Goal: Use online tool/utility: Utilize a website feature to perform a specific function

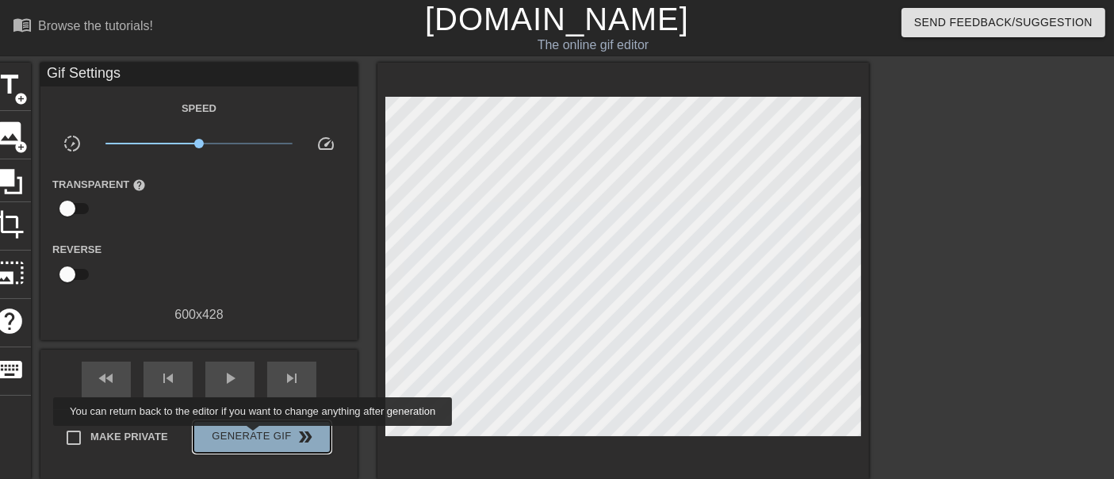
click at [255, 437] on span "Generate Gif double_arrow" at bounding box center [262, 436] width 125 height 19
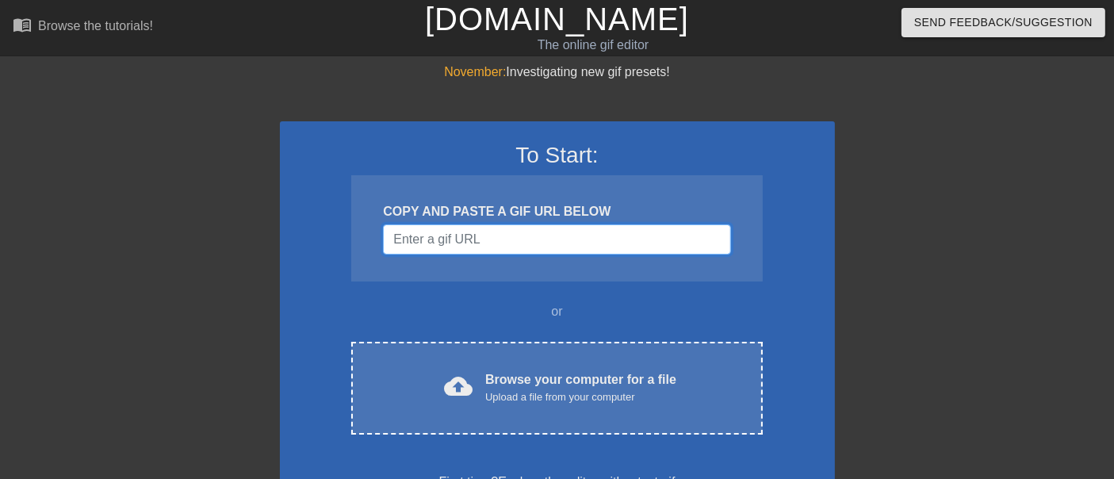
click at [523, 239] on input "Username" at bounding box center [556, 239] width 347 height 30
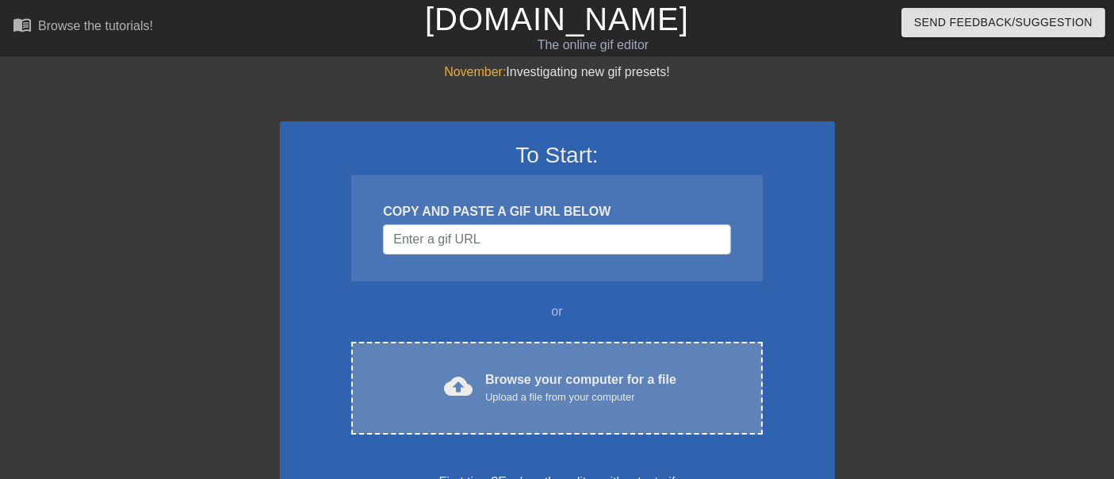
click at [535, 396] on div "Upload a file from your computer" at bounding box center [580, 397] width 191 height 16
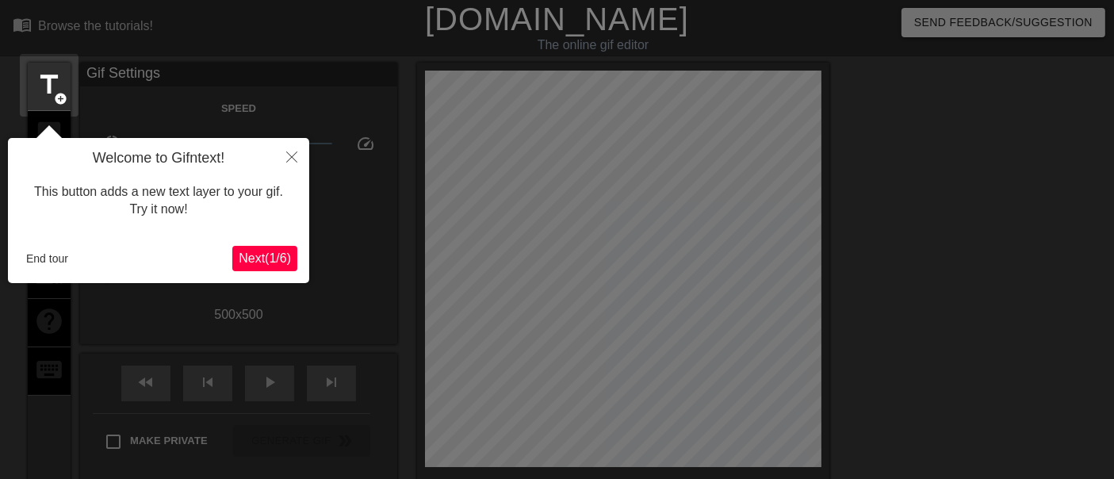
scroll to position [38, 0]
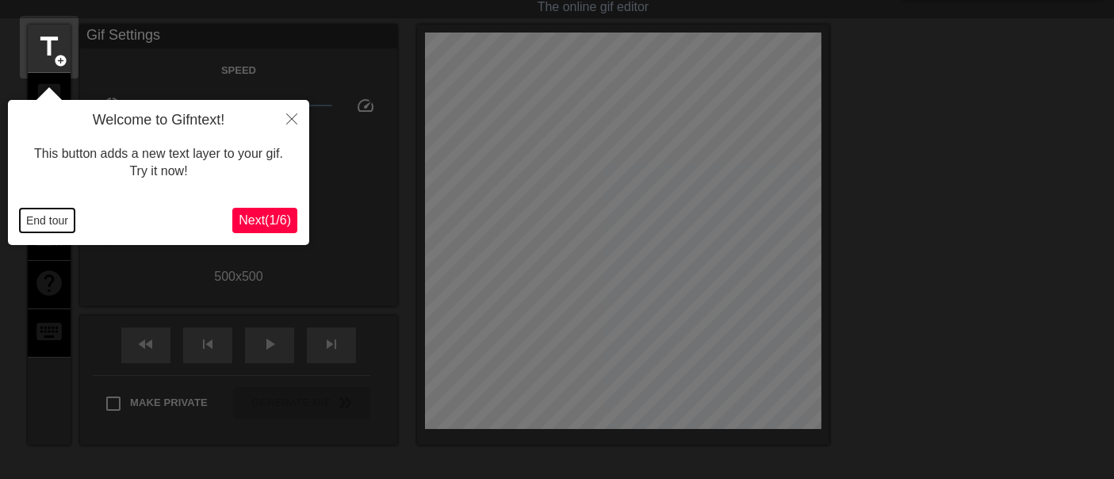
click at [49, 216] on button "End tour" at bounding box center [47, 221] width 55 height 24
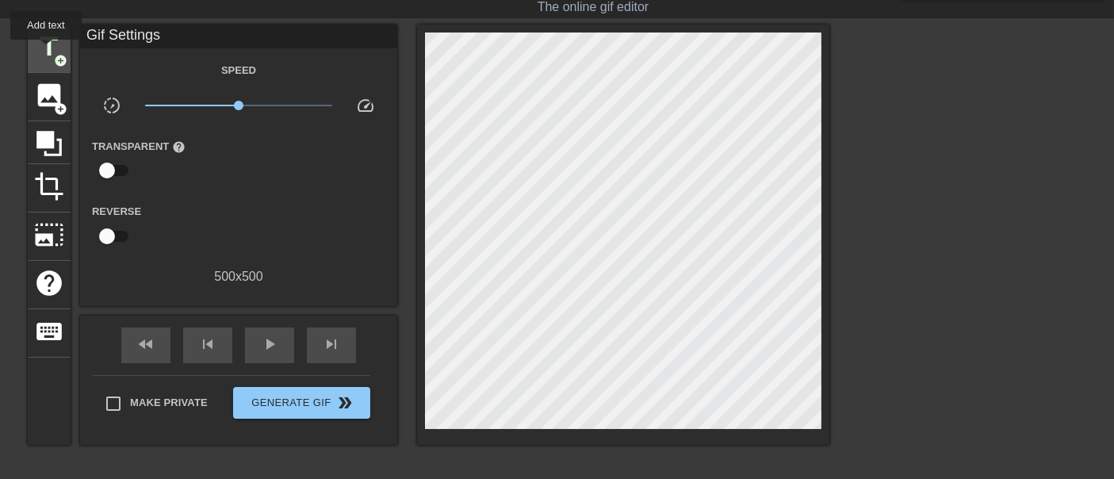
click at [46, 51] on span "title" at bounding box center [49, 47] width 30 height 30
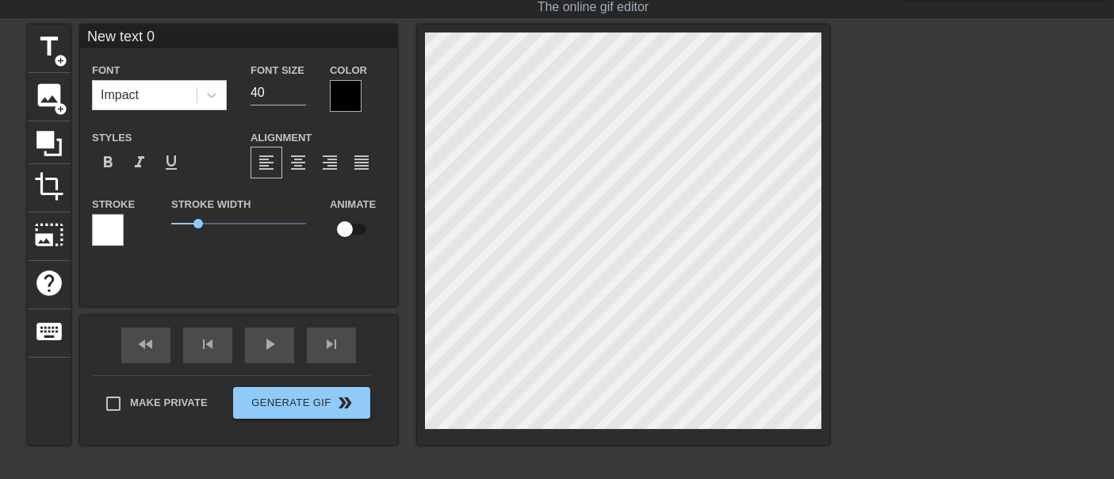
click at [349, 98] on div at bounding box center [346, 96] width 32 height 32
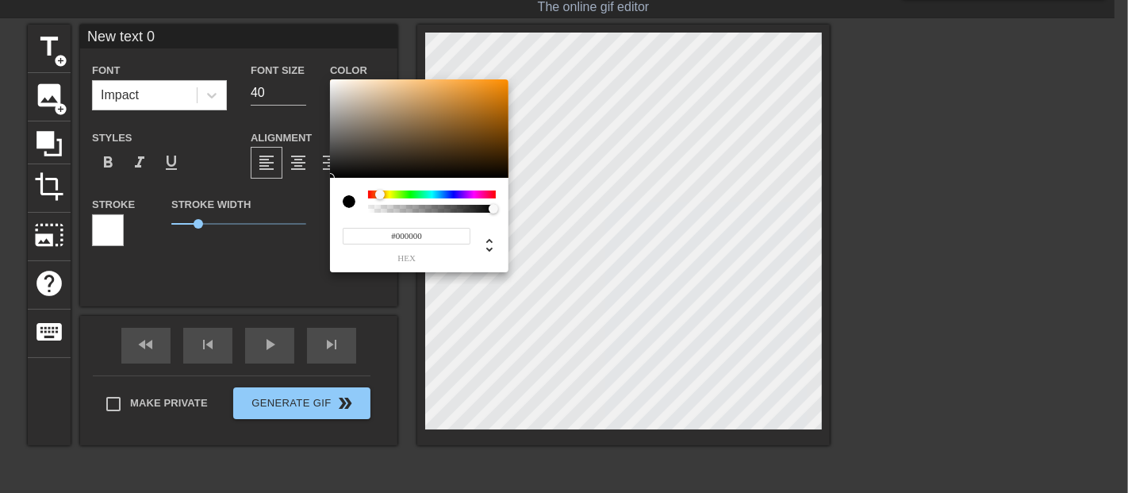
drag, startPoint x: 369, startPoint y: 190, endPoint x: 380, endPoint y: 193, distance: 11.5
click at [380, 193] on div at bounding box center [380, 195] width 10 height 10
type input "#E98600"
drag, startPoint x: 462, startPoint y: 98, endPoint x: 514, endPoint y: 88, distance: 53.3
click at [514, 88] on div "#E98600 hex" at bounding box center [564, 246] width 1128 height 493
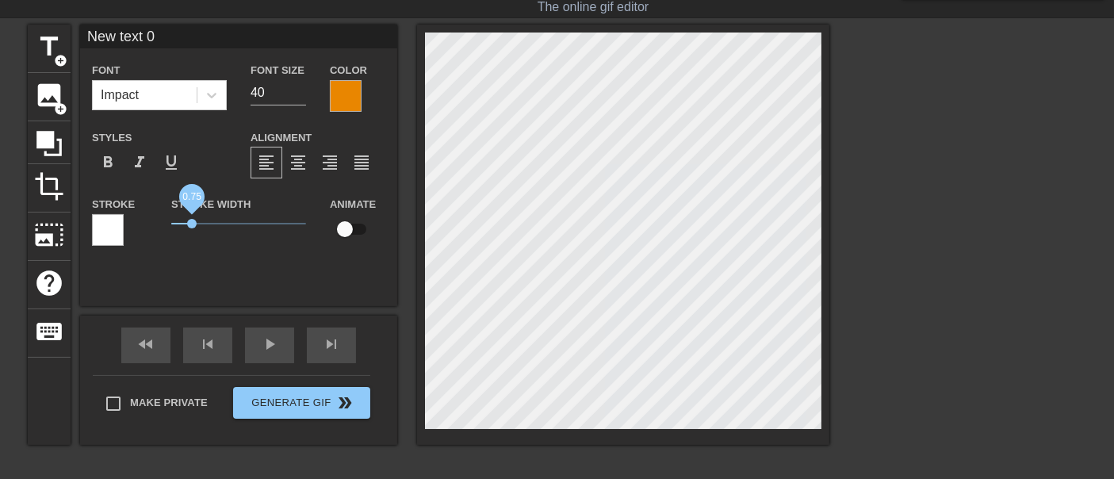
click at [192, 224] on span "0.75" at bounding box center [192, 224] width 10 height 10
click at [210, 87] on icon at bounding box center [212, 95] width 16 height 16
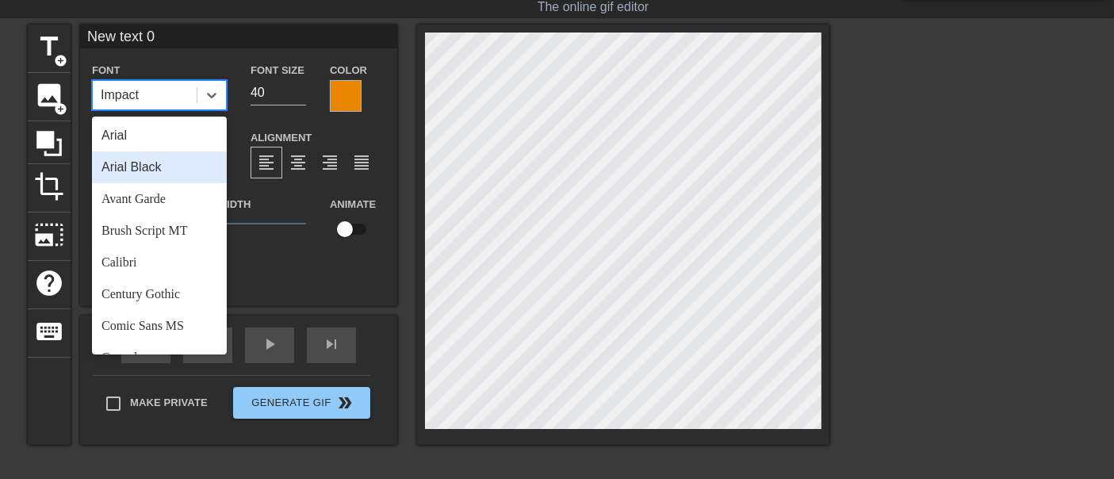
click at [154, 170] on div "Arial Black" at bounding box center [159, 167] width 135 height 32
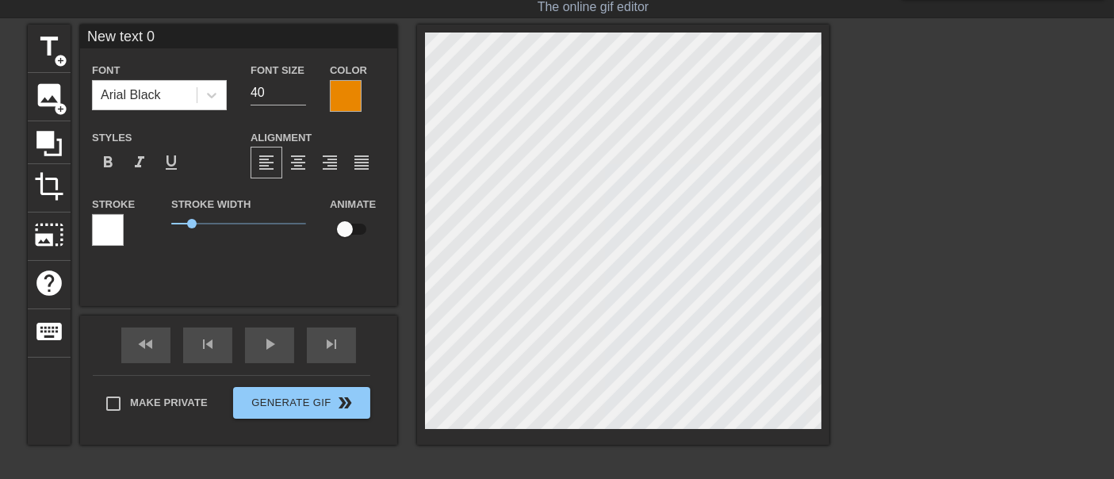
drag, startPoint x: 192, startPoint y: 31, endPoint x: 0, endPoint y: 44, distance: 192.3
click at [0, 43] on div "title add_circle image add_circle crop photo_size_select_large help keyboard Ne…" at bounding box center [557, 263] width 1114 height 476
type input "Яна!"
click at [202, 97] on div at bounding box center [211, 95] width 29 height 29
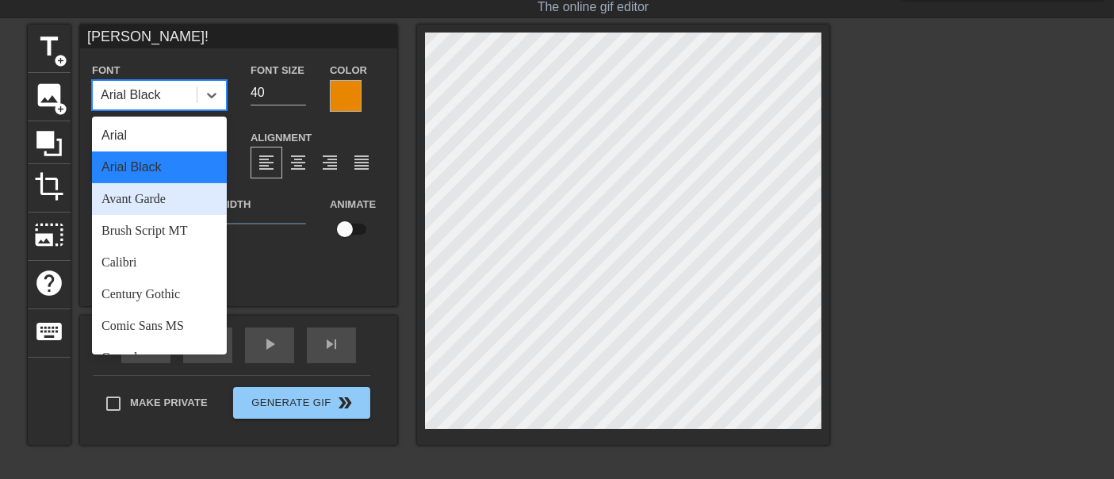
click at [149, 197] on div "Avant Garde" at bounding box center [159, 199] width 135 height 32
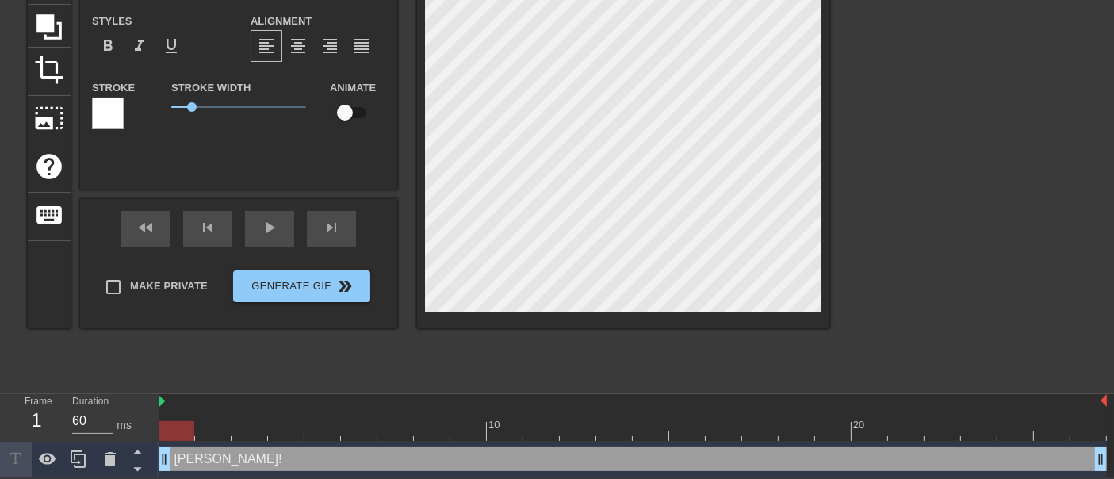
scroll to position [0, 0]
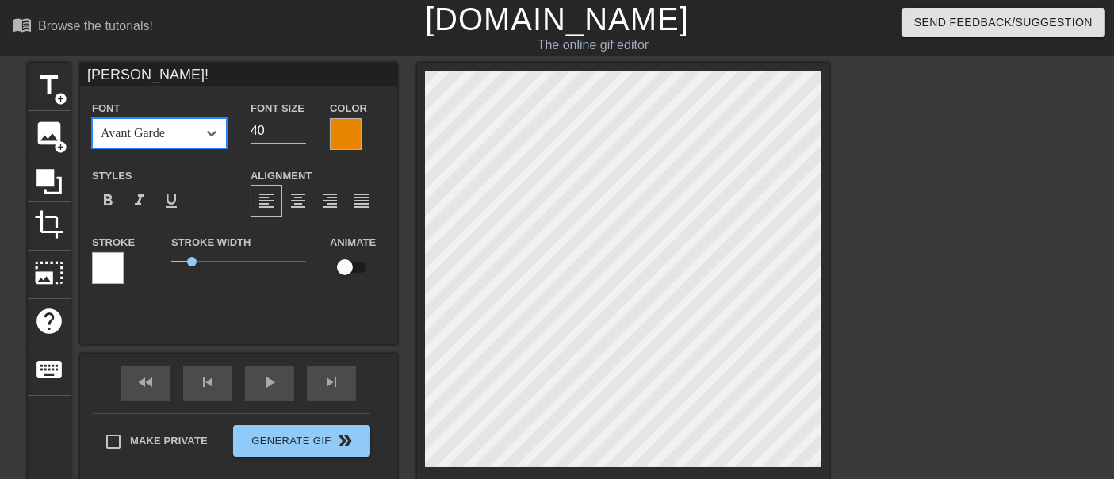
click at [168, 146] on div "Avant Garde" at bounding box center [145, 133] width 104 height 29
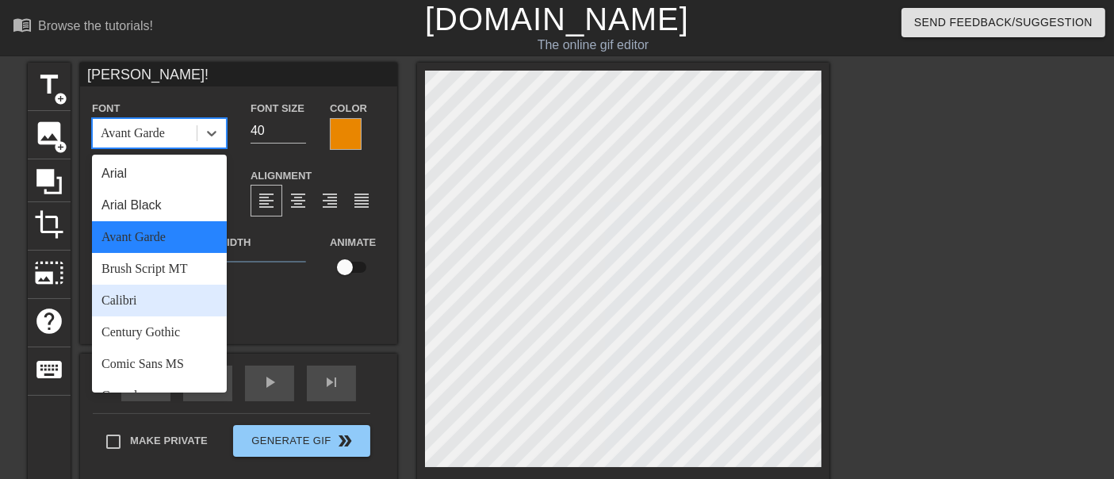
click at [137, 289] on div "Calibri" at bounding box center [159, 301] width 135 height 32
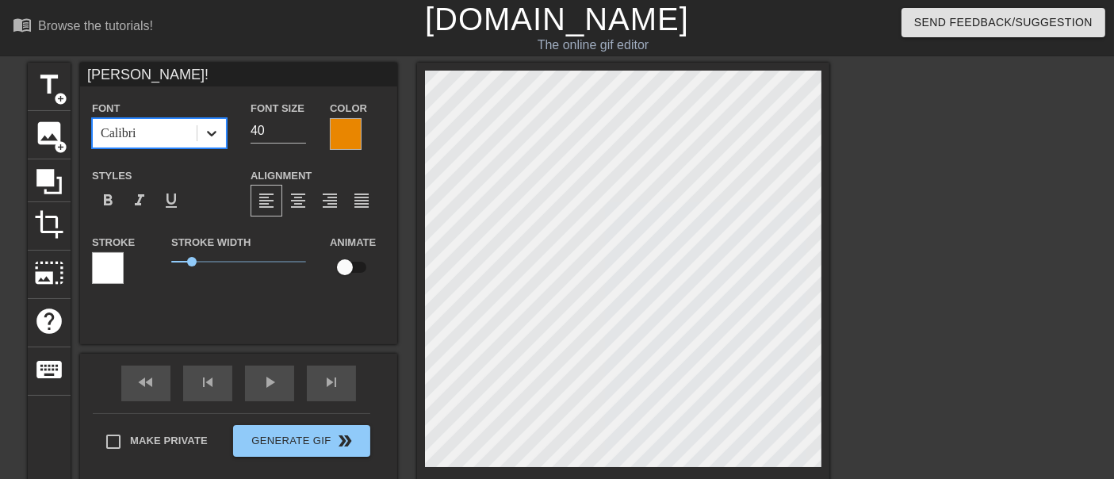
click at [209, 135] on icon at bounding box center [212, 133] width 16 height 16
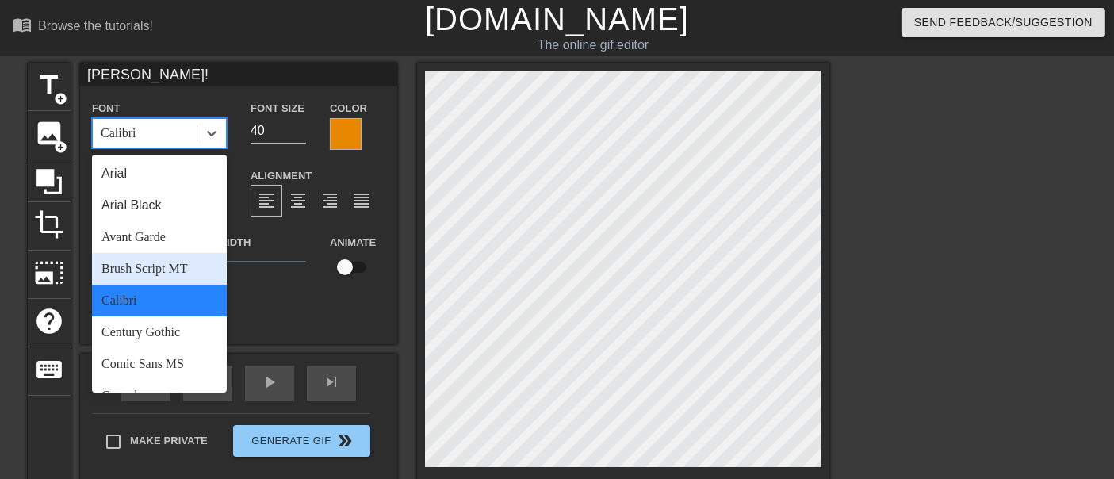
click at [143, 273] on div "Brush Script MT" at bounding box center [159, 269] width 135 height 32
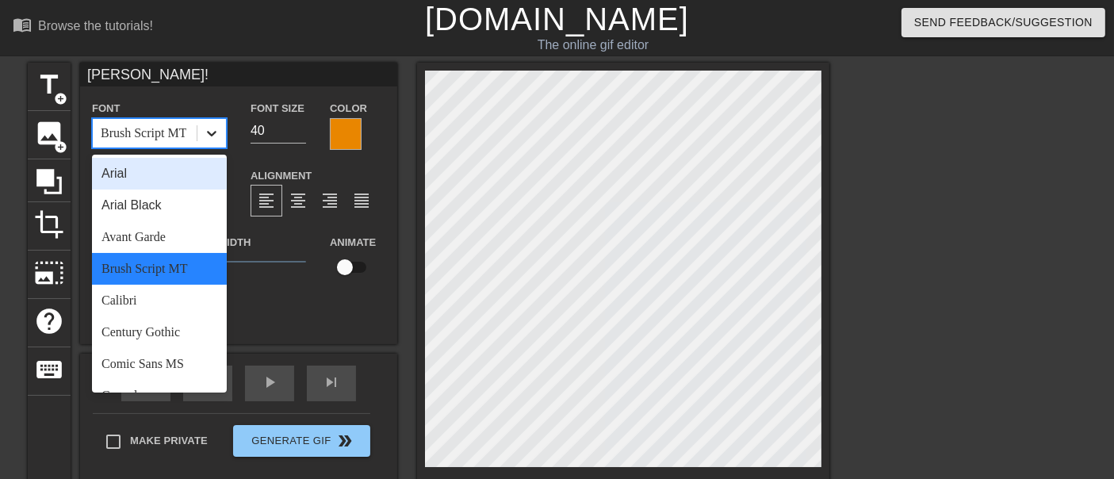
click at [209, 135] on icon at bounding box center [212, 133] width 16 height 16
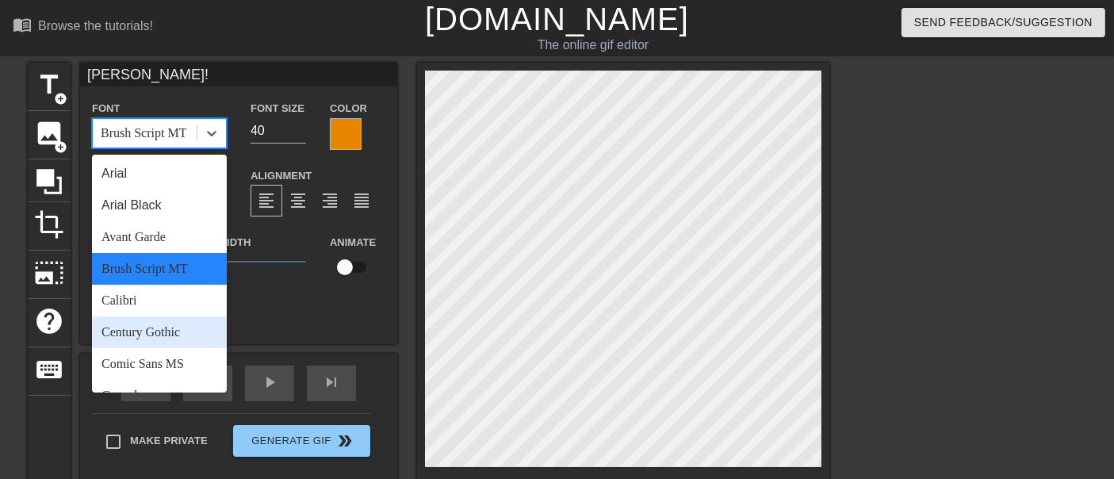
click at [140, 328] on div "Century Gothic" at bounding box center [159, 332] width 135 height 32
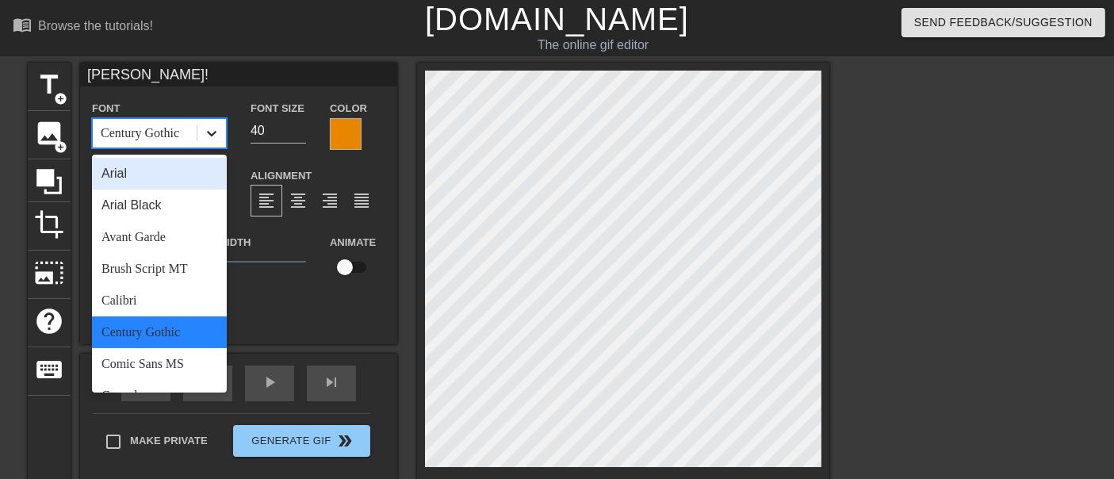
click at [207, 128] on icon at bounding box center [212, 133] width 16 height 16
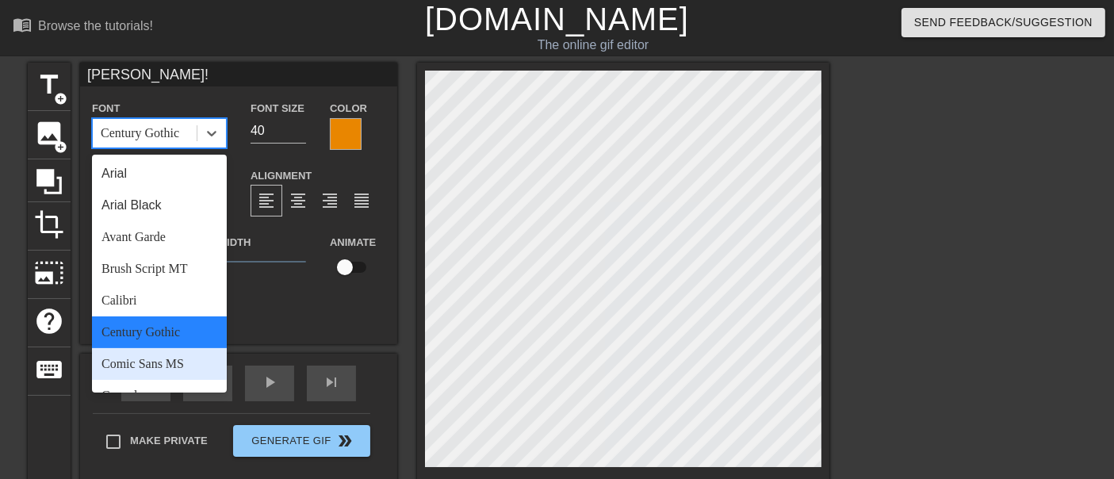
click at [99, 370] on div "Comic Sans MS" at bounding box center [159, 364] width 135 height 32
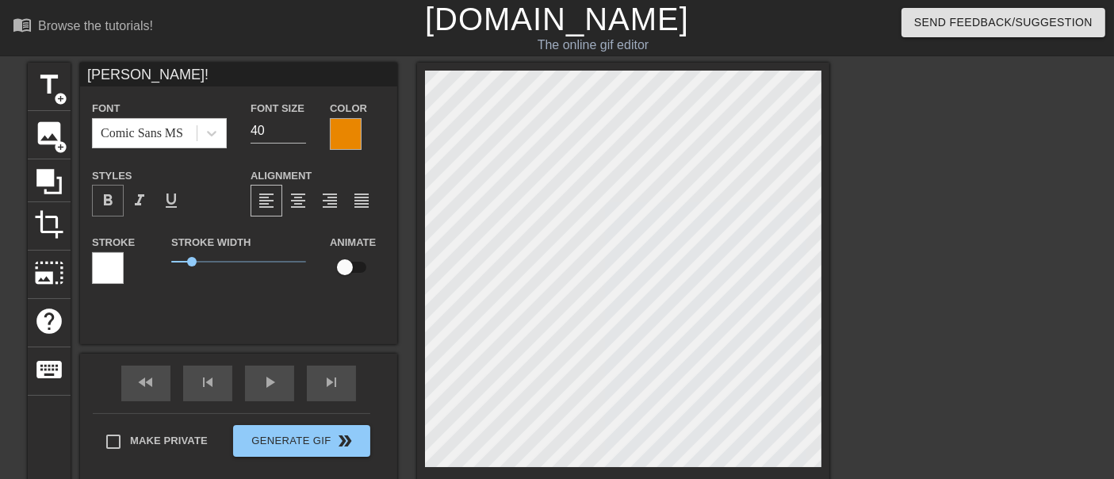
click at [115, 203] on span "format_bold" at bounding box center [107, 200] width 19 height 19
click at [104, 194] on span "format_bold" at bounding box center [107, 200] width 19 height 19
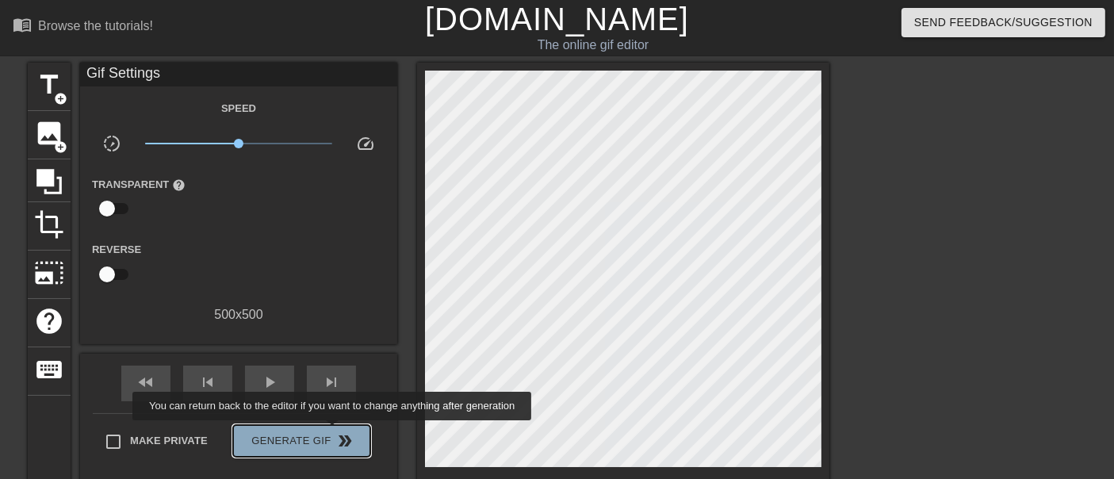
click at [334, 431] on span "Generate Gif double_arrow" at bounding box center [302, 440] width 125 height 19
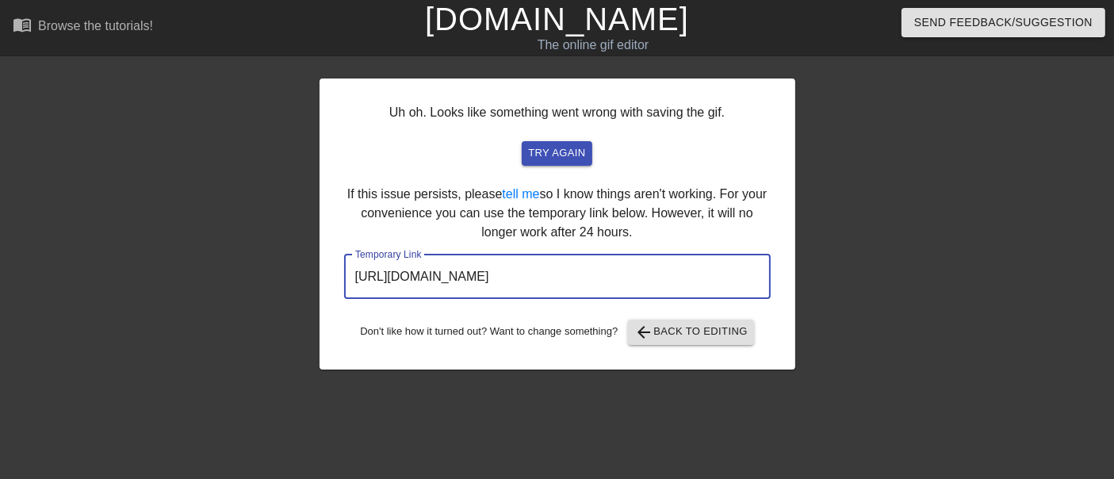
drag, startPoint x: 685, startPoint y: 273, endPoint x: 362, endPoint y: 265, distance: 323.7
click at [312, 270] on div "Uh oh. Looks like something went wrong with saving the gif. try again If this i…" at bounding box center [557, 301] width 1114 height 476
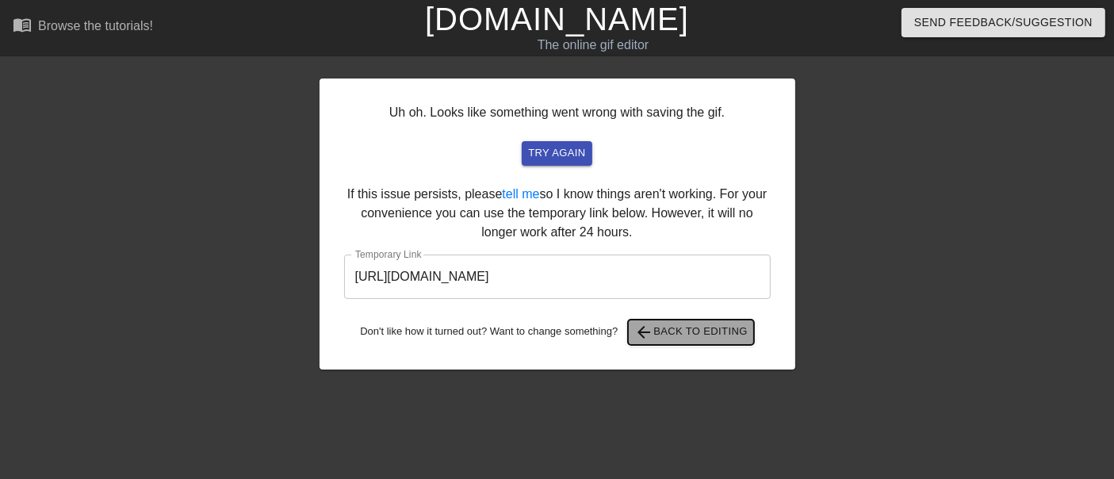
click at [668, 329] on span "arrow_back Back to Editing" at bounding box center [690, 332] width 113 height 19
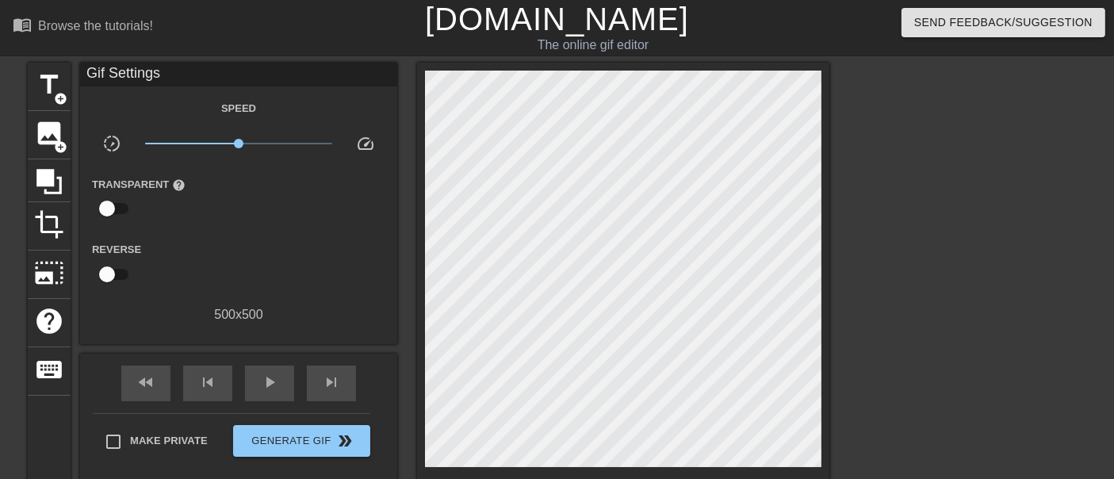
click at [508, 19] on link "[DOMAIN_NAME]" at bounding box center [557, 19] width 264 height 35
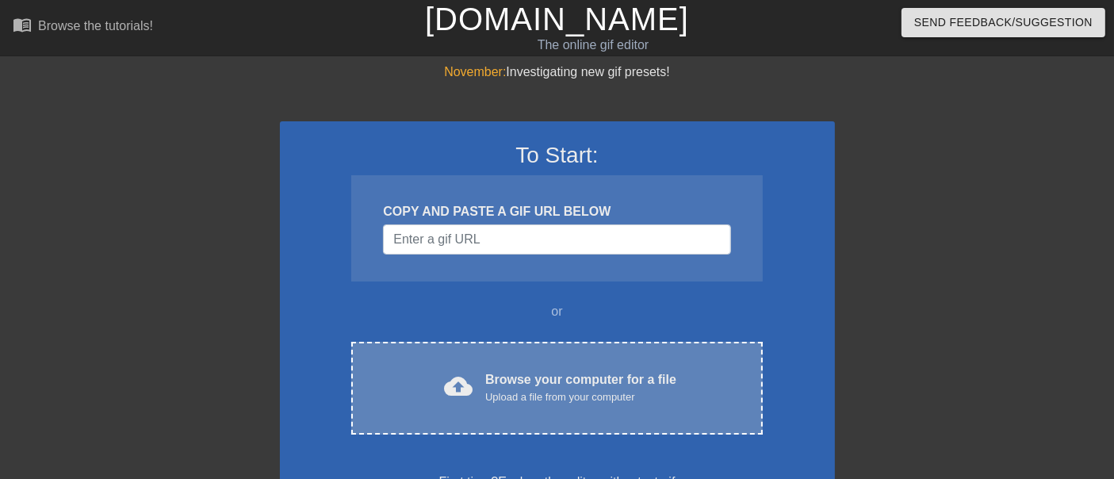
click at [555, 381] on div "Browse your computer for a file Upload a file from your computer" at bounding box center [580, 387] width 191 height 35
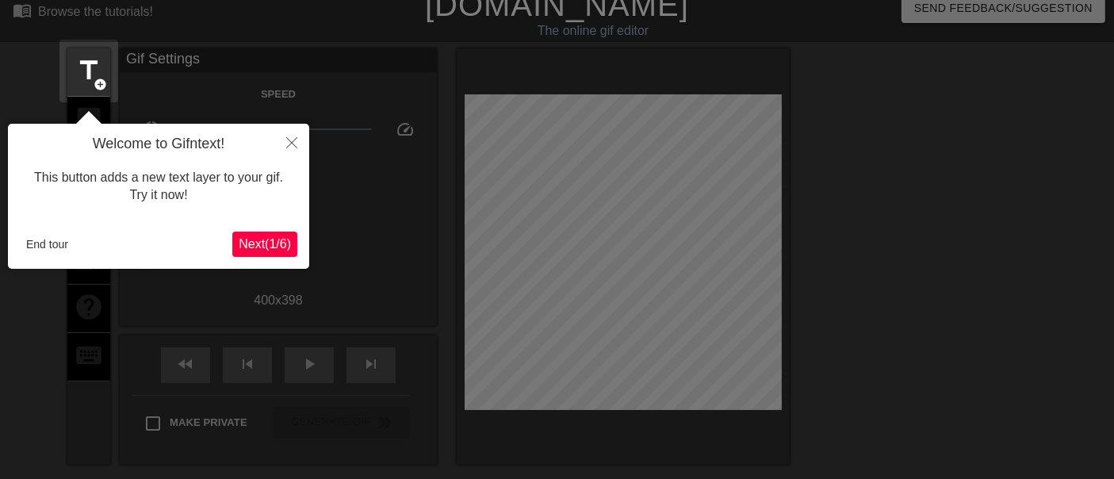
scroll to position [38, 0]
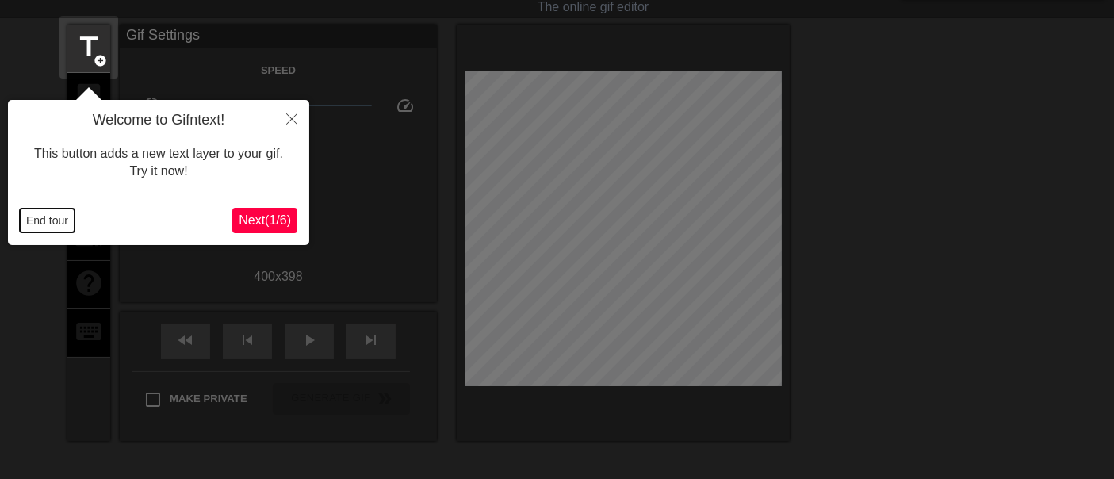
click at [63, 217] on button "End tour" at bounding box center [47, 221] width 55 height 24
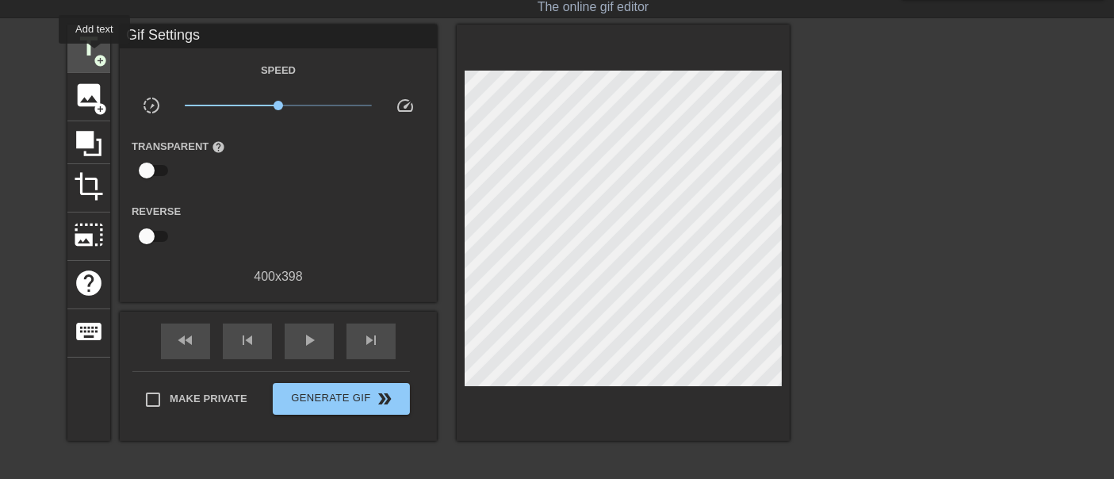
click at [94, 54] on span "add_circle" at bounding box center [100, 60] width 13 height 13
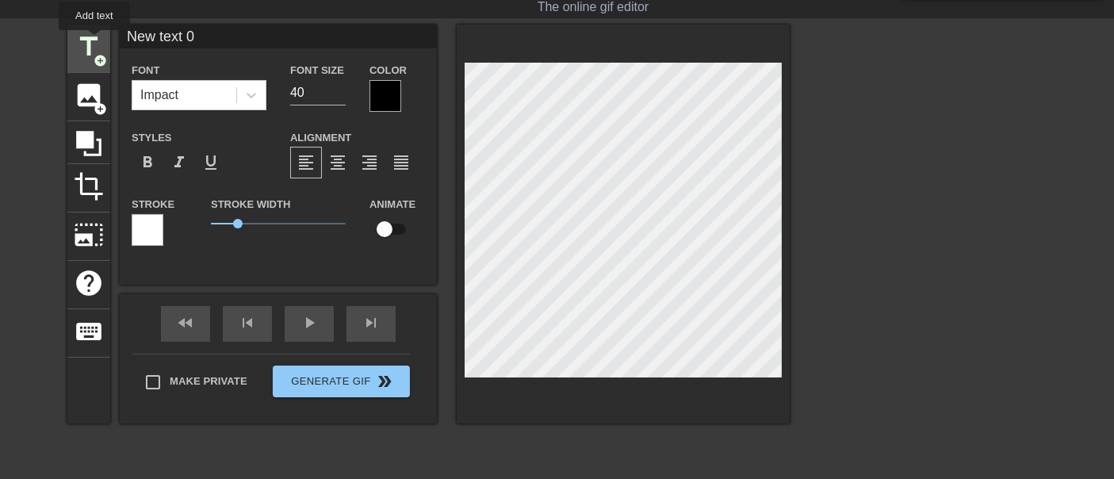
drag, startPoint x: 254, startPoint y: 33, endPoint x: 76, endPoint y: 39, distance: 177.8
click at [83, 41] on div "title add_circle image add_circle crop photo_size_select_large help keyboard Ne…" at bounding box center [428, 224] width 722 height 399
paste input "Януся, доченька!"
type input "Януся, доченька!"
click at [376, 95] on div at bounding box center [386, 96] width 32 height 32
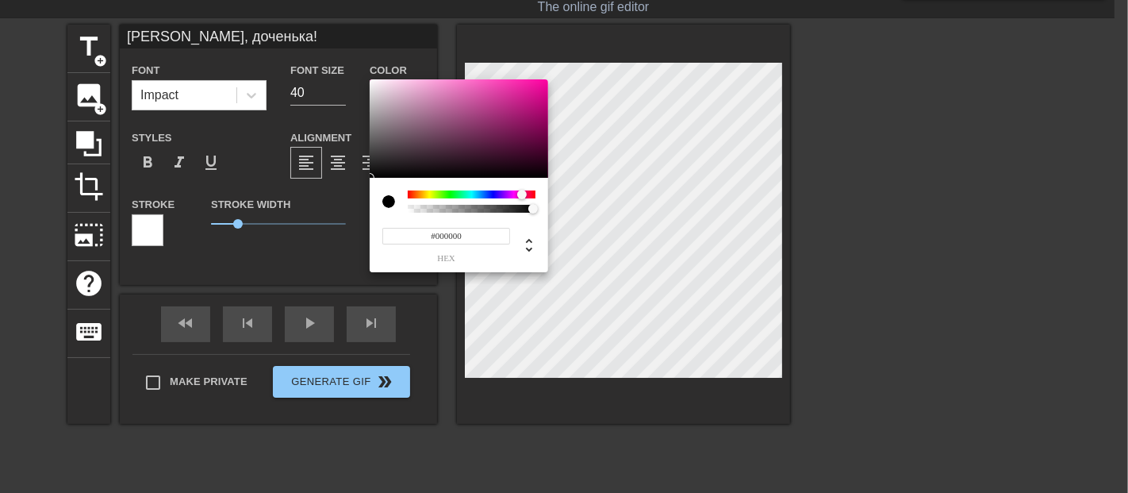
drag, startPoint x: 412, startPoint y: 194, endPoint x: 523, endPoint y: 196, distance: 111.1
click at [523, 196] on div at bounding box center [522, 195] width 10 height 10
click at [540, 86] on div at bounding box center [459, 128] width 178 height 98
type input "239"
type input "0.57"
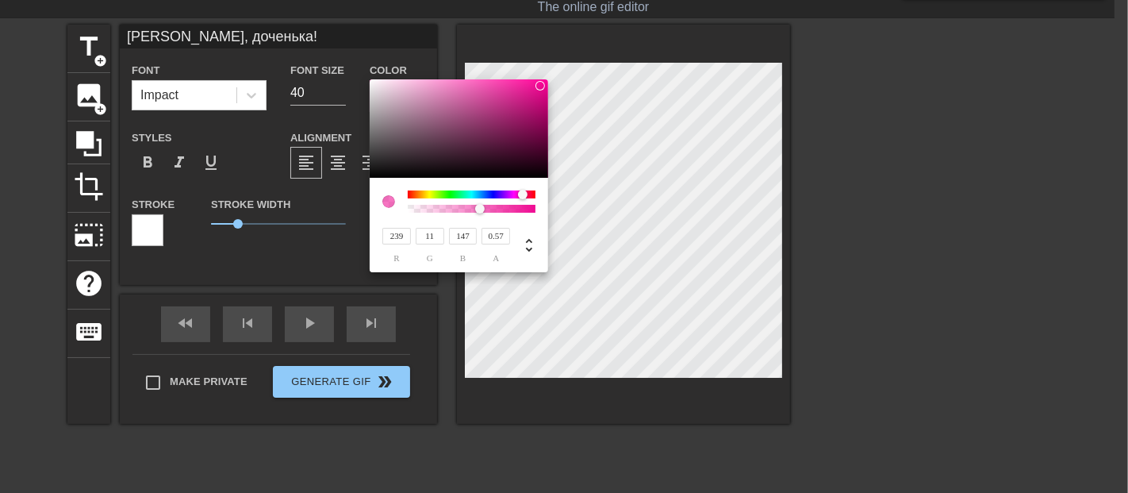
drag, startPoint x: 530, startPoint y: 207, endPoint x: 480, endPoint y: 213, distance: 50.4
click at [480, 213] on div at bounding box center [485, 210] width 10 height 10
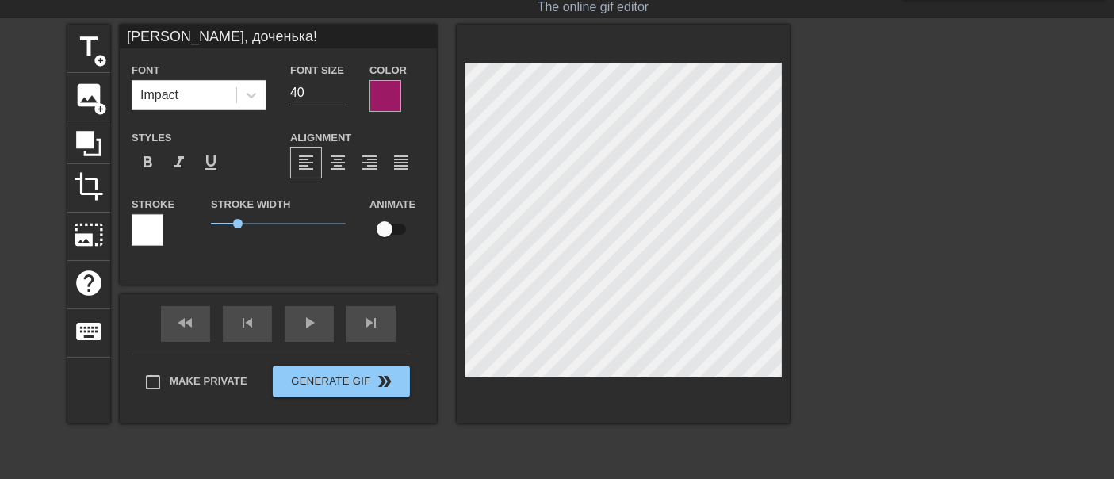
click at [381, 92] on div at bounding box center [386, 96] width 32 height 32
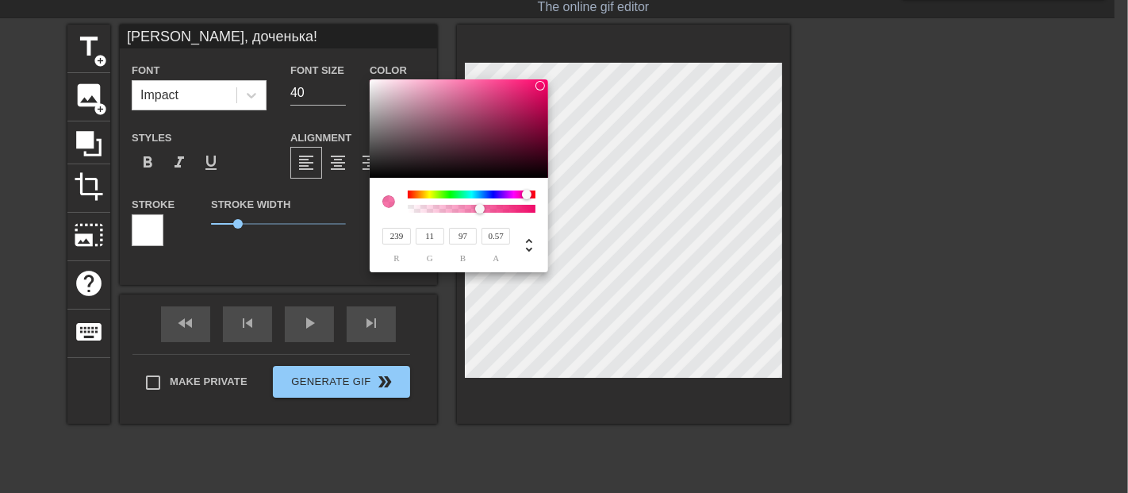
type input "88"
drag, startPoint x: 519, startPoint y: 193, endPoint x: 528, endPoint y: 191, distance: 9.6
click at [528, 191] on div at bounding box center [528, 195] width 10 height 10
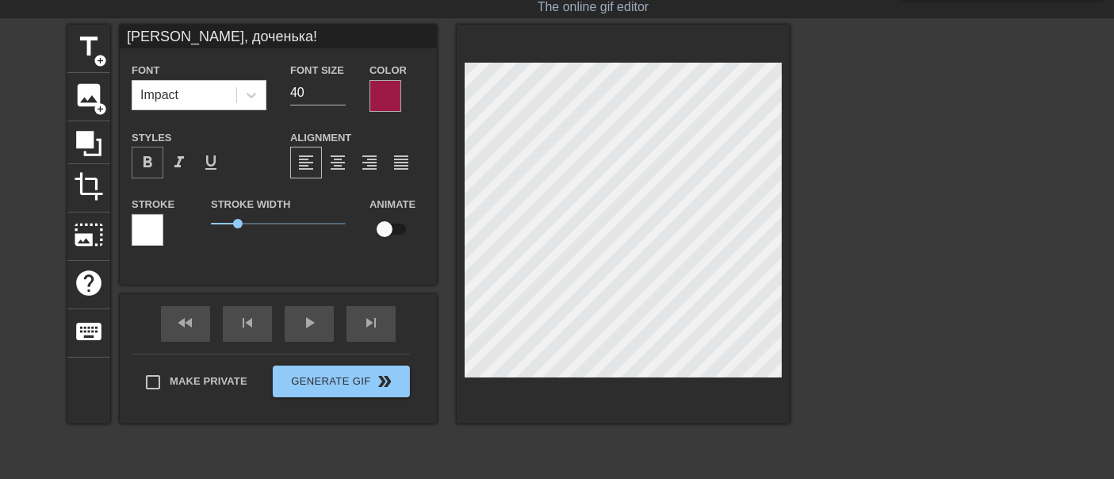
click at [152, 157] on span "format_bold" at bounding box center [147, 162] width 19 height 19
click at [155, 167] on span "format_bold" at bounding box center [147, 162] width 19 height 19
drag, startPoint x: 239, startPoint y: 221, endPoint x: 213, endPoint y: 214, distance: 27.1
click at [213, 219] on span "0.05" at bounding box center [213, 224] width 10 height 10
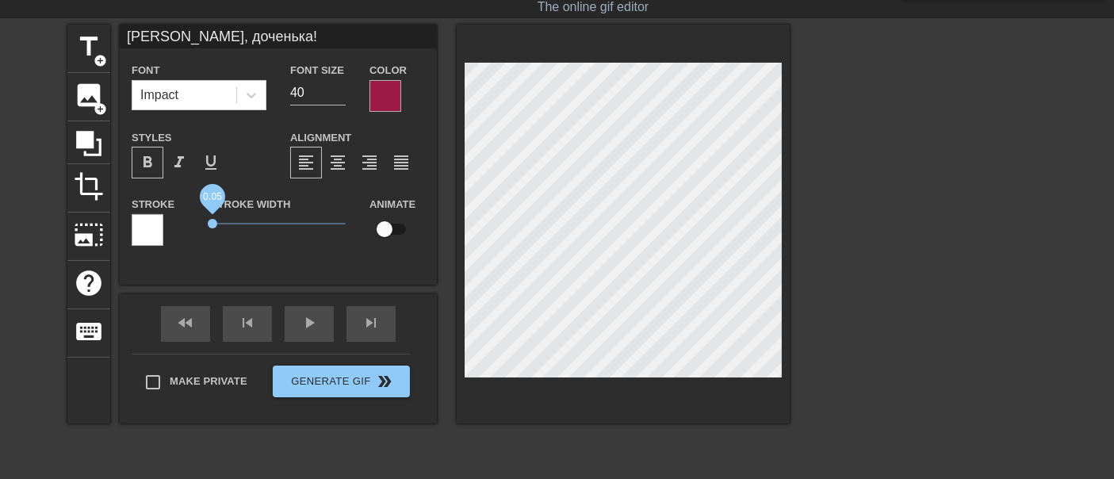
click at [213, 214] on span "0.05" at bounding box center [212, 196] width 36 height 36
click at [387, 230] on input "checkbox" at bounding box center [384, 229] width 90 height 30
checkbox input "true"
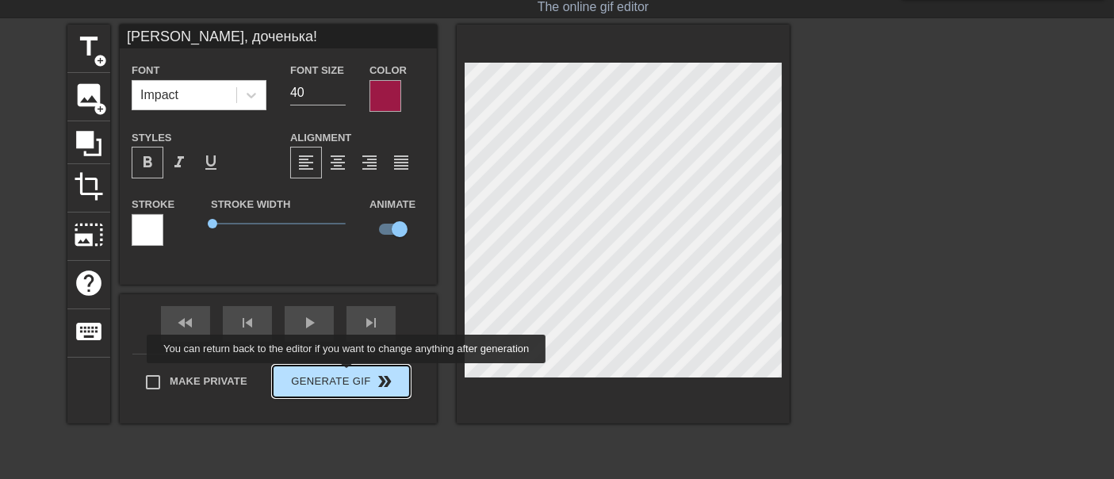
click at [348, 374] on div "Make Private Generate Gif double_arrow" at bounding box center [271, 385] width 278 height 63
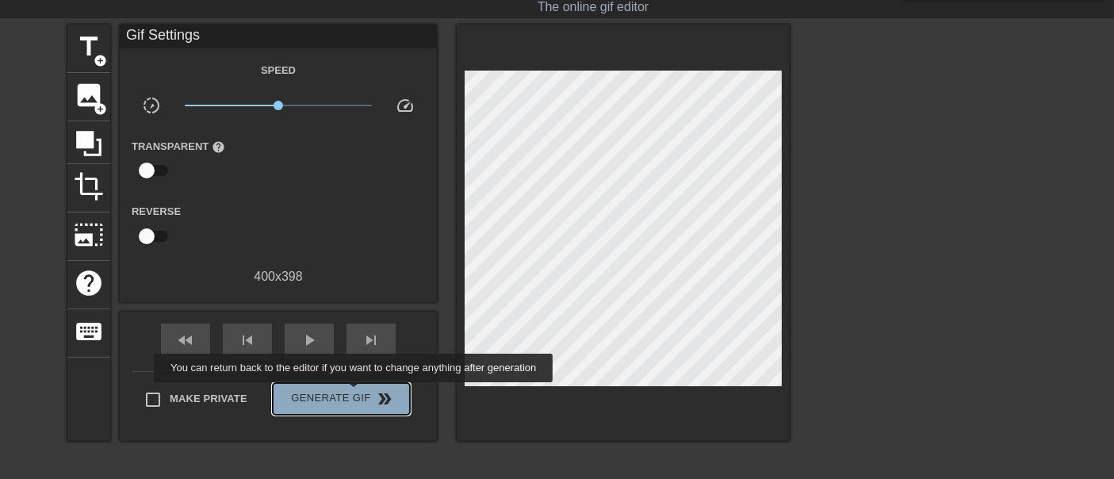
click at [355, 393] on span "Generate Gif double_arrow" at bounding box center [341, 398] width 125 height 19
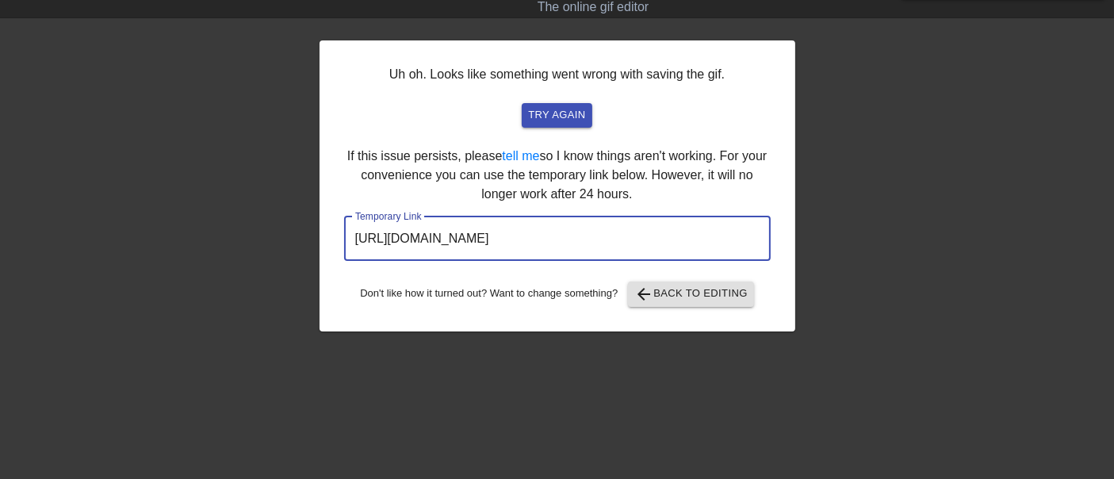
drag, startPoint x: 675, startPoint y: 239, endPoint x: 343, endPoint y: 248, distance: 332.4
click at [331, 249] on div "Uh oh. Looks like something went wrong with saving the gif. try again If this i…" at bounding box center [558, 185] width 476 height 291
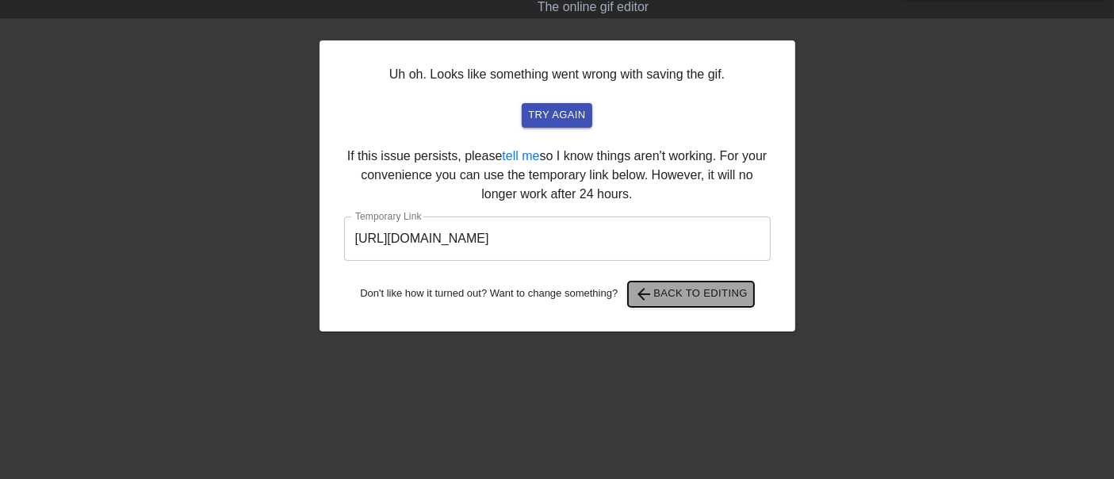
click at [662, 289] on span "arrow_back Back to Editing" at bounding box center [690, 294] width 113 height 19
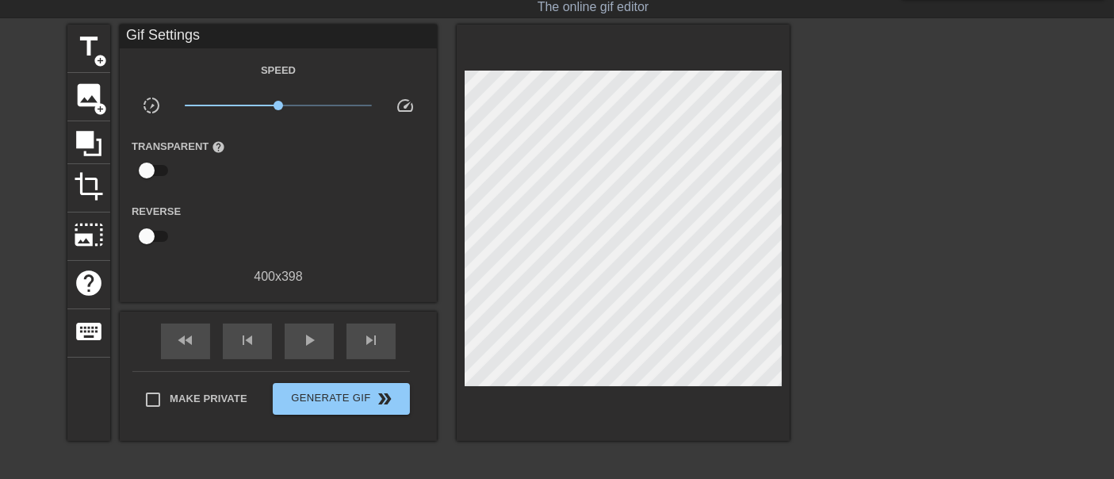
scroll to position [0, 0]
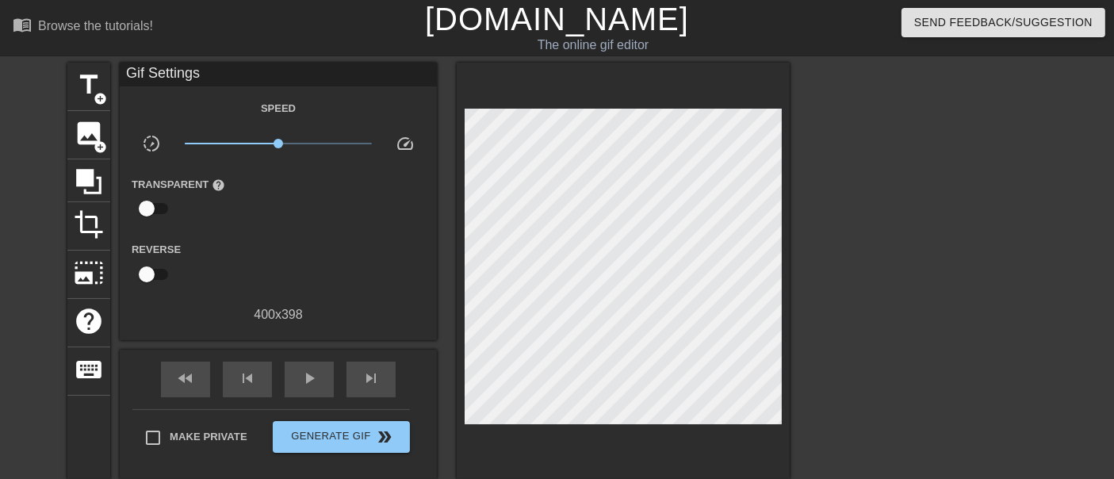
click at [537, 21] on link "[DOMAIN_NAME]" at bounding box center [557, 19] width 264 height 35
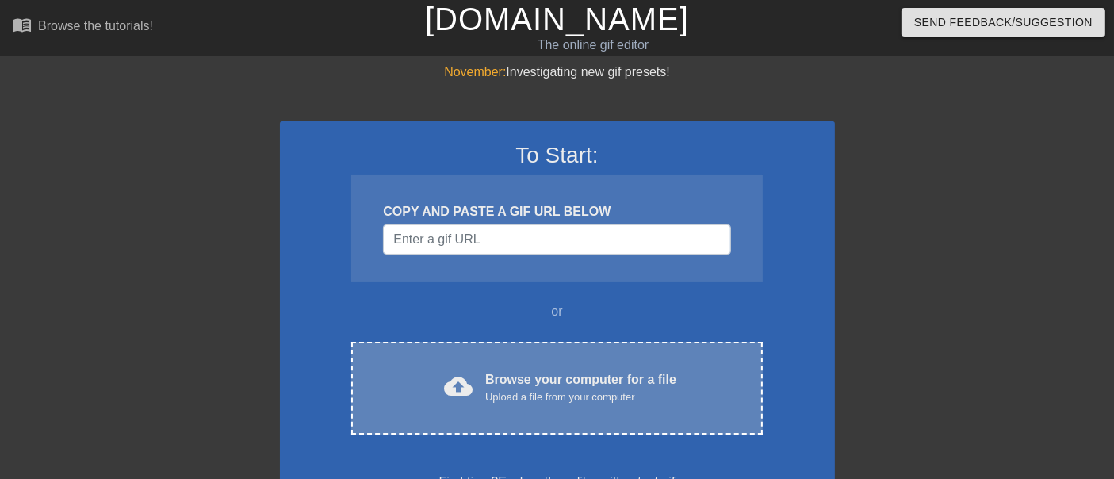
click at [562, 397] on div "Upload a file from your computer" at bounding box center [580, 397] width 191 height 16
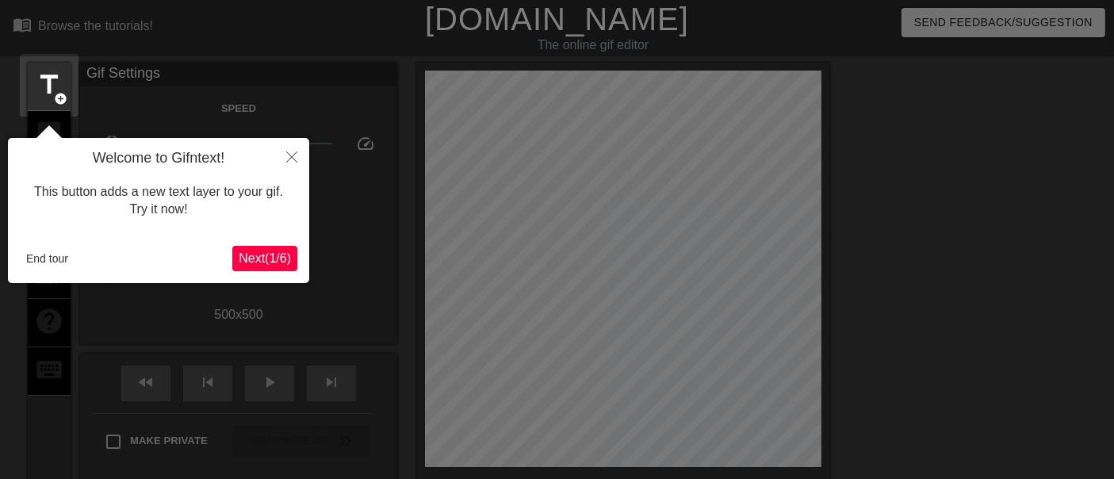
scroll to position [38, 0]
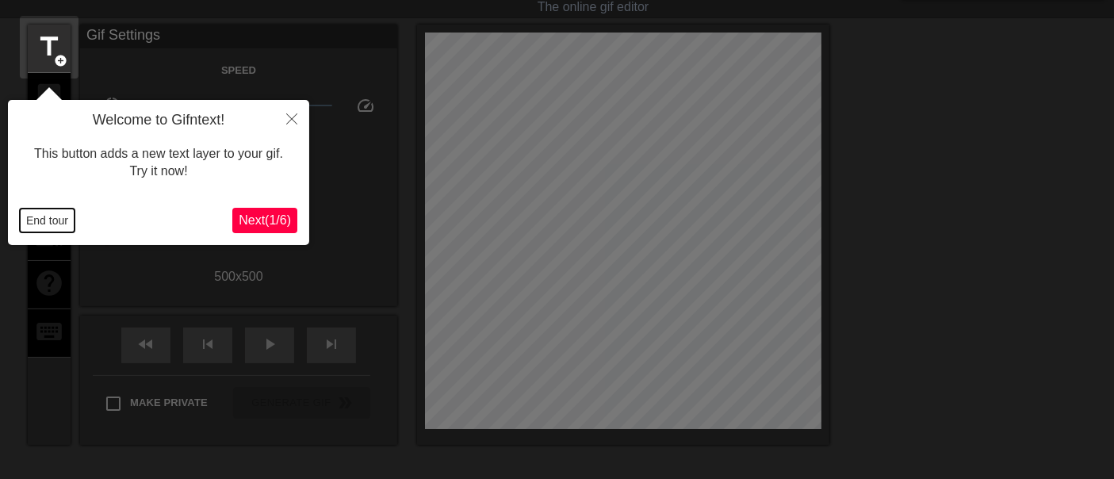
click at [29, 220] on button "End tour" at bounding box center [47, 221] width 55 height 24
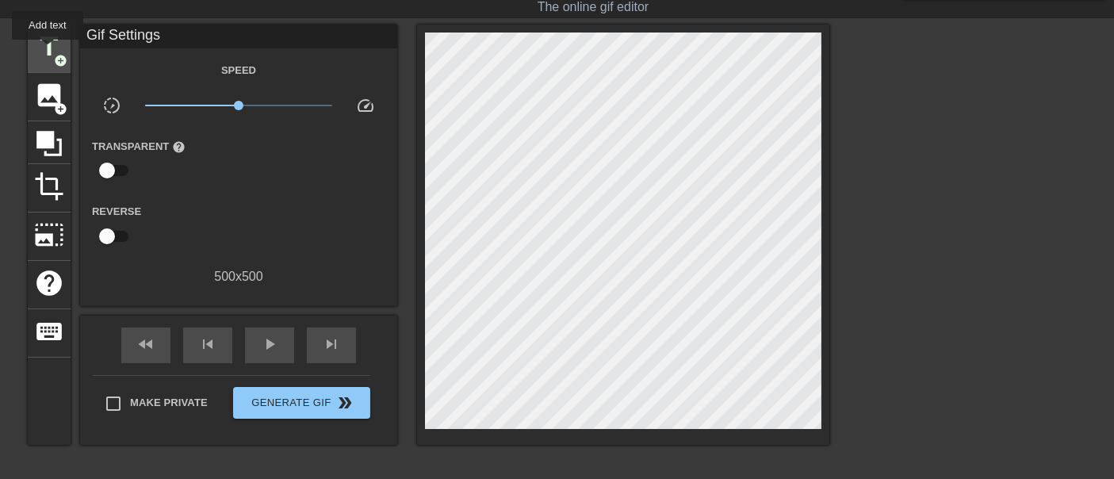
click at [48, 50] on span "title" at bounding box center [49, 47] width 30 height 30
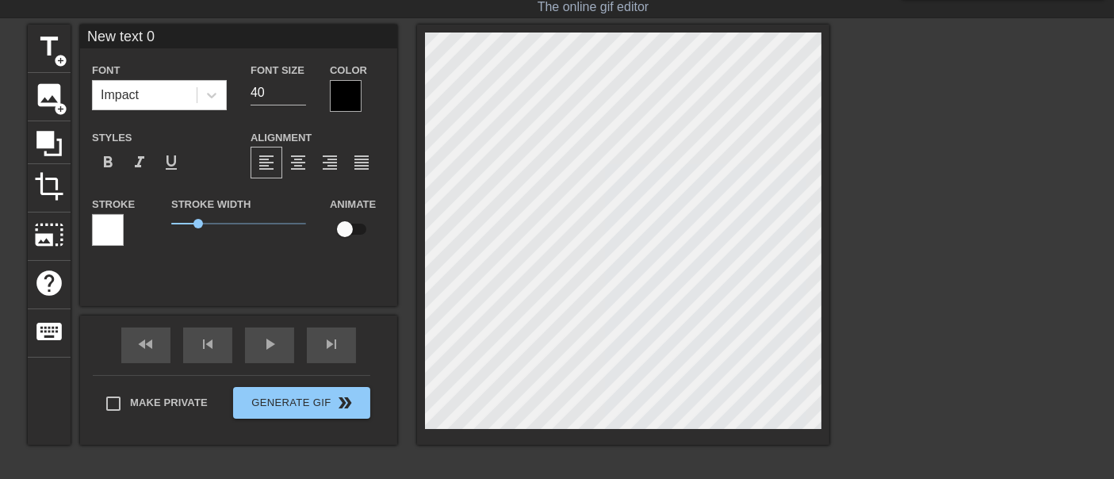
drag, startPoint x: 196, startPoint y: 35, endPoint x: 0, endPoint y: 57, distance: 197.1
click at [0, 57] on div "title add_circle image add_circle crop photo_size_select_large help keyboard Ne…" at bounding box center [557, 263] width 1114 height 476
paste input "Яна!"
type input "Яна!"
click at [206, 99] on icon at bounding box center [212, 95] width 16 height 16
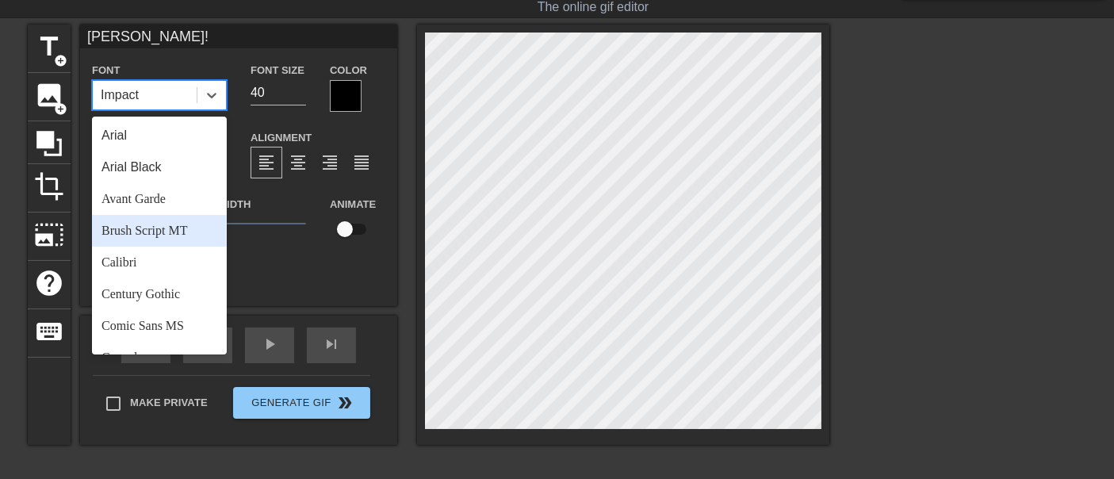
click at [159, 234] on div "Brush Script MT" at bounding box center [159, 231] width 135 height 32
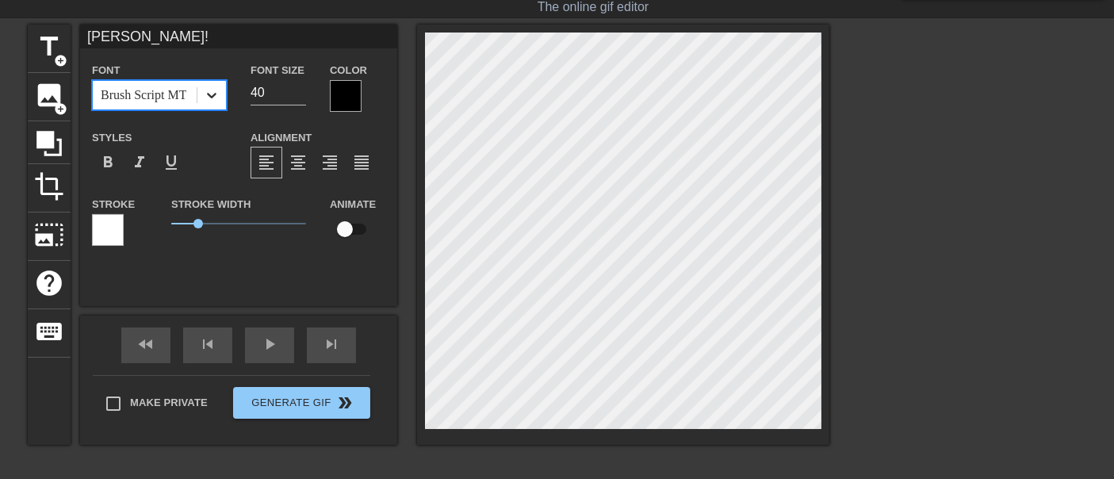
click at [205, 98] on icon at bounding box center [212, 95] width 16 height 16
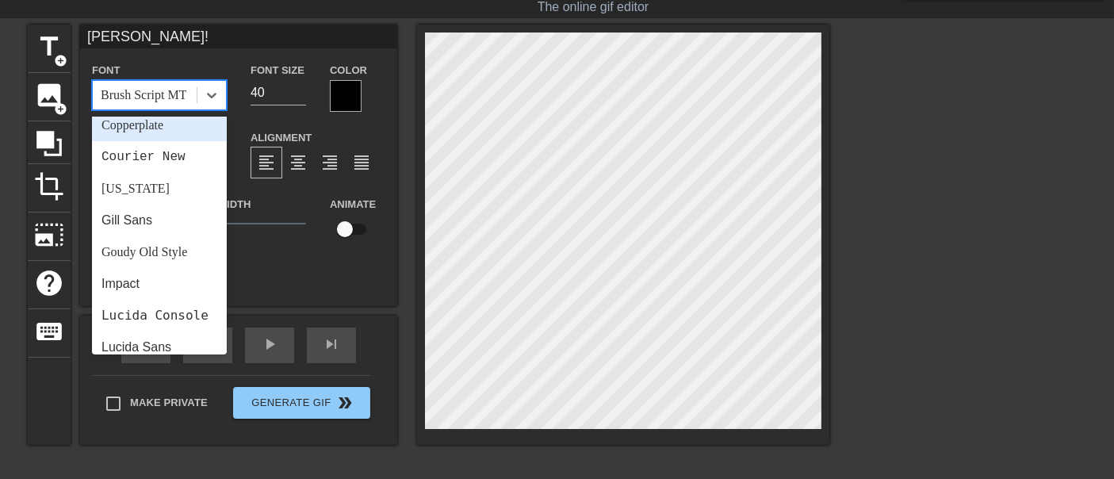
scroll to position [352, 0]
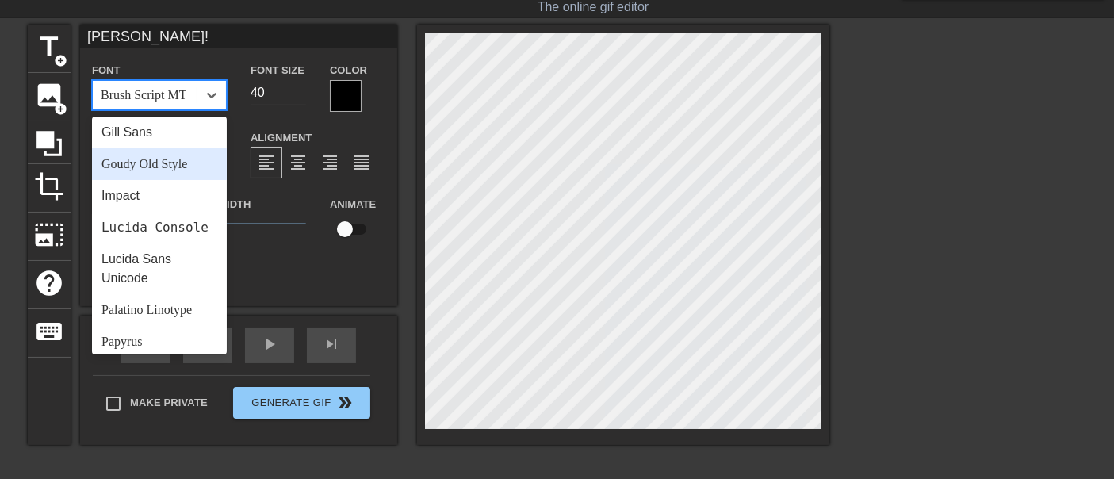
click at [128, 163] on div "Goudy Old Style" at bounding box center [159, 164] width 135 height 32
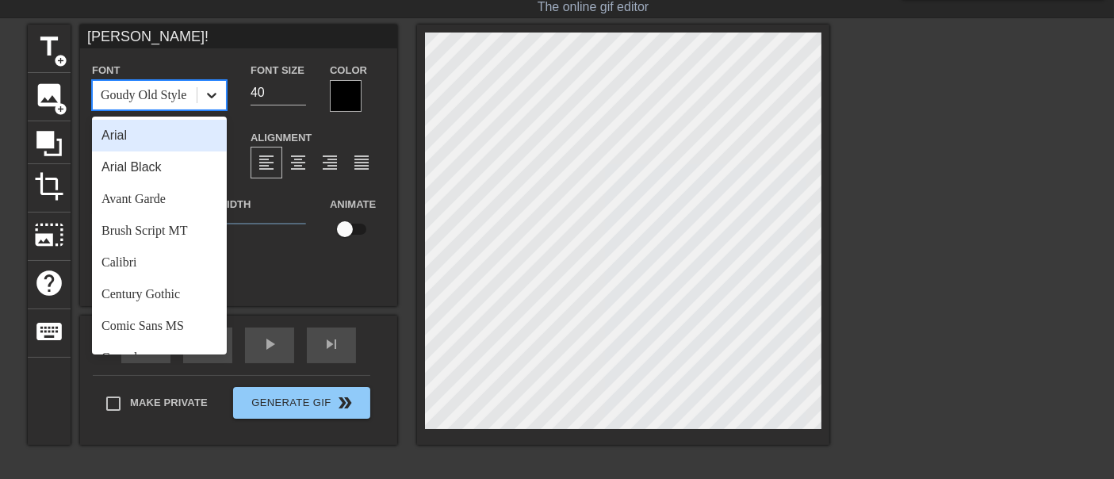
click at [220, 90] on icon at bounding box center [212, 95] width 16 height 16
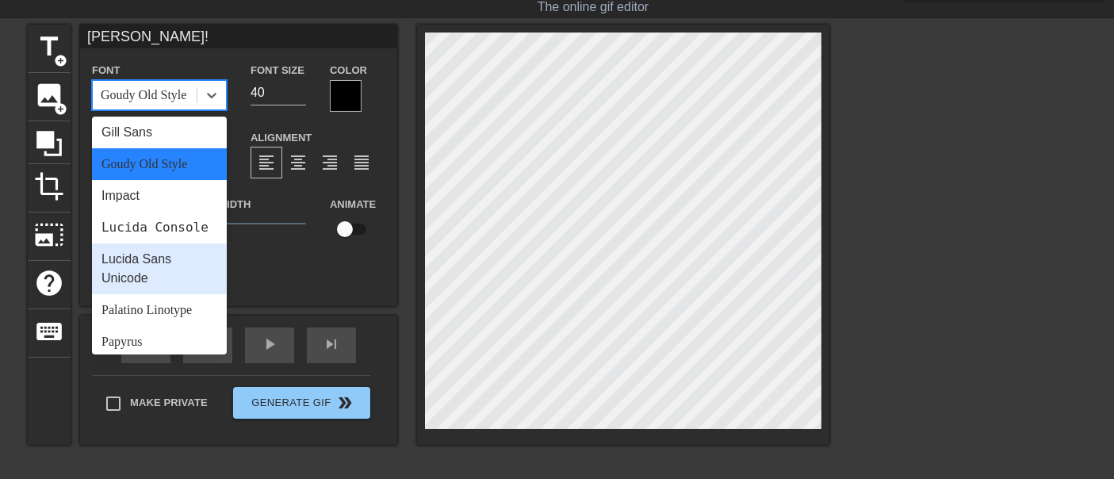
click at [160, 277] on div "Lucida Sans Unicode" at bounding box center [159, 268] width 135 height 51
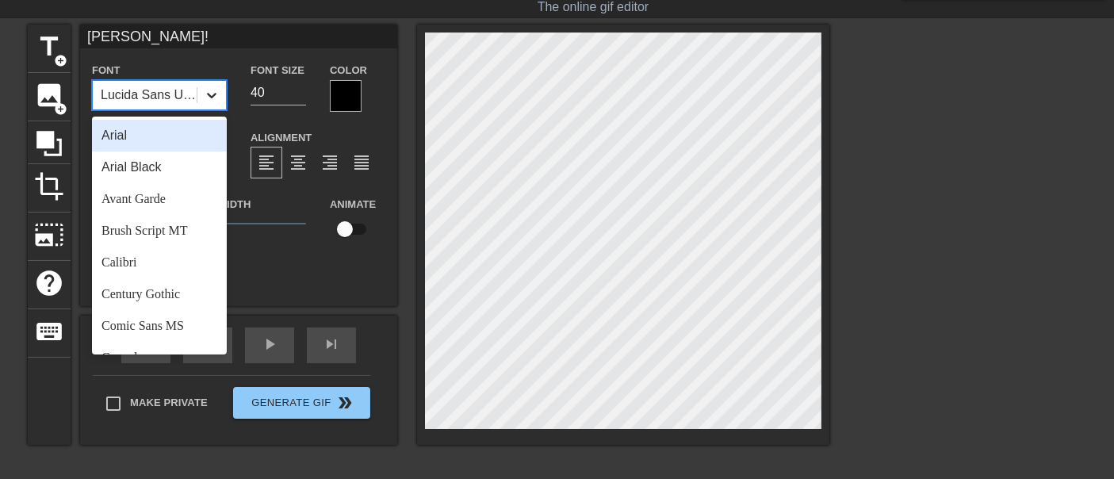
click at [204, 98] on icon at bounding box center [212, 95] width 16 height 16
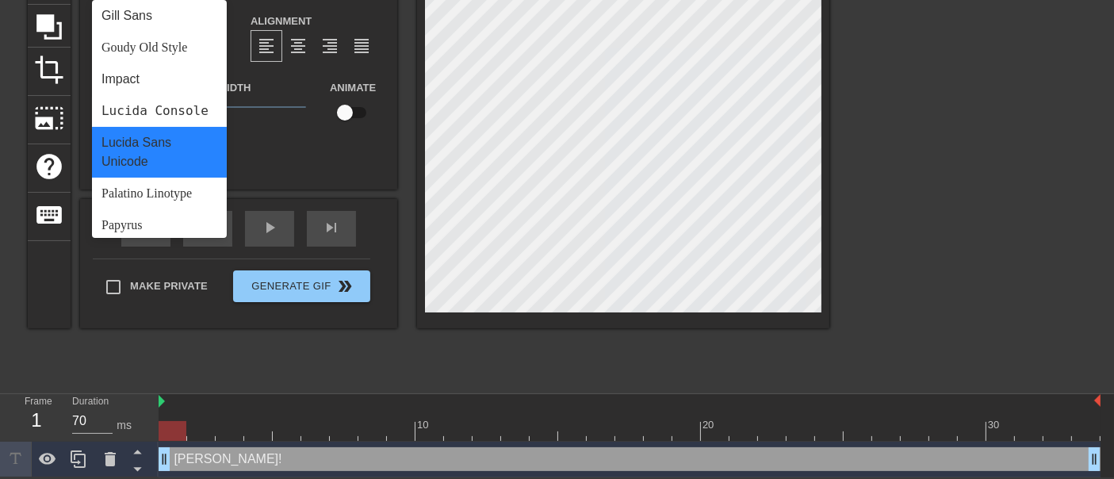
scroll to position [567, 0]
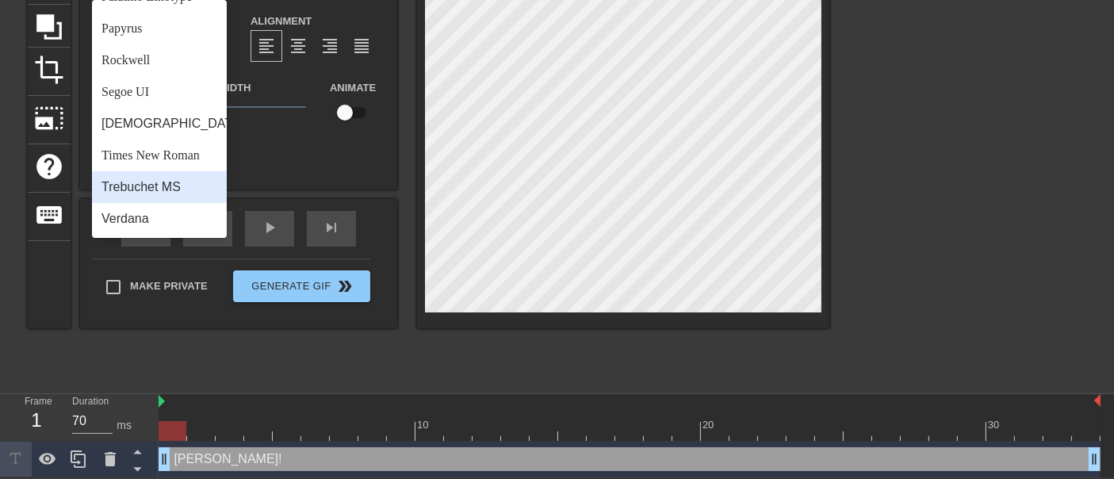
click at [145, 179] on div "Trebuchet MS" at bounding box center [159, 187] width 135 height 32
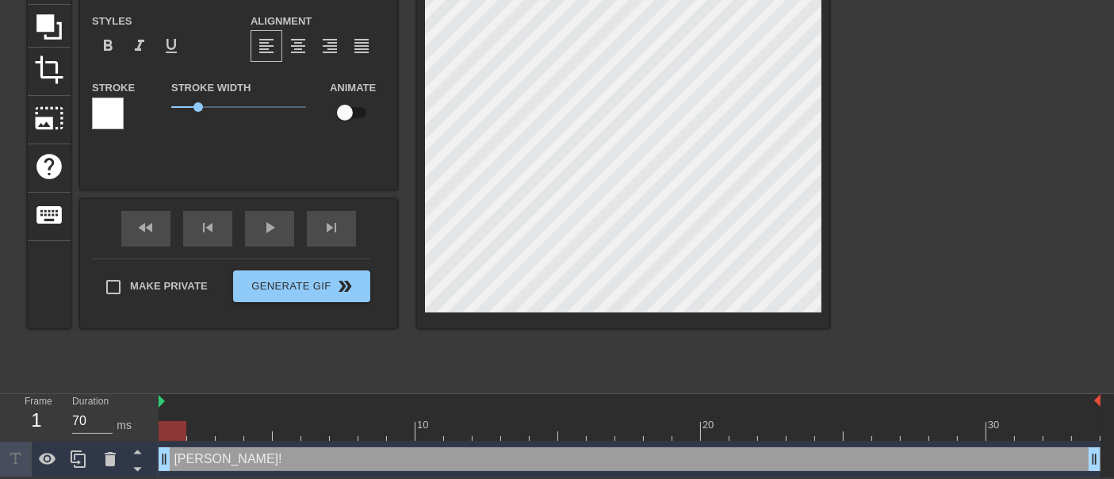
scroll to position [0, 0]
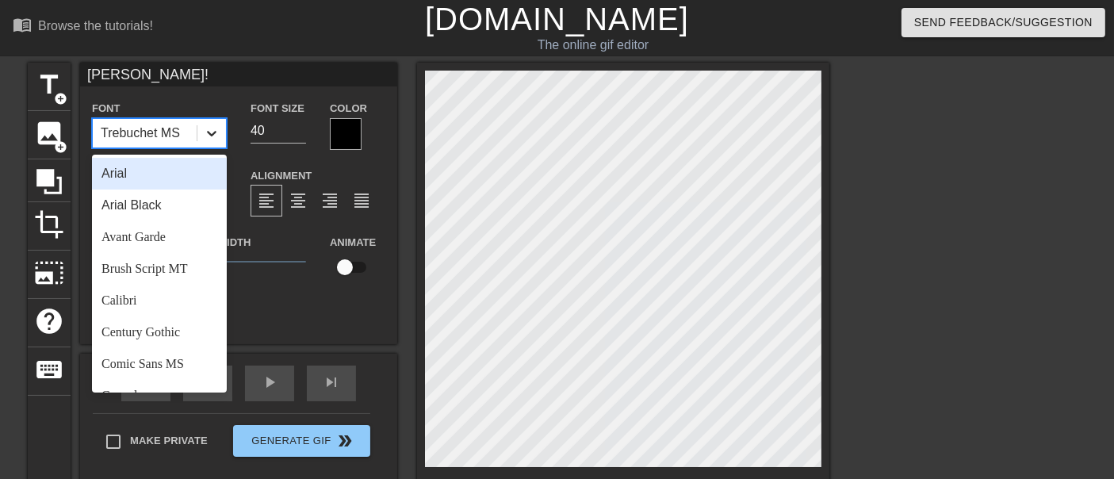
click at [205, 131] on icon at bounding box center [212, 133] width 16 height 16
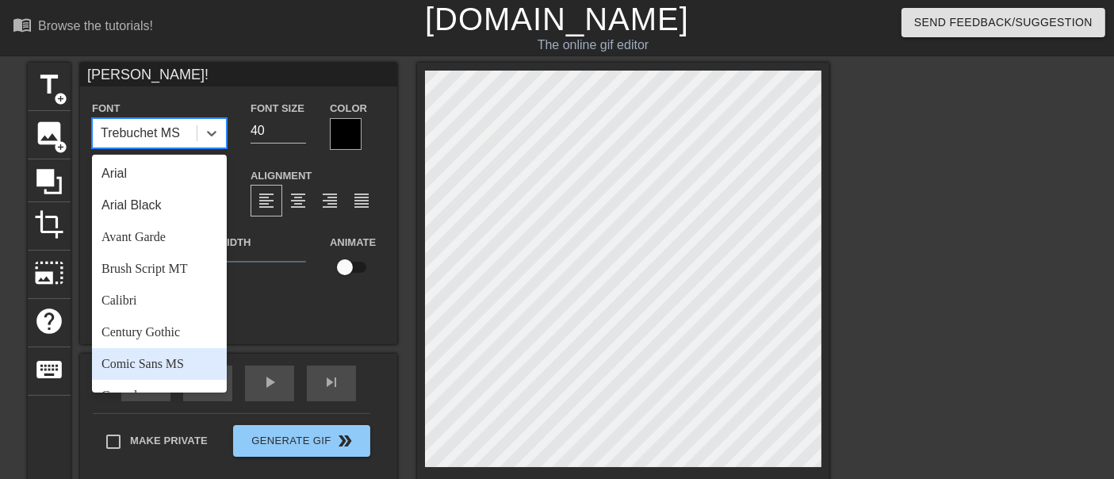
scroll to position [352, 0]
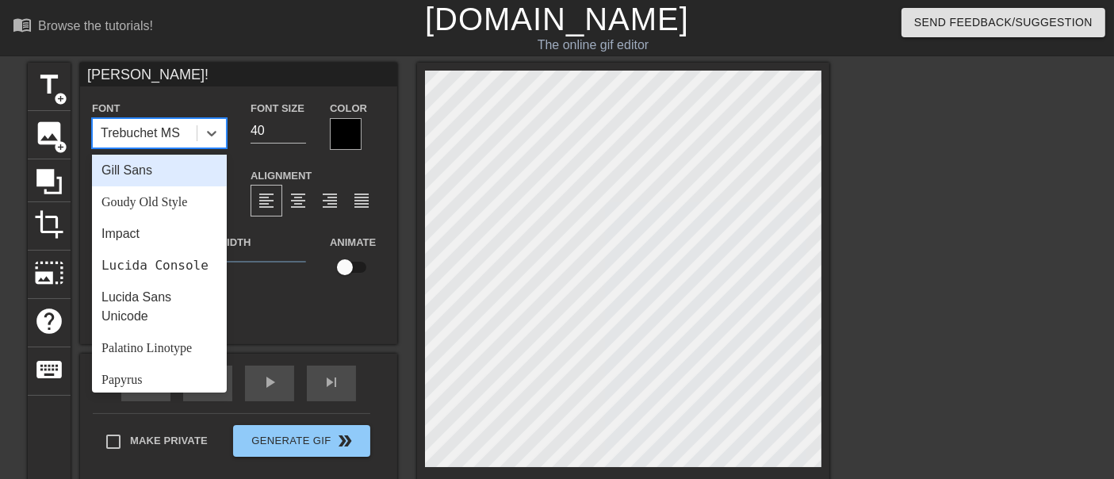
click at [155, 173] on div "Gill Sans" at bounding box center [159, 171] width 135 height 32
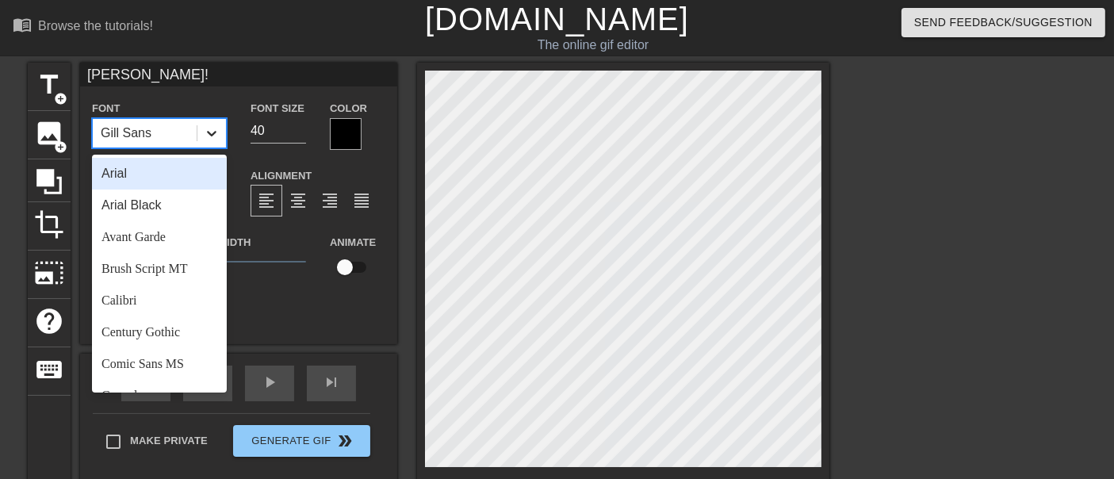
click at [205, 139] on icon at bounding box center [212, 133] width 16 height 16
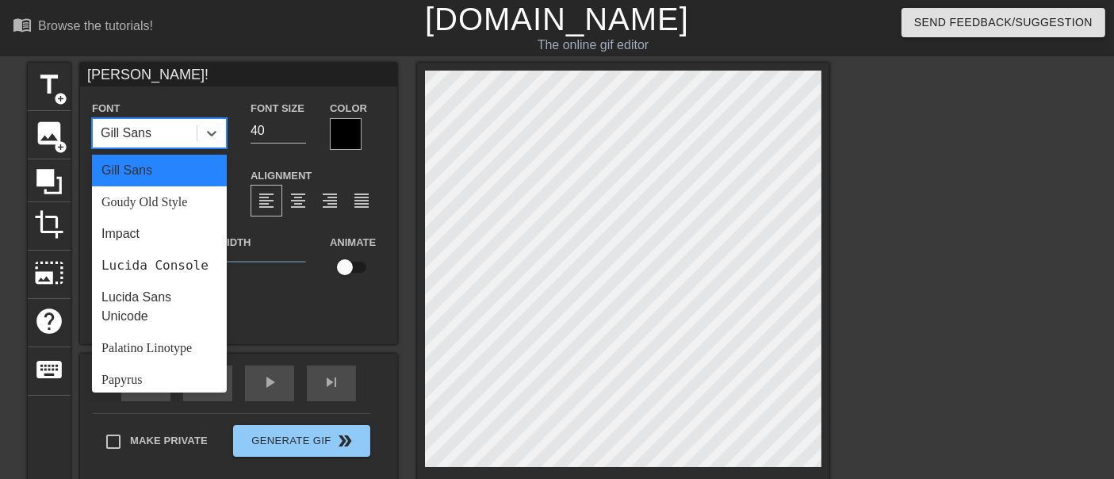
scroll to position [440, 0]
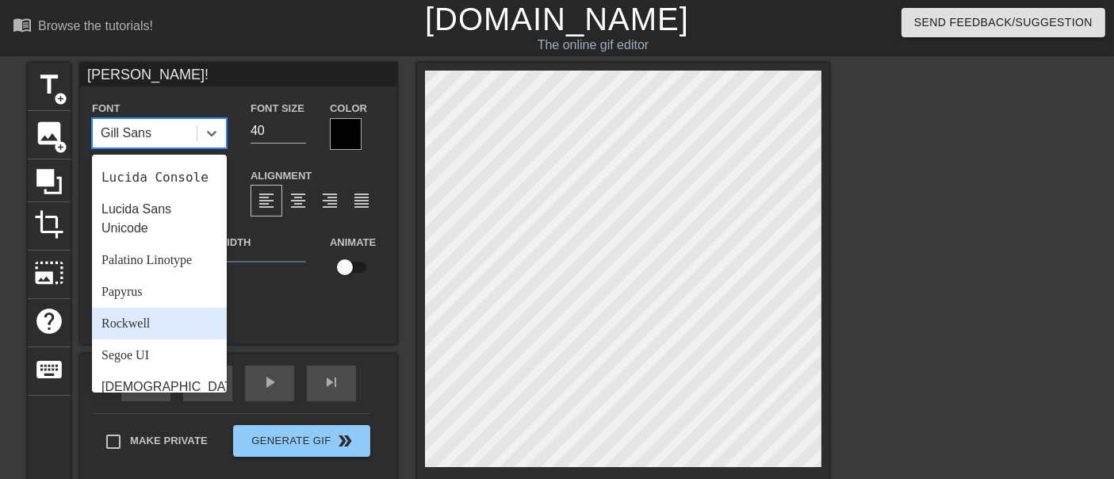
click at [140, 336] on div "Rockwell" at bounding box center [159, 324] width 135 height 32
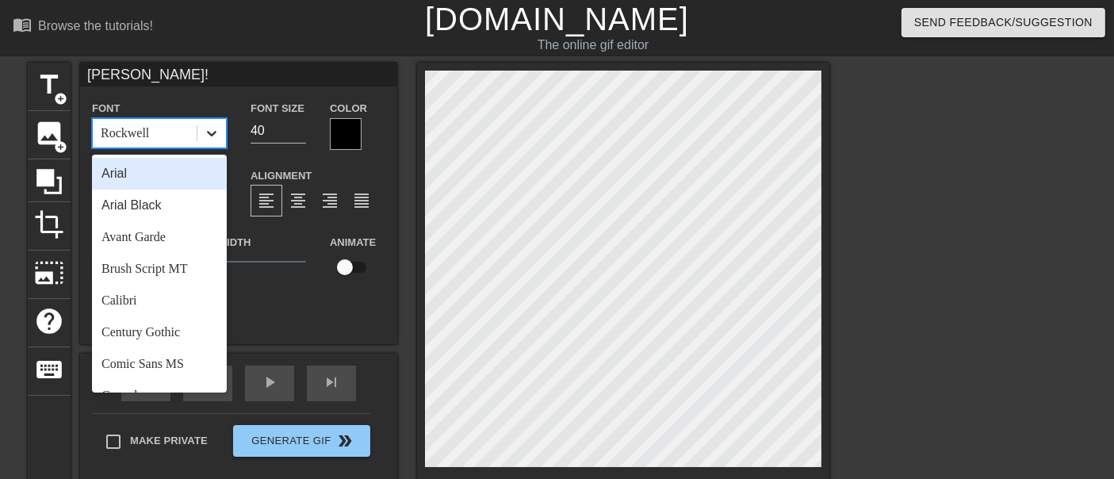
click at [211, 128] on icon at bounding box center [212, 133] width 16 height 16
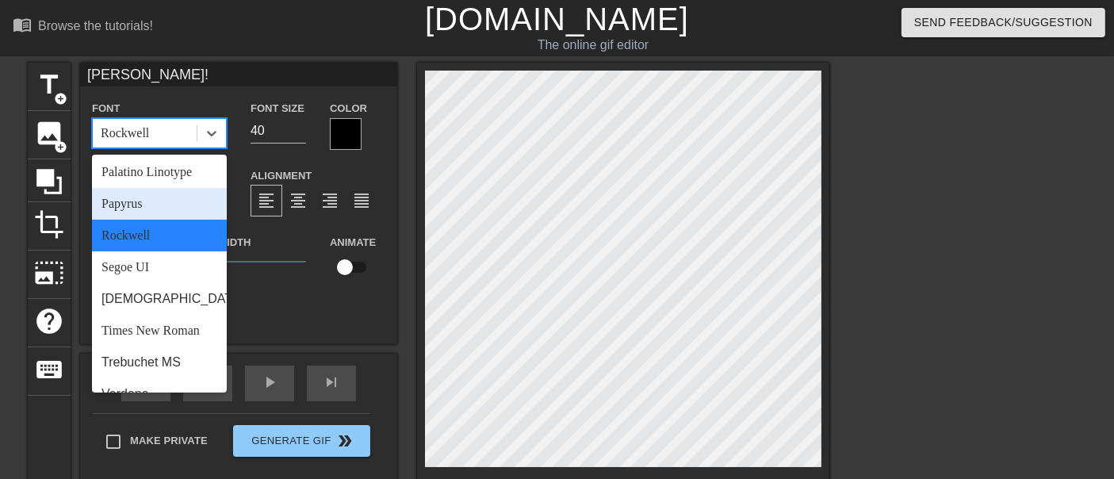
scroll to position [567, 0]
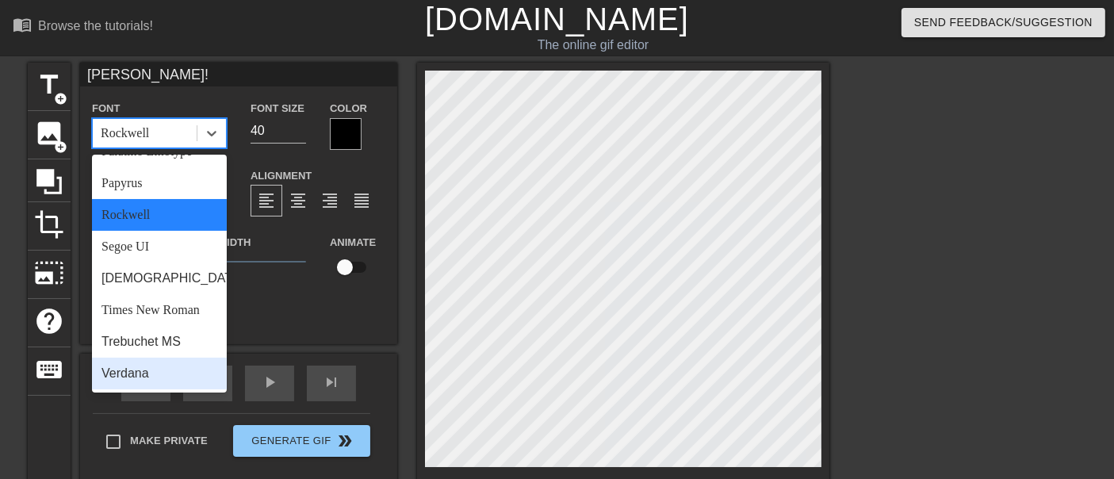
click at [127, 372] on div "Verdana" at bounding box center [159, 374] width 135 height 32
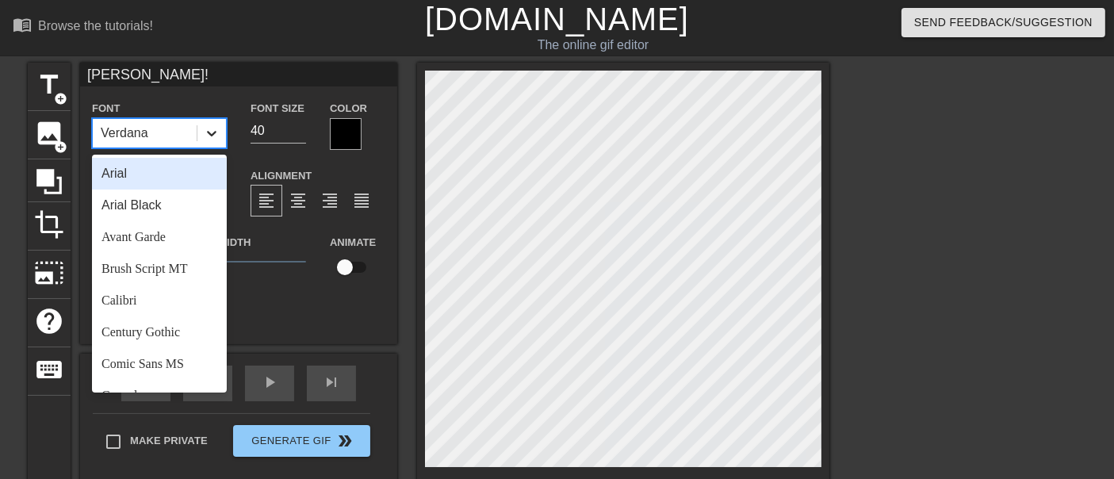
drag, startPoint x: 210, startPoint y: 125, endPoint x: 201, endPoint y: 140, distance: 17.4
click at [210, 125] on div at bounding box center [211, 133] width 29 height 29
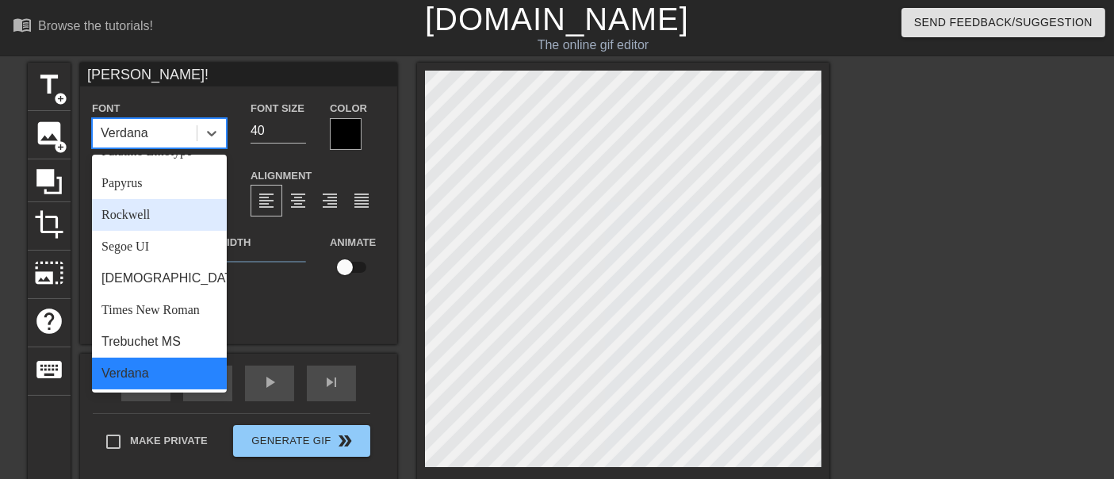
click at [154, 218] on div "Rockwell" at bounding box center [159, 215] width 135 height 32
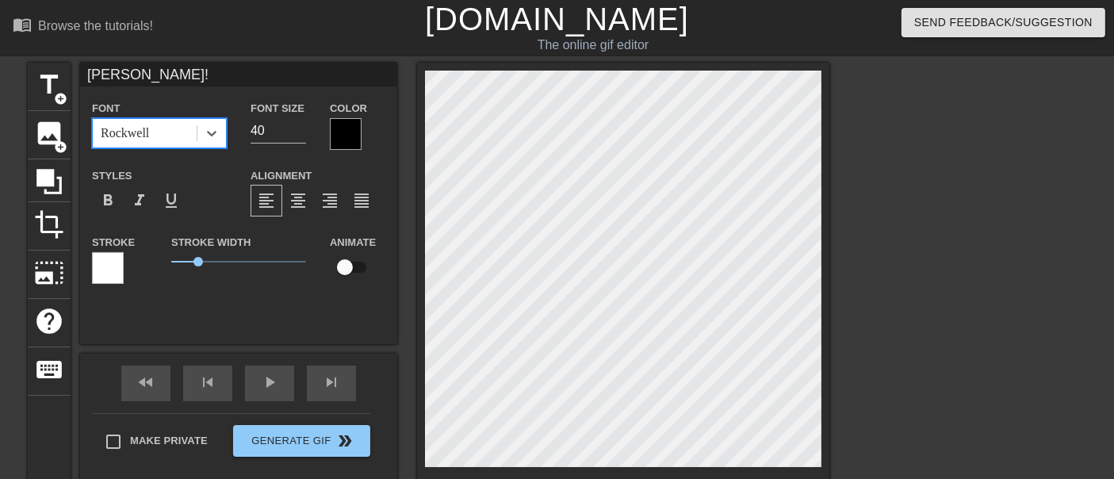
click at [178, 133] on div "Rockwell" at bounding box center [145, 133] width 104 height 29
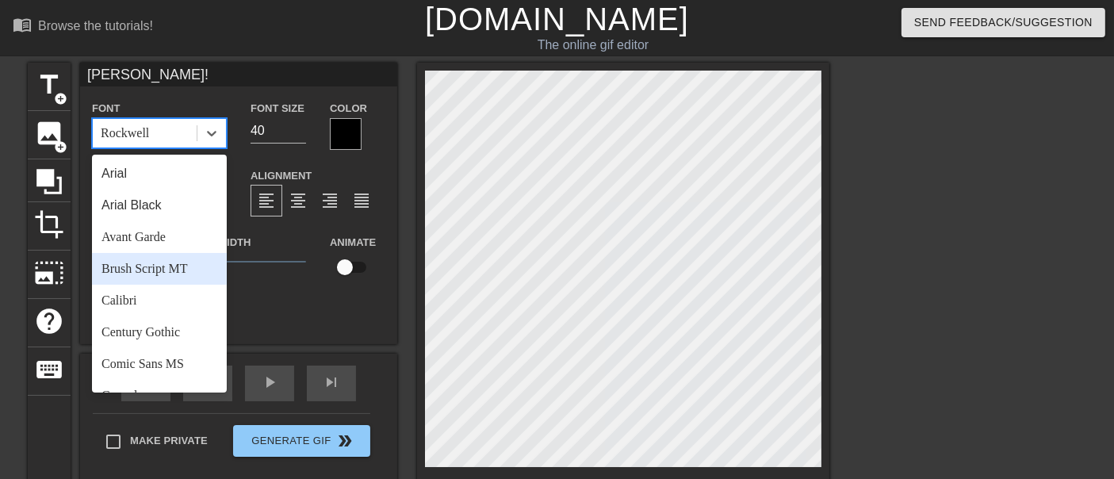
click at [162, 264] on div "Brush Script MT" at bounding box center [159, 269] width 135 height 32
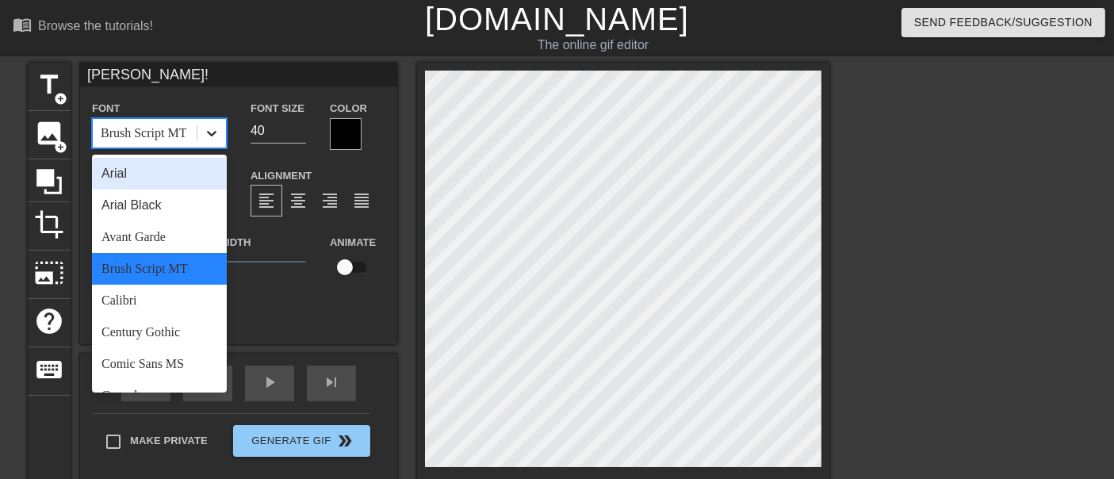
click at [210, 135] on icon at bounding box center [212, 133] width 16 height 16
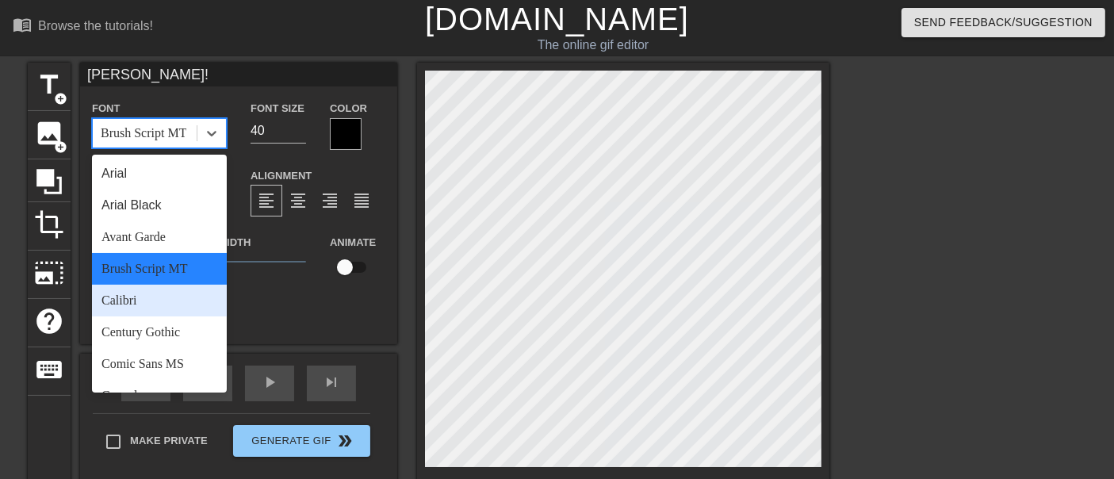
click at [140, 305] on div "Calibri" at bounding box center [159, 301] width 135 height 32
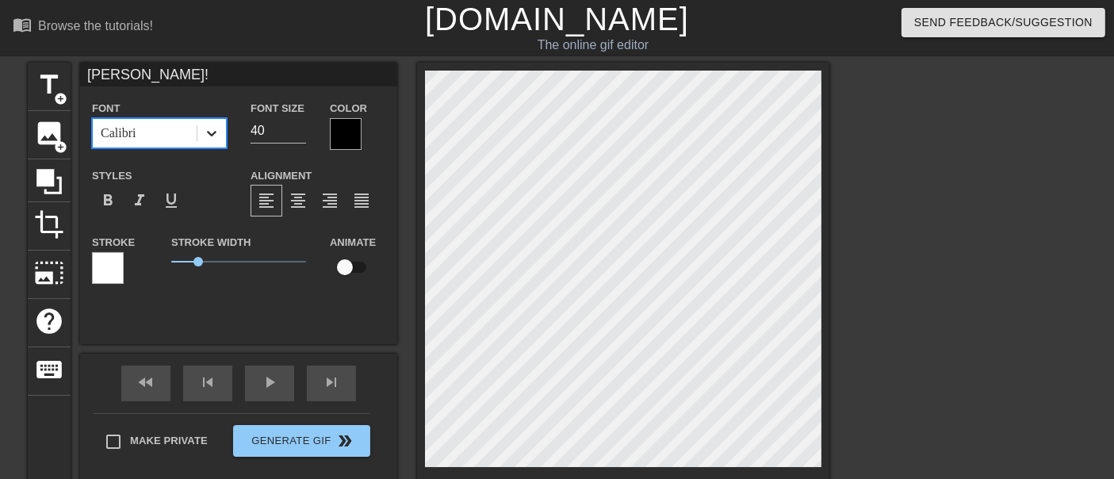
click at [210, 140] on icon at bounding box center [212, 133] width 16 height 16
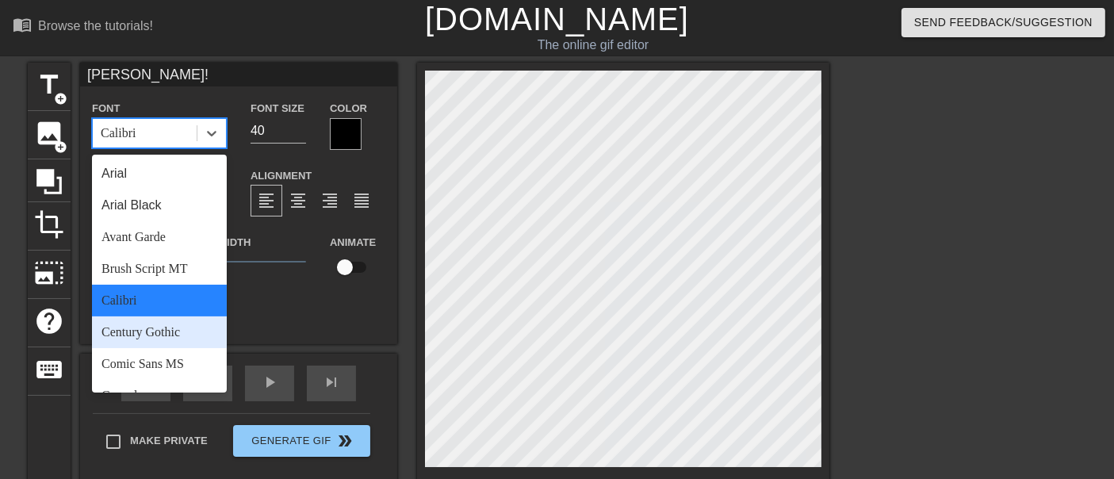
click at [132, 326] on div "Century Gothic" at bounding box center [159, 332] width 135 height 32
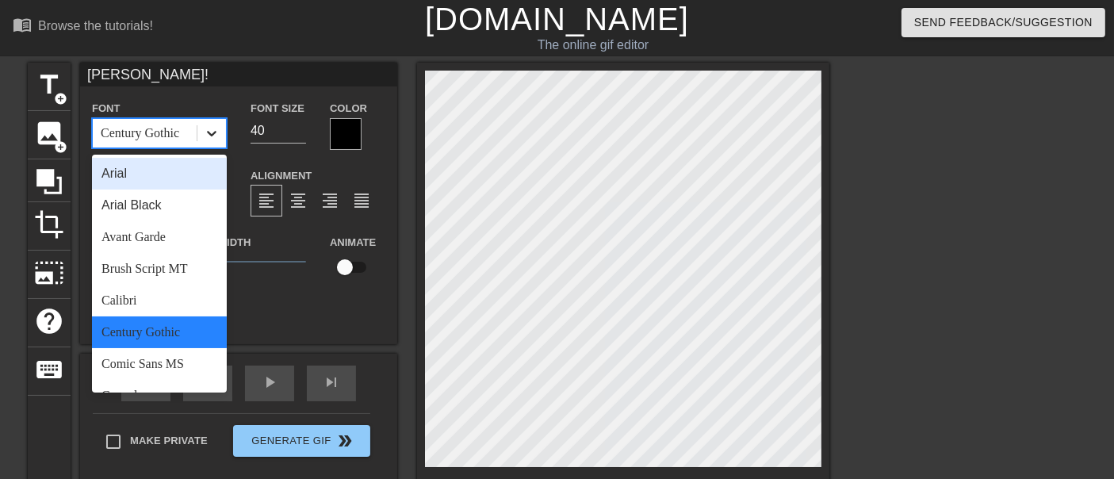
click at [219, 145] on div at bounding box center [211, 133] width 29 height 29
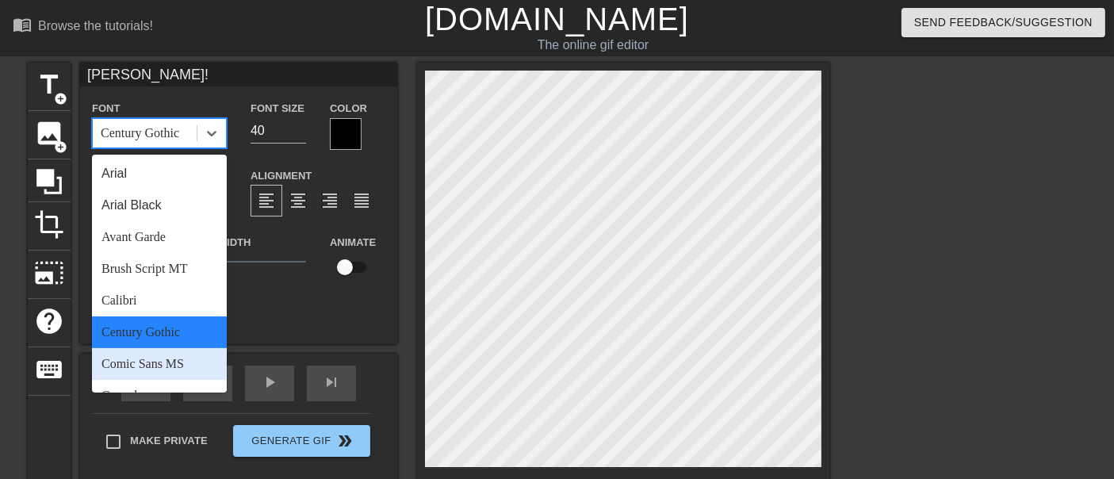
click at [148, 368] on div "Comic Sans MS" at bounding box center [159, 364] width 135 height 32
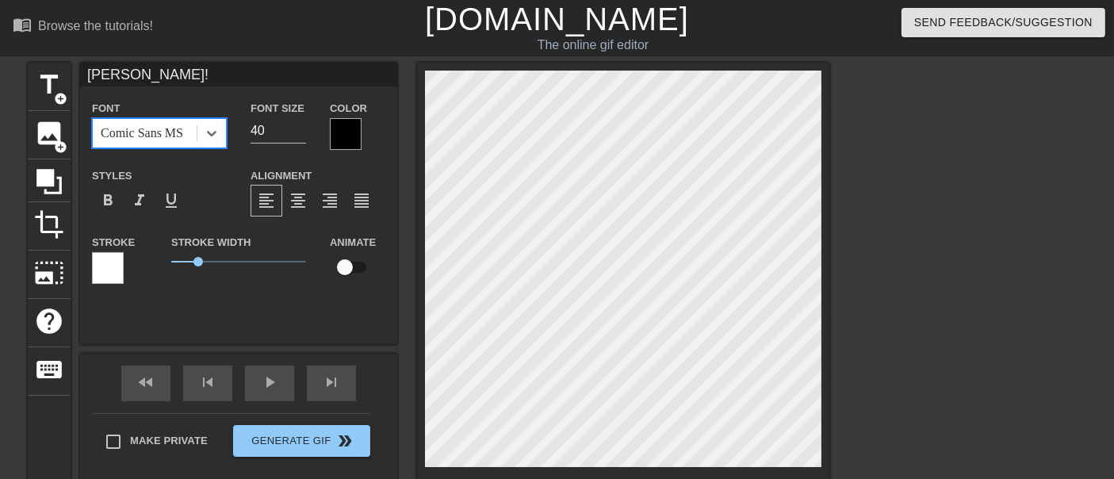
click at [348, 130] on div at bounding box center [346, 134] width 32 height 32
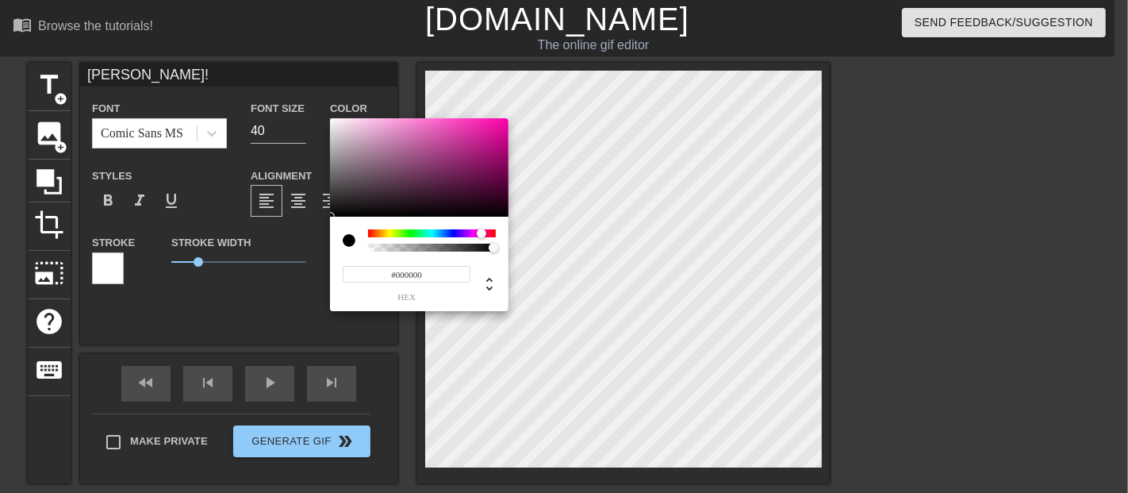
drag, startPoint x: 370, startPoint y: 229, endPoint x: 484, endPoint y: 233, distance: 113.5
click at [484, 233] on div at bounding box center [482, 233] width 10 height 10
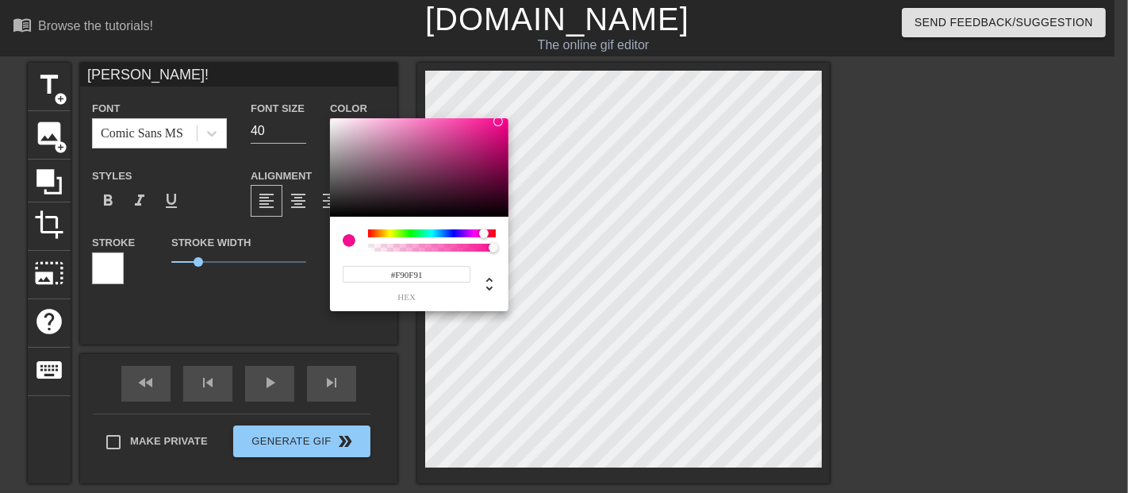
type input "#FB0F92"
click at [498, 120] on div at bounding box center [419, 167] width 178 height 98
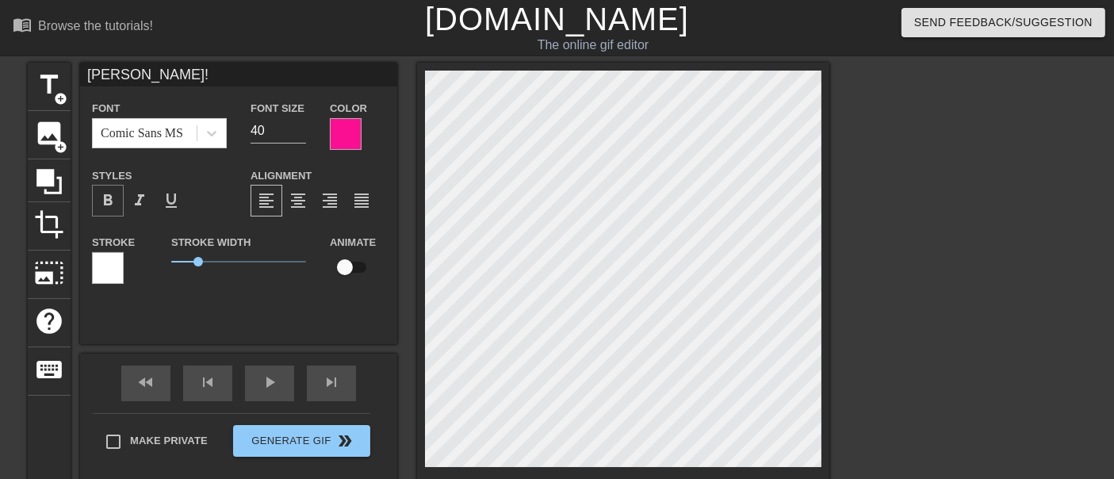
click at [114, 196] on span "format_bold" at bounding box center [107, 200] width 19 height 19
drag, startPoint x: 170, startPoint y: 209, endPoint x: 154, endPoint y: 218, distance: 18.1
click at [165, 230] on div "Font Comic Sans MS Font Size 40 Color Styles format_bold format_italic format_u…" at bounding box center [238, 198] width 293 height 200
click at [140, 207] on span "format_italic" at bounding box center [139, 200] width 19 height 19
click at [282, 197] on div "format_align_center" at bounding box center [298, 201] width 32 height 32
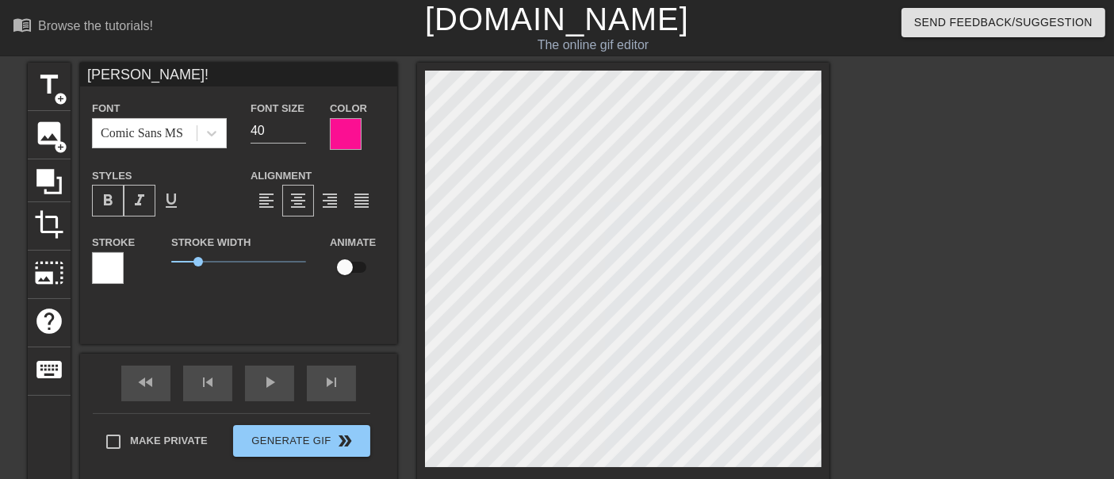
click at [295, 203] on span "format_align_center" at bounding box center [298, 200] width 19 height 19
click at [321, 205] on span "format_align_right" at bounding box center [329, 200] width 19 height 19
click at [419, 204] on div at bounding box center [623, 273] width 412 height 420
click at [362, 201] on span "format_align_justify" at bounding box center [361, 200] width 19 height 19
drag, startPoint x: 197, startPoint y: 262, endPoint x: 187, endPoint y: 260, distance: 9.6
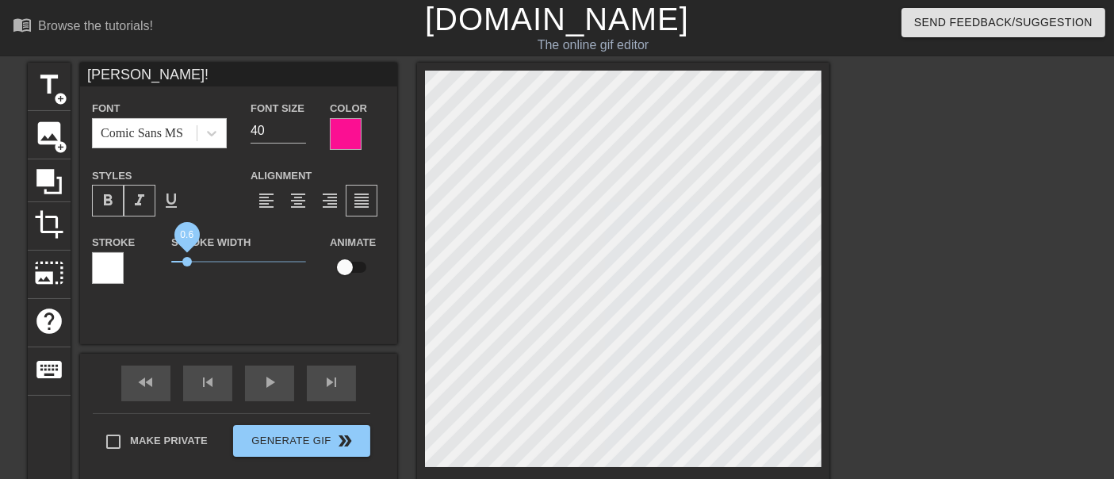
click at [187, 260] on span "0.6" at bounding box center [187, 262] width 10 height 10
click at [339, 135] on div at bounding box center [346, 134] width 32 height 32
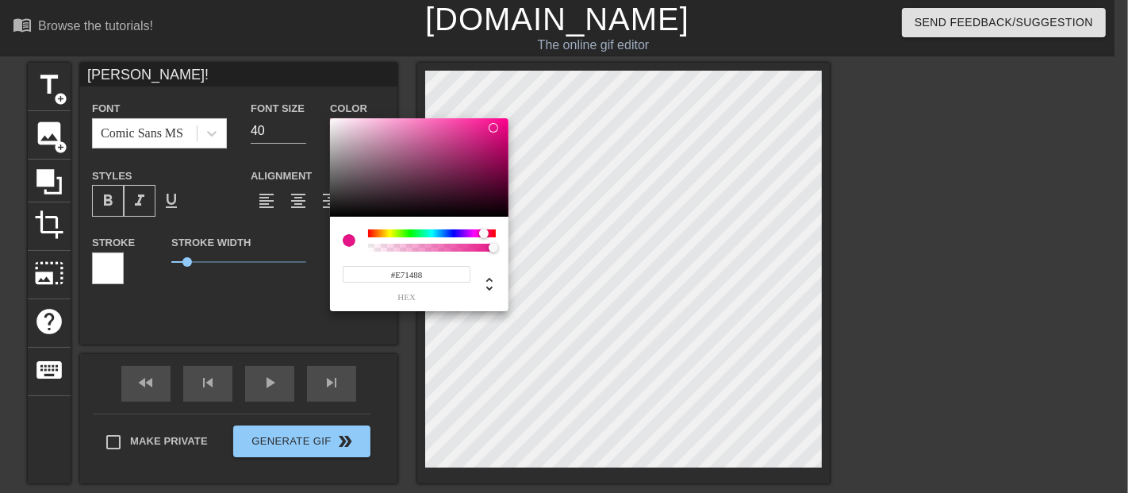
drag, startPoint x: 495, startPoint y: 118, endPoint x: 493, endPoint y: 128, distance: 9.6
click at [493, 128] on div at bounding box center [494, 128] width 10 height 10
drag, startPoint x: 493, startPoint y: 125, endPoint x: 466, endPoint y: 128, distance: 27.9
click div
type input "#CE348B"
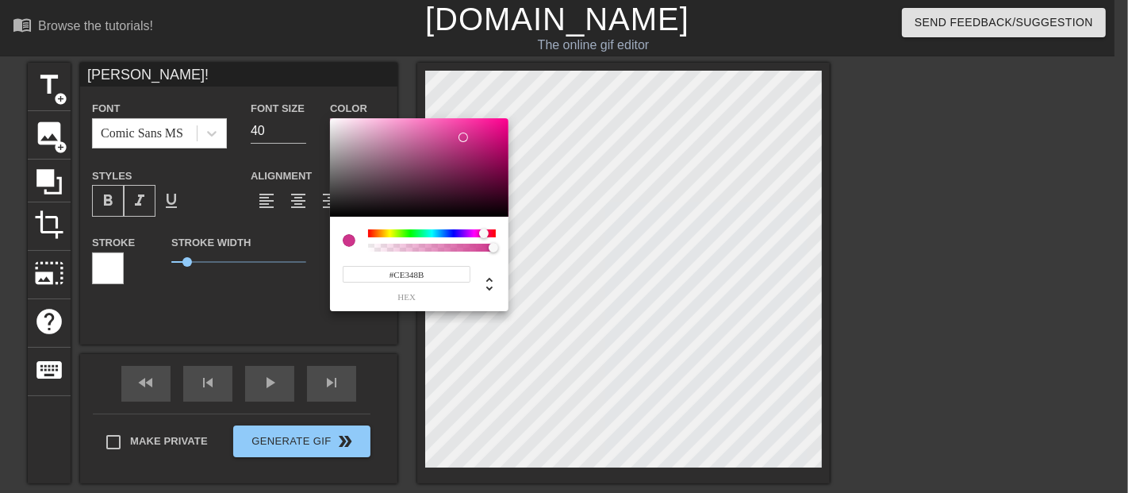
drag, startPoint x: 466, startPoint y: 128, endPoint x: 463, endPoint y: 137, distance: 9.8
click div
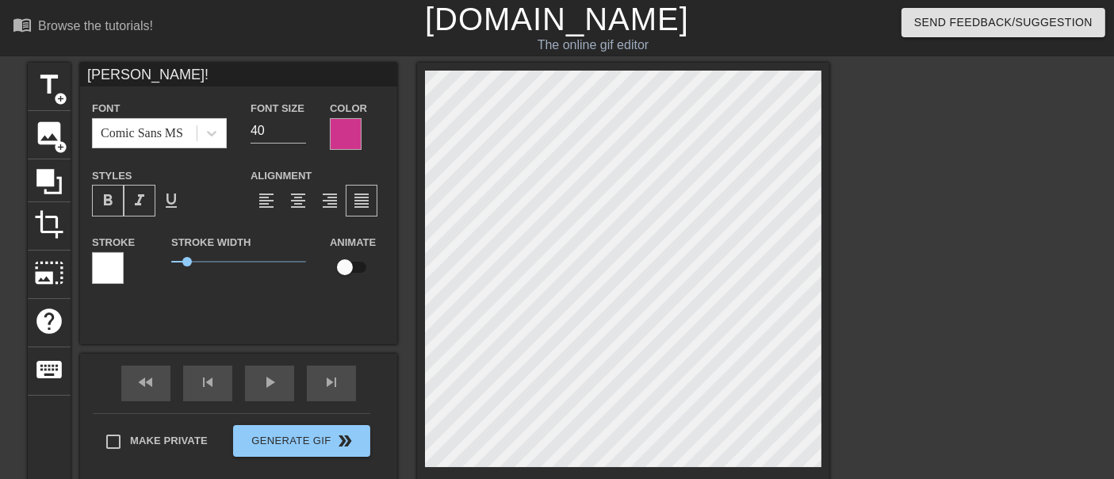
click input "checkbox"
checkbox input "true"
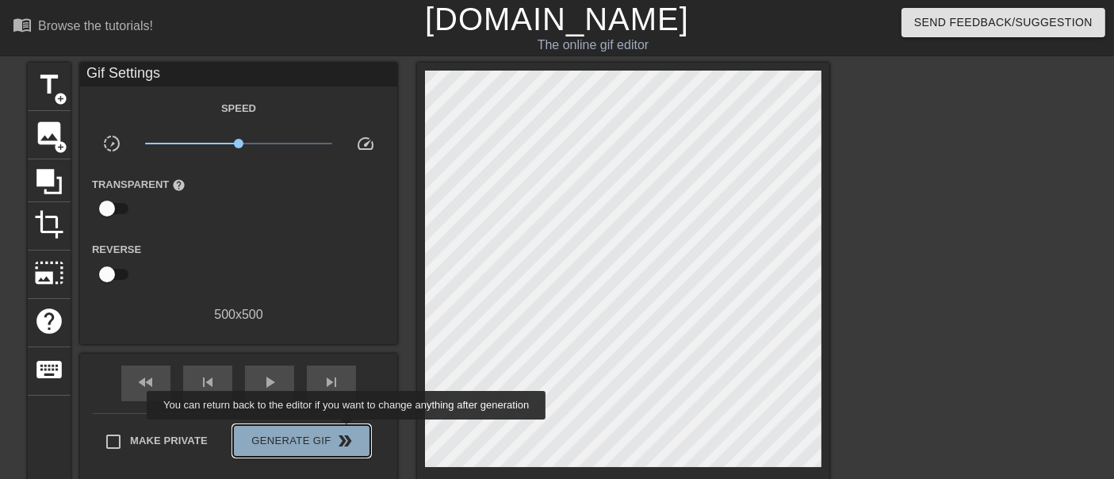
click span "double_arrow"
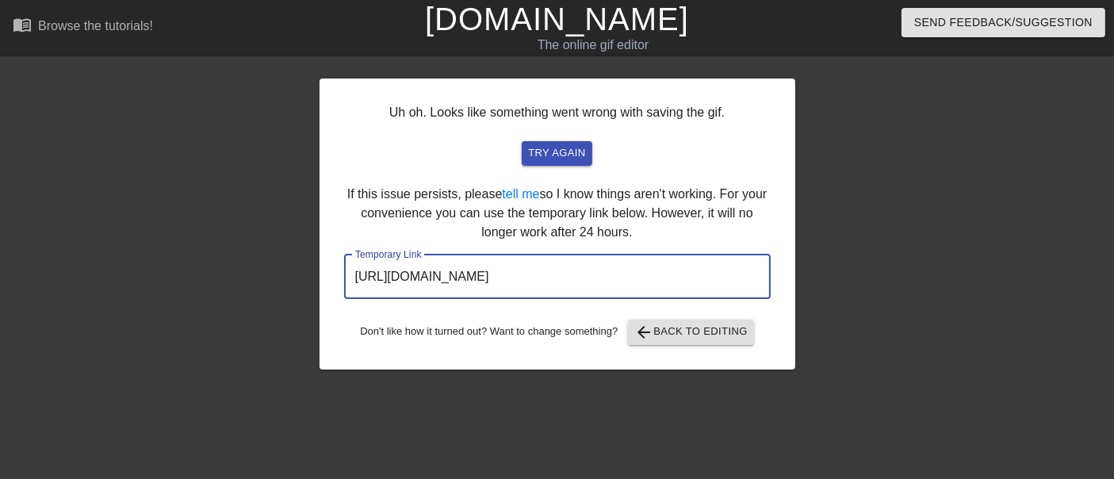
drag, startPoint x: 709, startPoint y: 275, endPoint x: 283, endPoint y: 205, distance: 431.7
click div "Uh oh. Looks like something went wrong with saving the gif. try again If this i…"
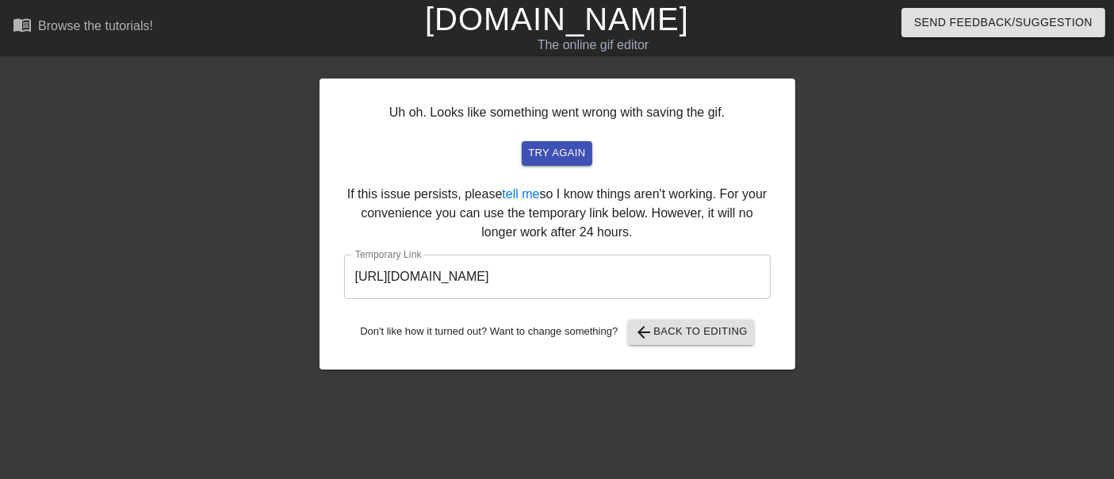
click link "[DOMAIN_NAME]"
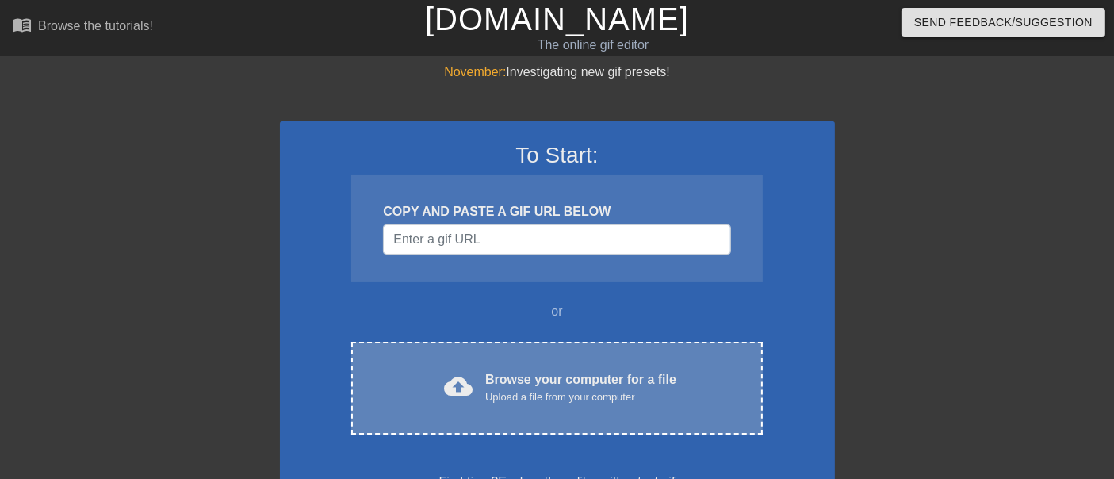
click at [539, 377] on div "Browse your computer for a file Upload a file from your computer" at bounding box center [580, 387] width 191 height 35
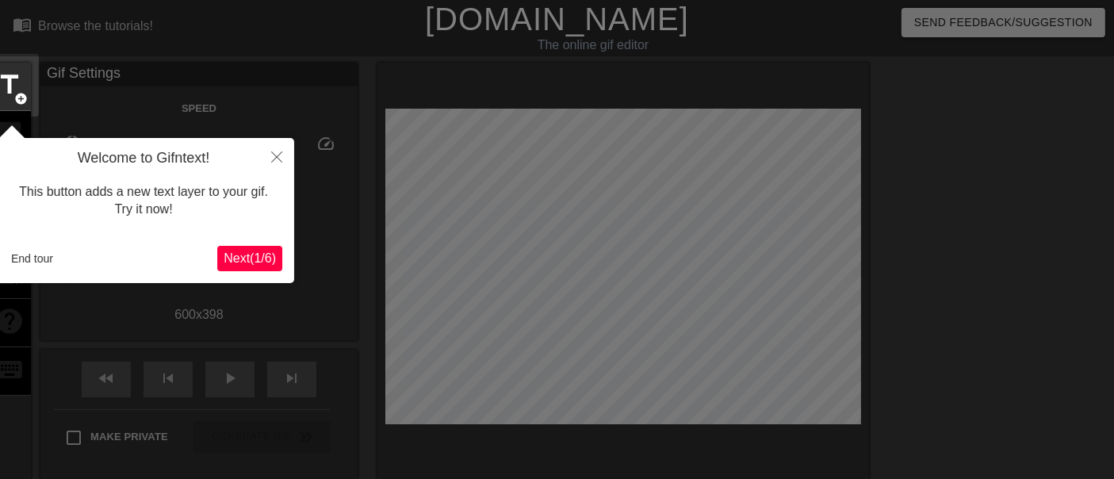
scroll to position [38, 0]
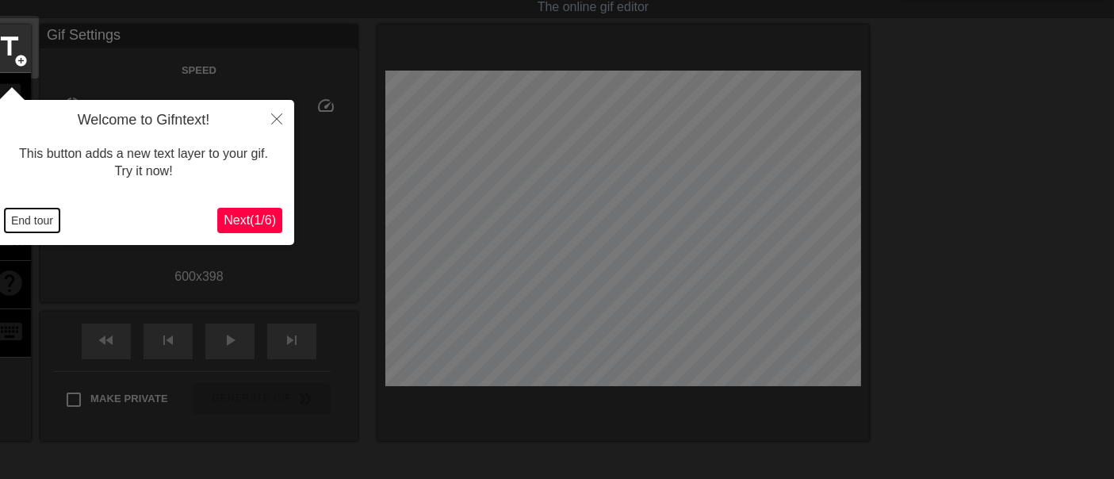
click at [21, 223] on button "End tour" at bounding box center [32, 221] width 55 height 24
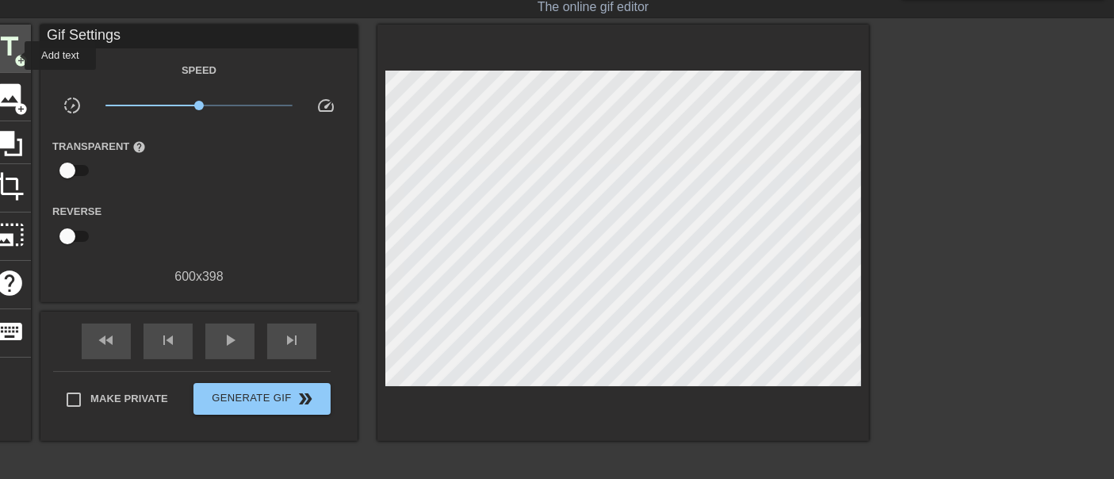
click at [14, 56] on span "add_circle" at bounding box center [20, 60] width 13 height 13
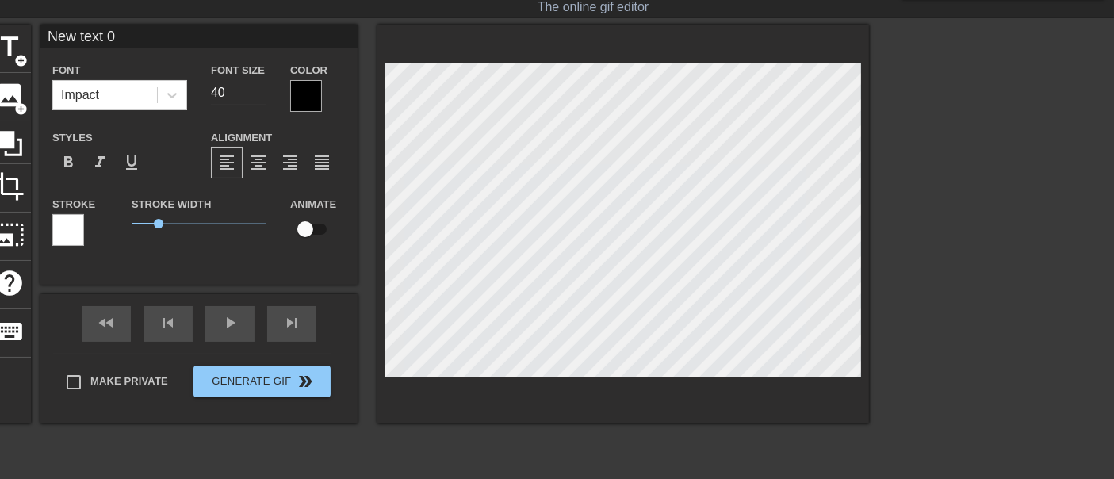
click at [91, 30] on input "New text 0" at bounding box center [198, 37] width 317 height 24
paste input "[PERSON_NAME]!!!"
type input "[PERSON_NAME]!!!"
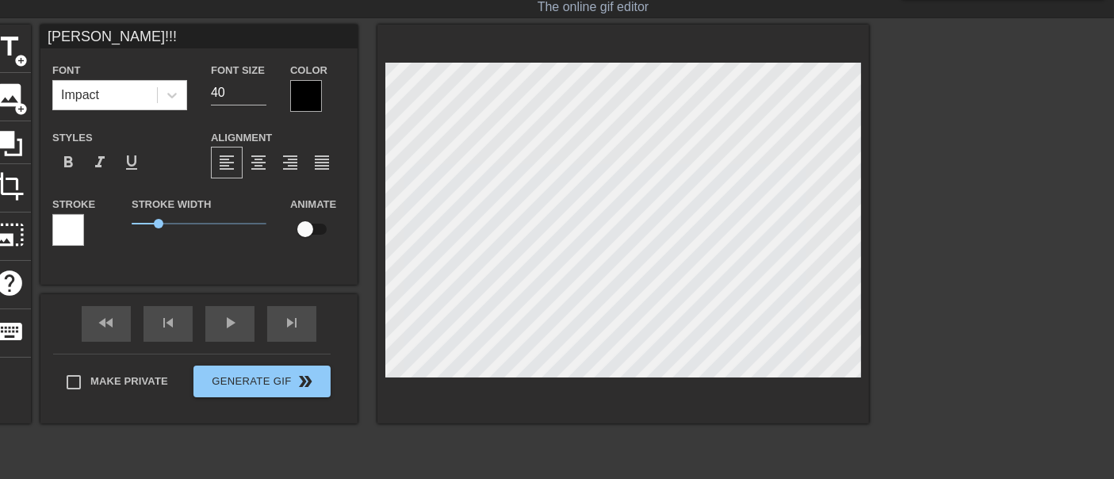
click at [311, 95] on div at bounding box center [306, 96] width 32 height 32
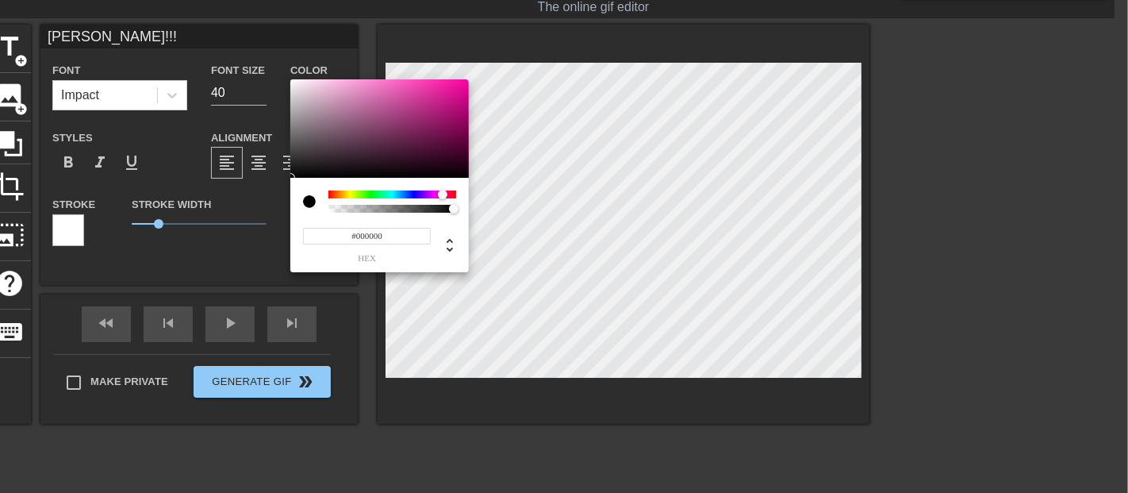
drag, startPoint x: 331, startPoint y: 190, endPoint x: 443, endPoint y: 197, distance: 112.1
click at [443, 197] on div at bounding box center [443, 195] width 10 height 10
type input "#D430A3"
drag, startPoint x: 326, startPoint y: 94, endPoint x: 428, endPoint y: 96, distance: 102.3
click at [428, 96] on div at bounding box center [379, 128] width 178 height 98
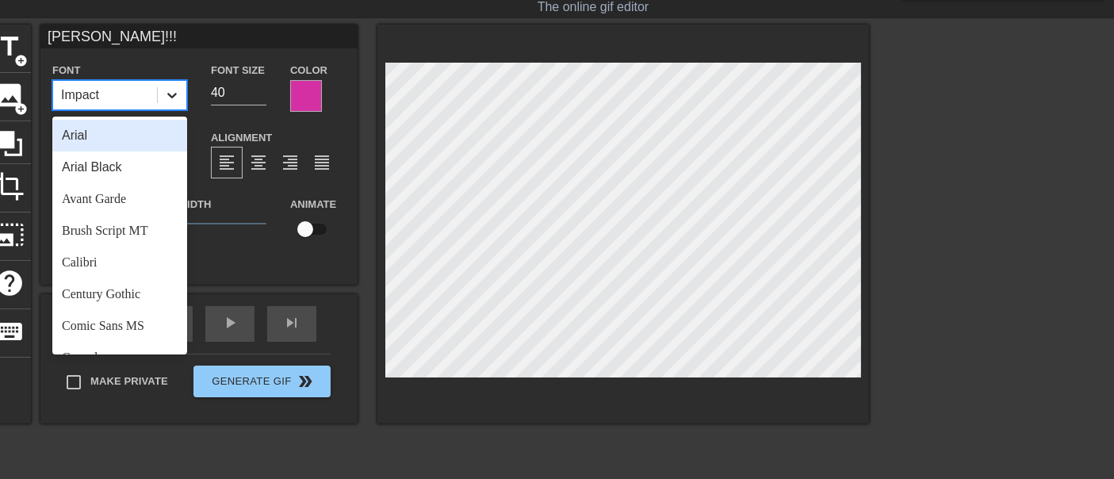
click at [165, 94] on icon at bounding box center [172, 95] width 16 height 16
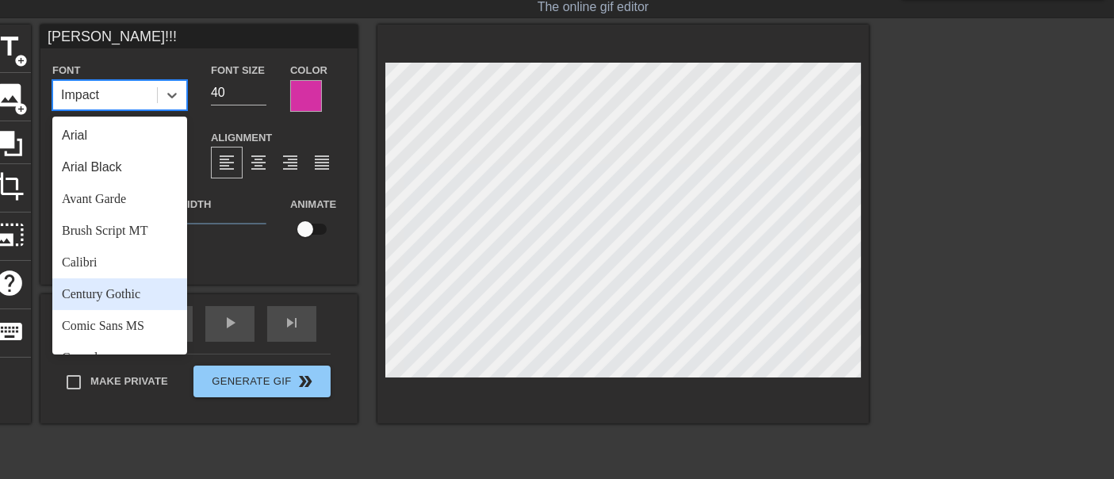
click at [90, 294] on div "Century Gothic" at bounding box center [119, 294] width 135 height 32
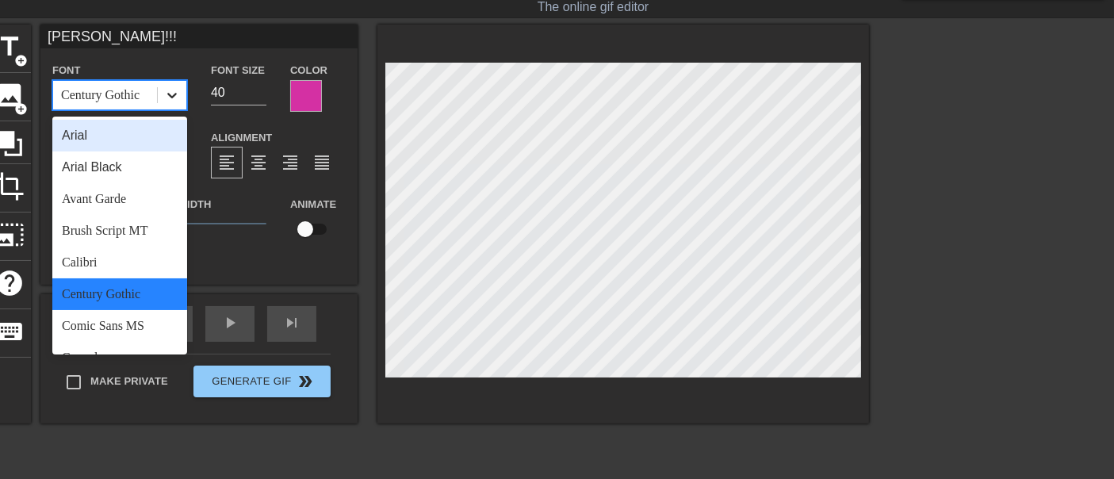
click at [172, 99] on icon at bounding box center [172, 95] width 16 height 16
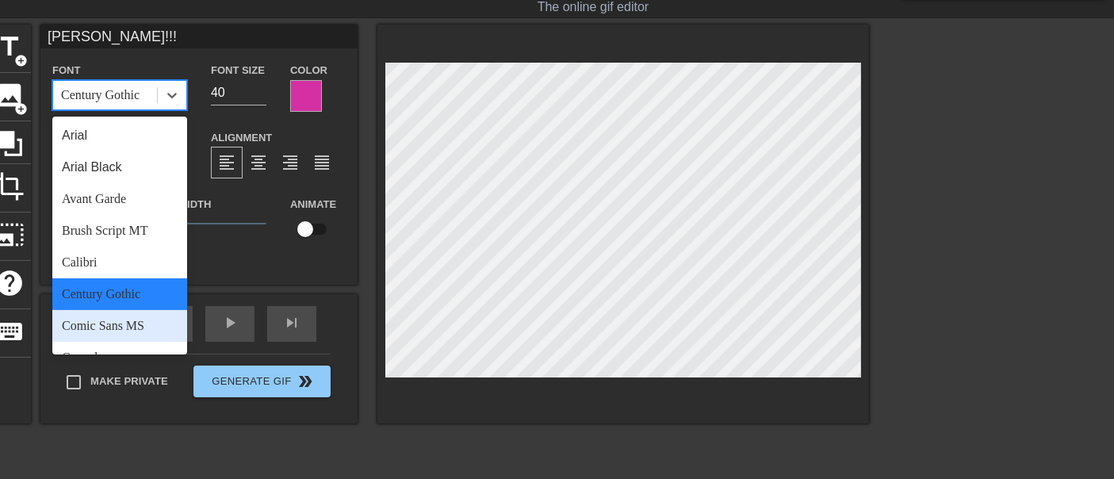
scroll to position [88, 0]
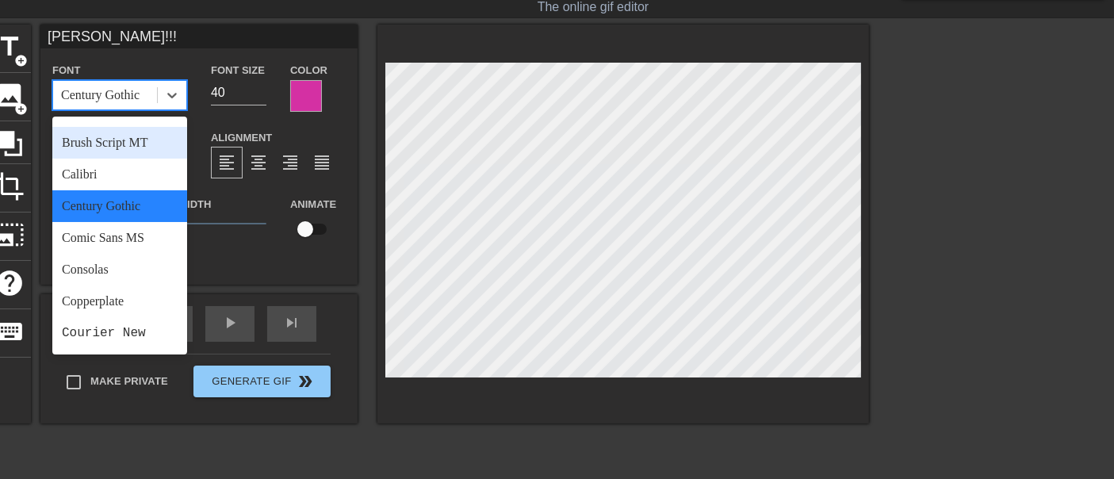
click at [104, 141] on div "Brush Script MT" at bounding box center [119, 143] width 135 height 32
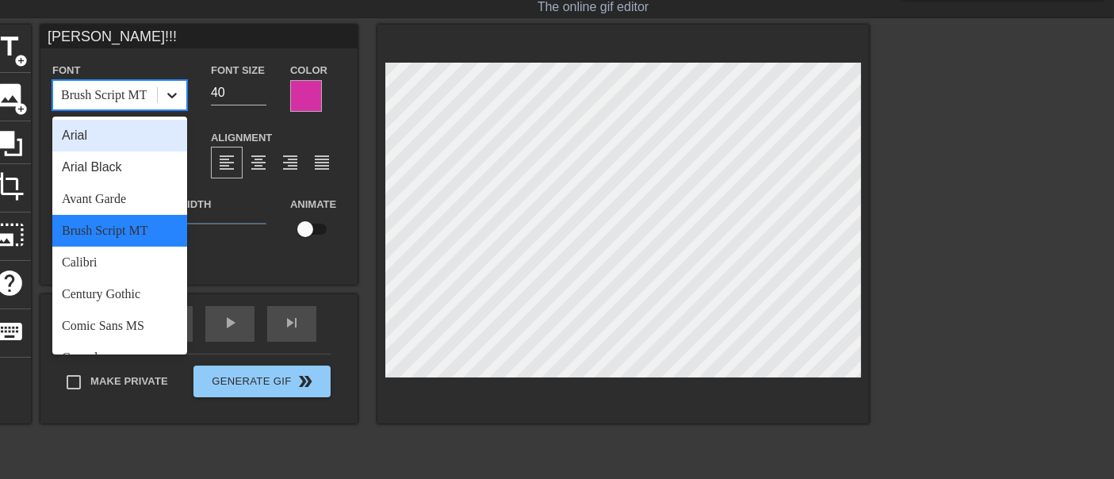
click at [159, 101] on div at bounding box center [172, 95] width 29 height 29
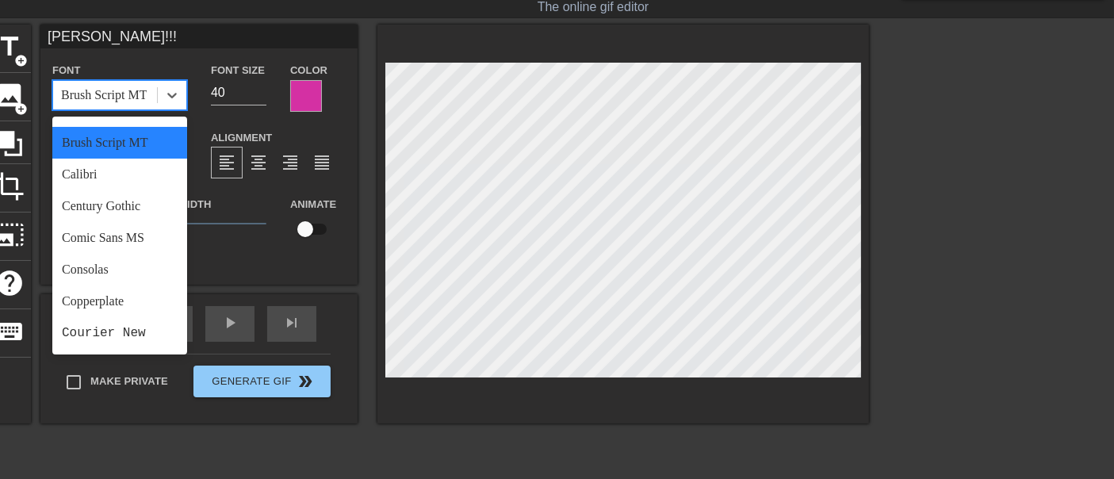
scroll to position [176, 0]
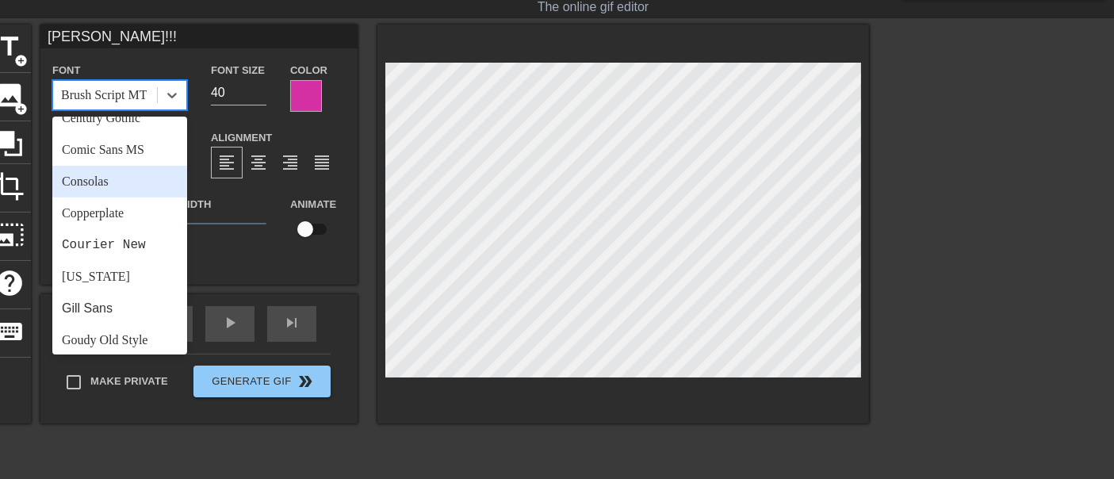
click at [109, 174] on div "Consolas" at bounding box center [119, 182] width 135 height 32
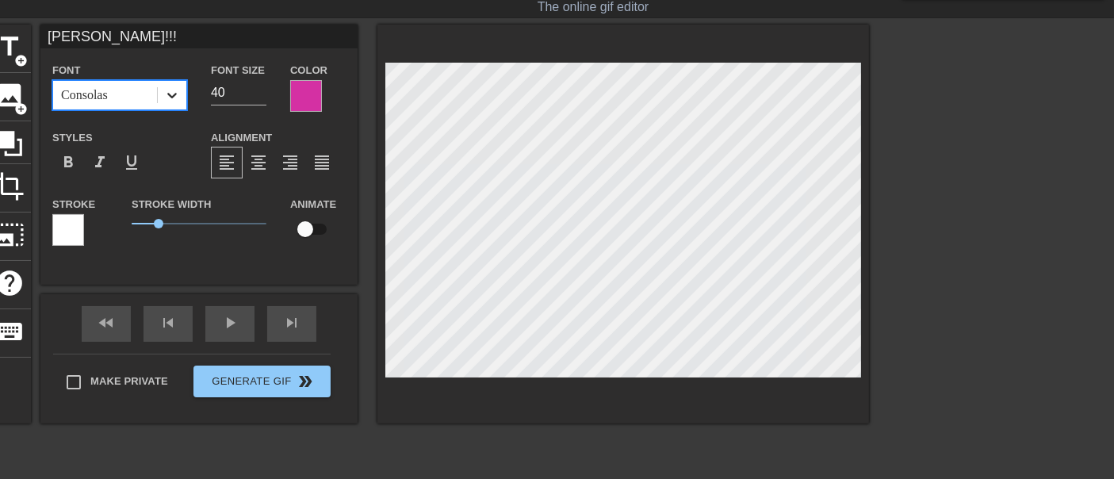
click at [178, 94] on icon at bounding box center [172, 95] width 16 height 16
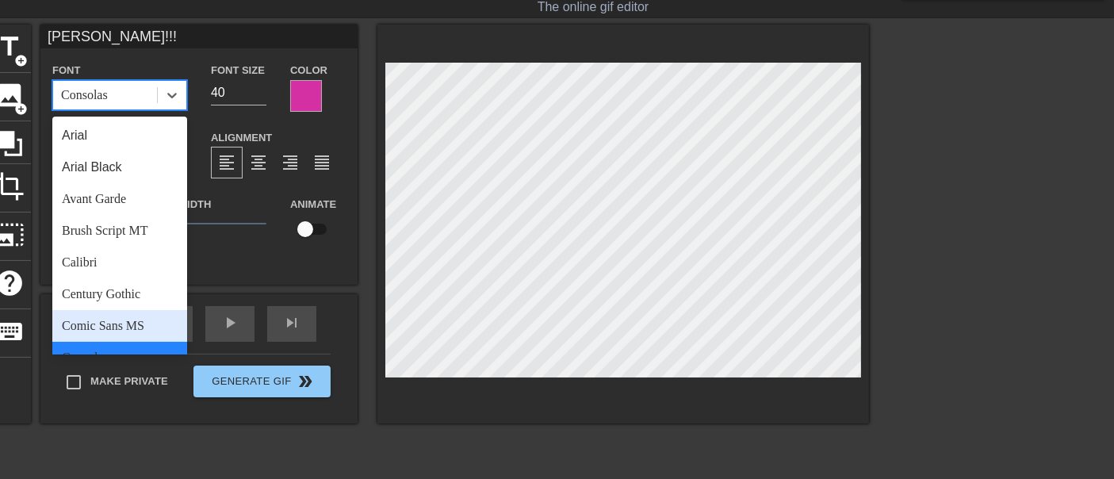
click at [111, 324] on div "Comic Sans MS" at bounding box center [119, 326] width 135 height 32
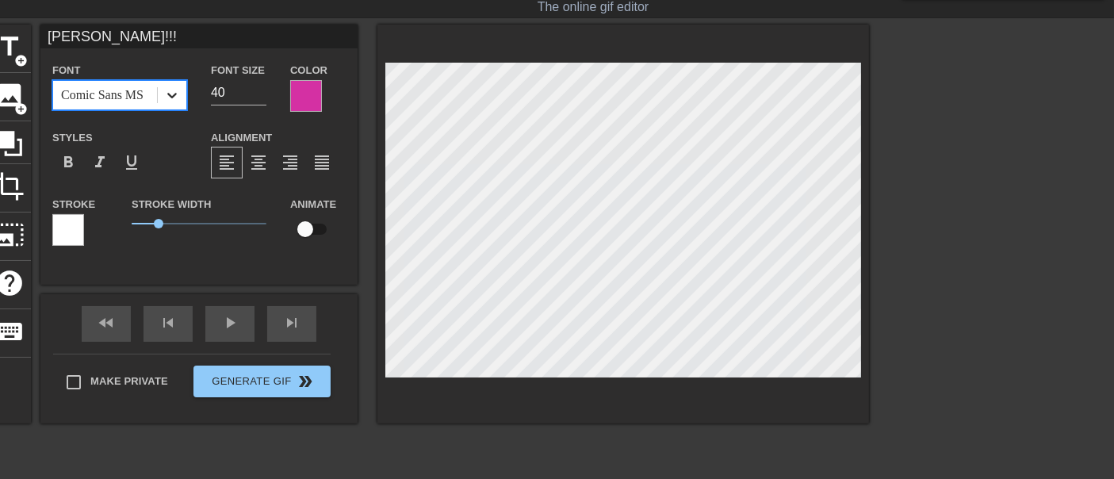
click at [178, 98] on icon at bounding box center [172, 95] width 16 height 16
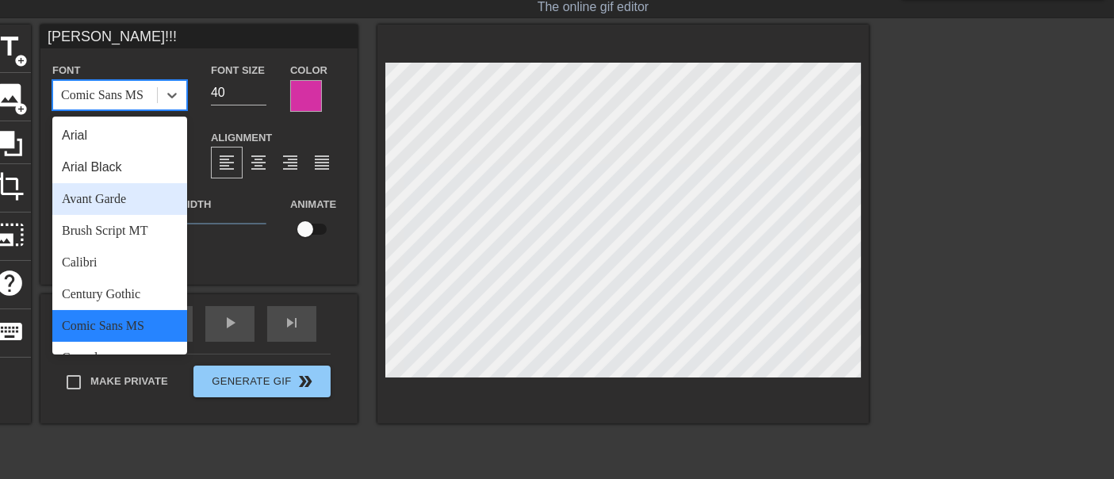
click at [104, 198] on div "Avant Garde" at bounding box center [119, 199] width 135 height 32
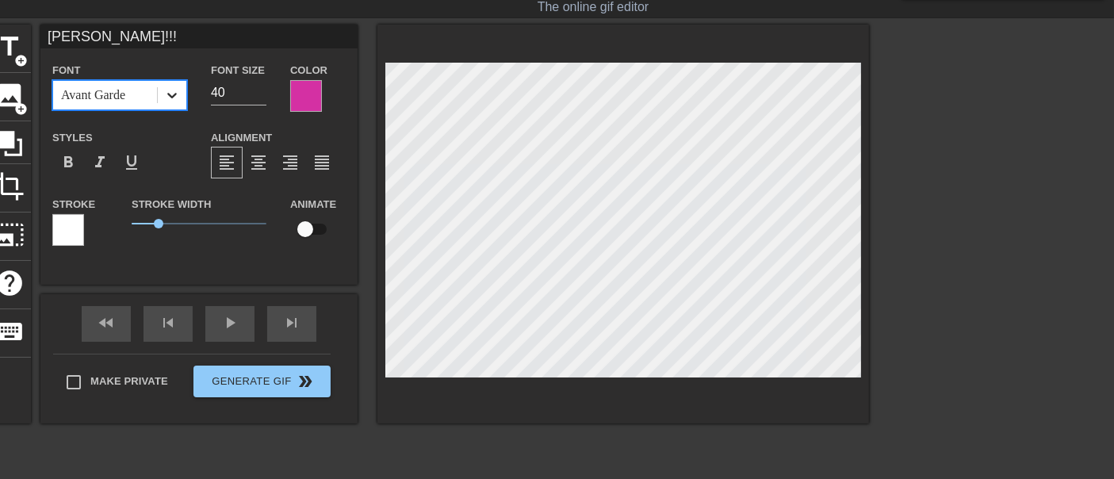
click at [177, 101] on icon at bounding box center [172, 95] width 16 height 16
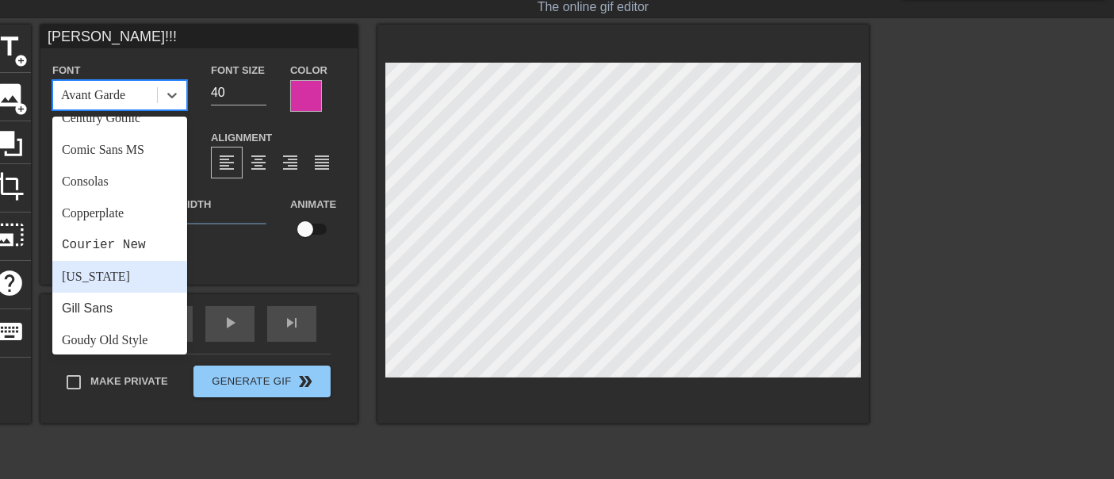
scroll to position [264, 0]
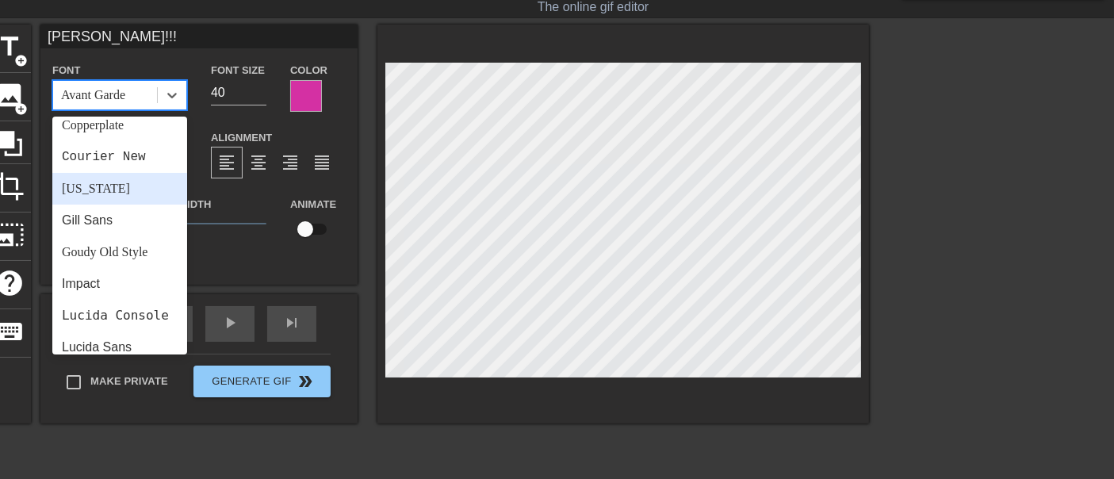
click at [90, 190] on div "Georgia" at bounding box center [119, 189] width 135 height 32
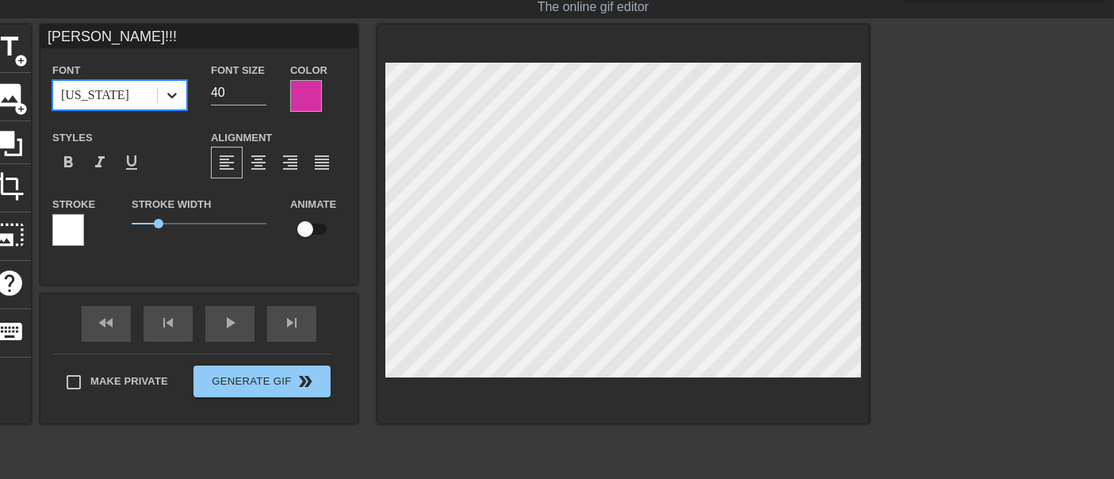
click at [163, 98] on div at bounding box center [172, 95] width 29 height 29
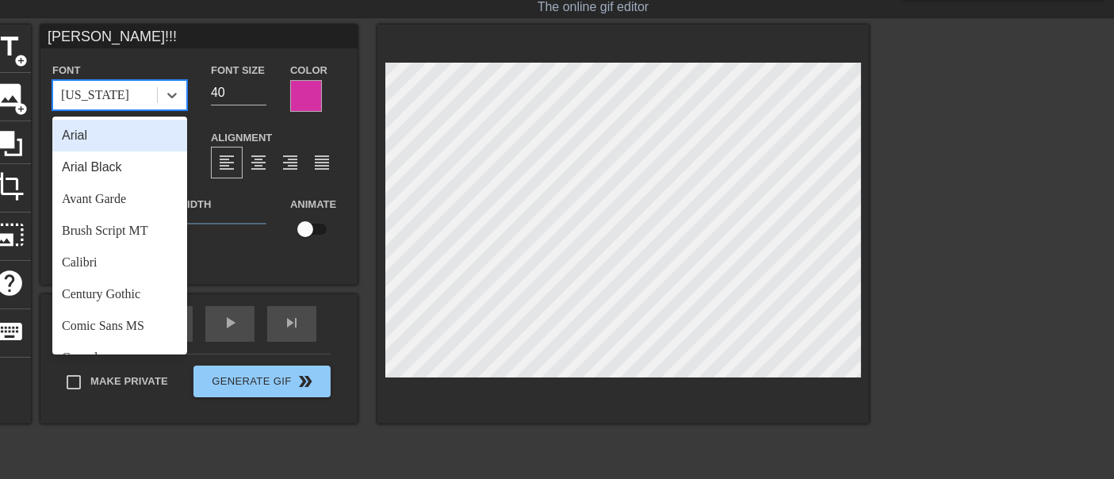
click at [125, 141] on div "Arial" at bounding box center [119, 136] width 135 height 32
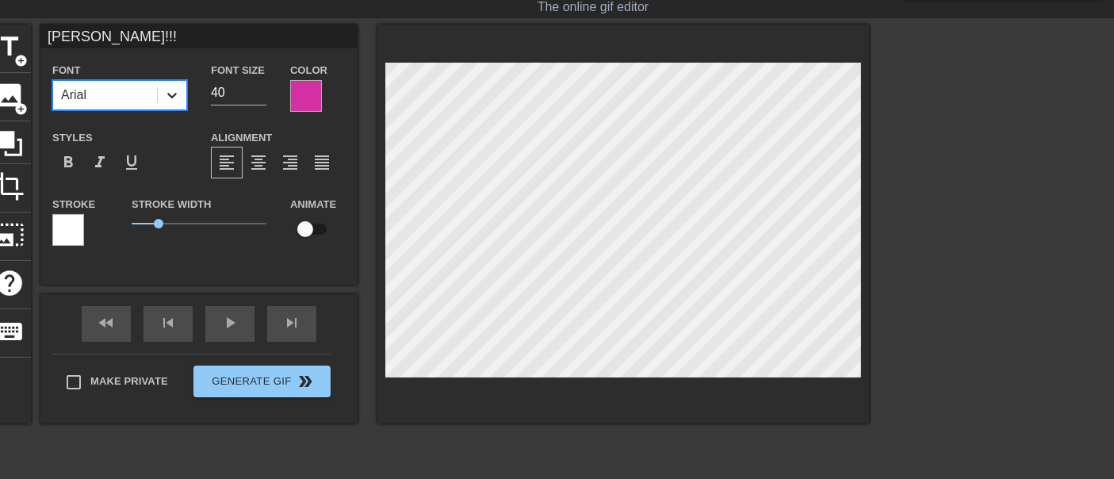
click at [159, 103] on div at bounding box center [172, 95] width 29 height 29
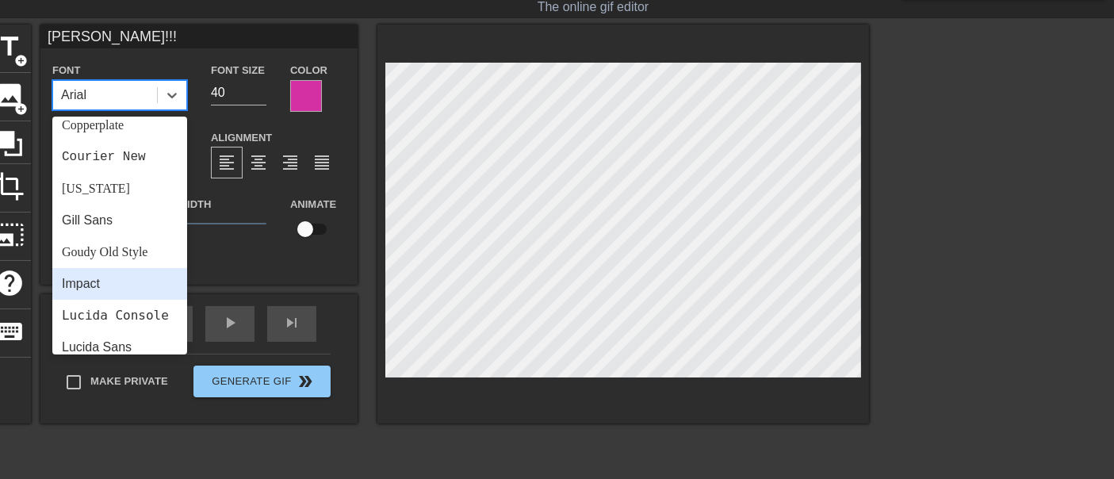
click at [100, 289] on div "Impact" at bounding box center [119, 284] width 135 height 32
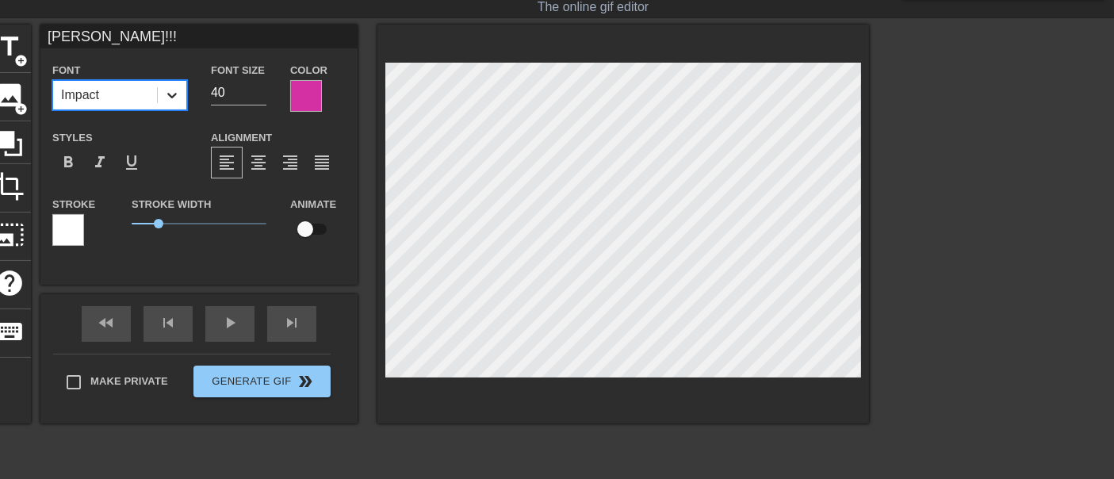
click at [180, 101] on div at bounding box center [172, 95] width 29 height 29
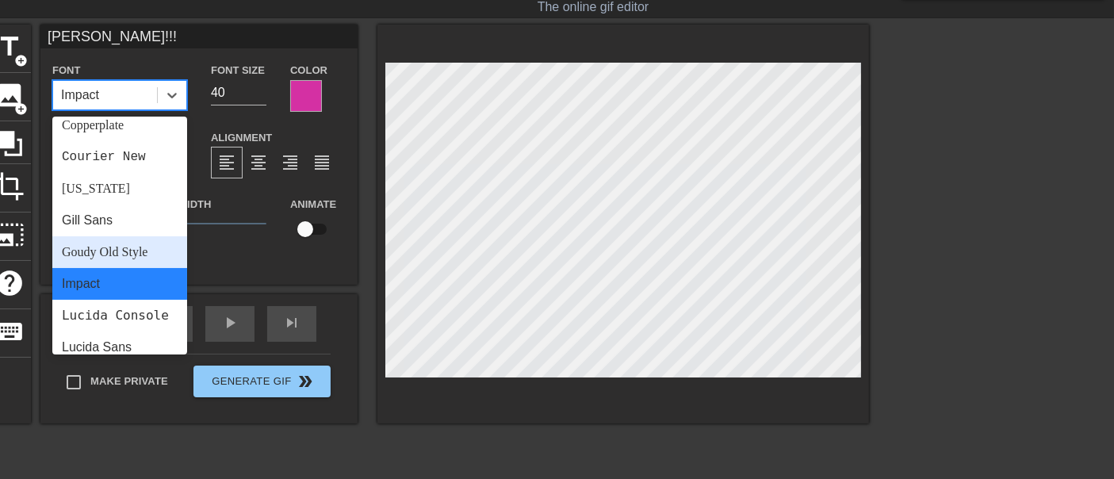
click at [117, 252] on div "Goudy Old Style" at bounding box center [119, 252] width 135 height 32
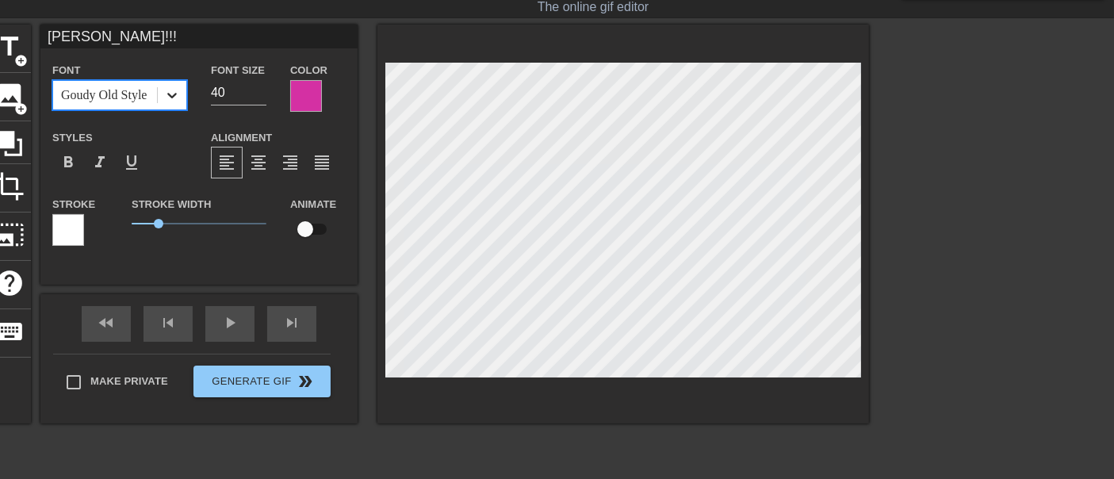
click at [181, 101] on div at bounding box center [172, 95] width 29 height 29
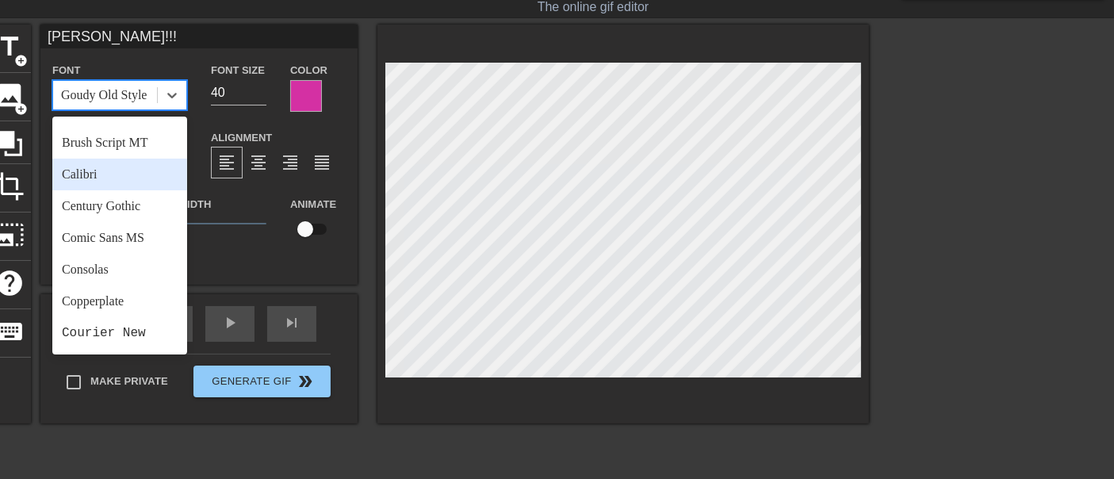
scroll to position [176, 0]
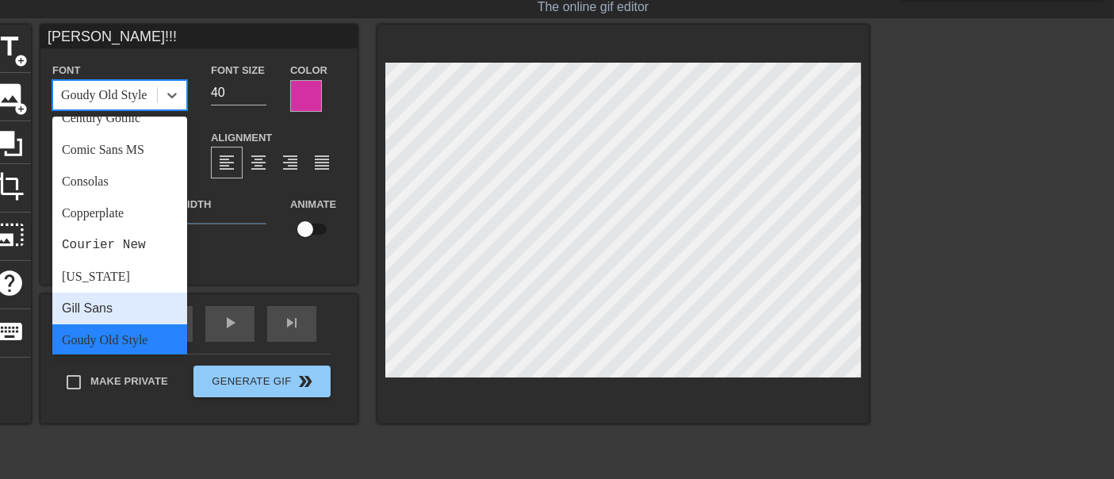
click at [101, 308] on div "Gill Sans" at bounding box center [119, 309] width 135 height 32
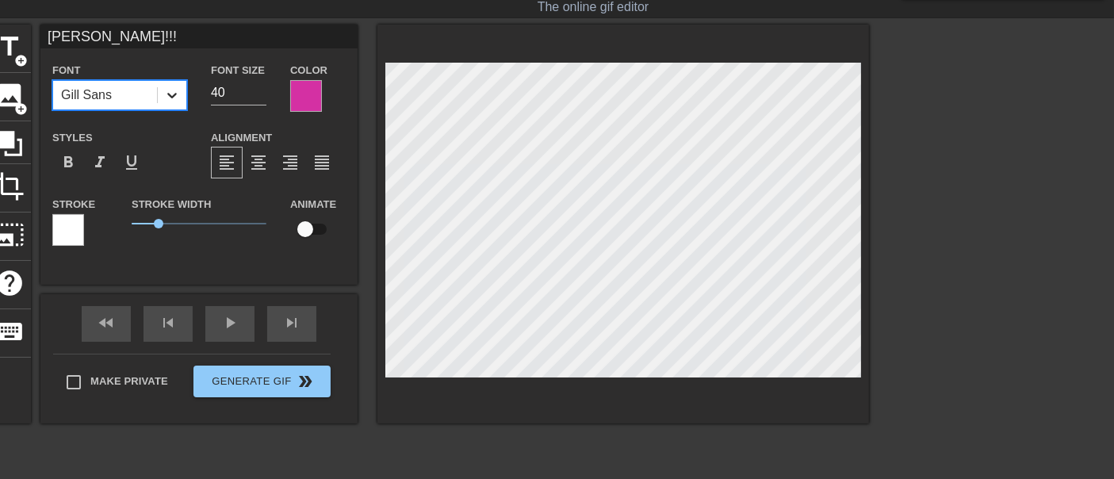
click at [176, 96] on icon at bounding box center [172, 95] width 16 height 16
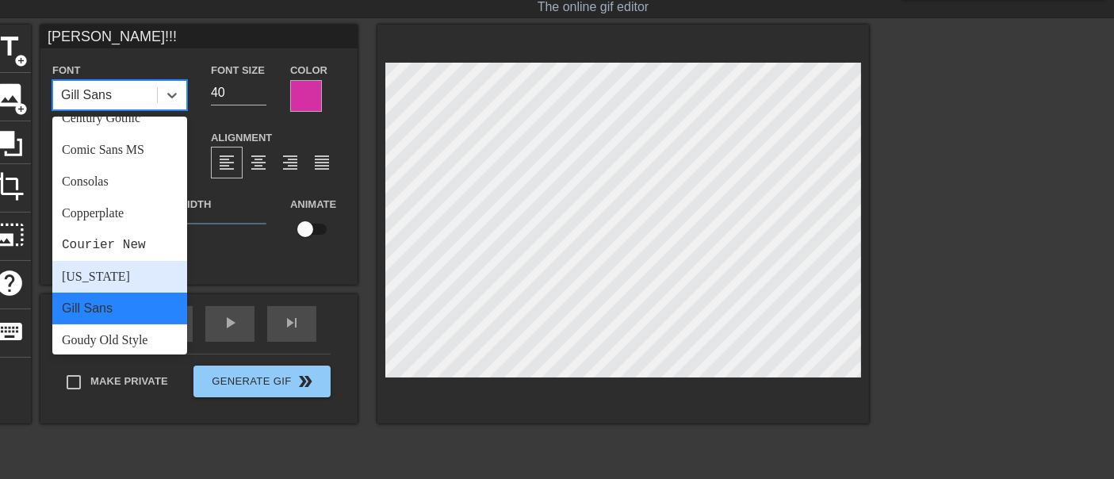
click at [103, 277] on div "Georgia" at bounding box center [119, 277] width 135 height 32
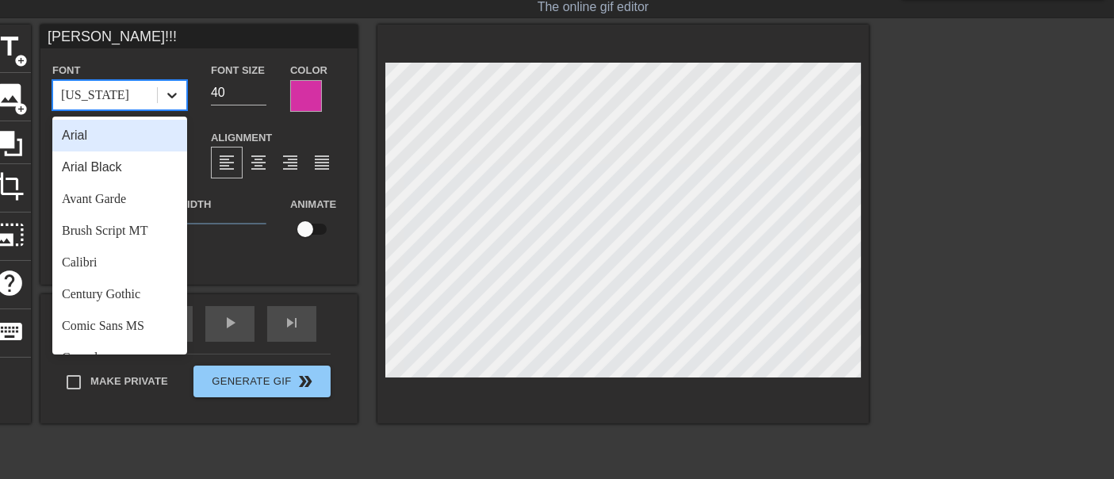
click at [175, 102] on icon at bounding box center [172, 95] width 16 height 16
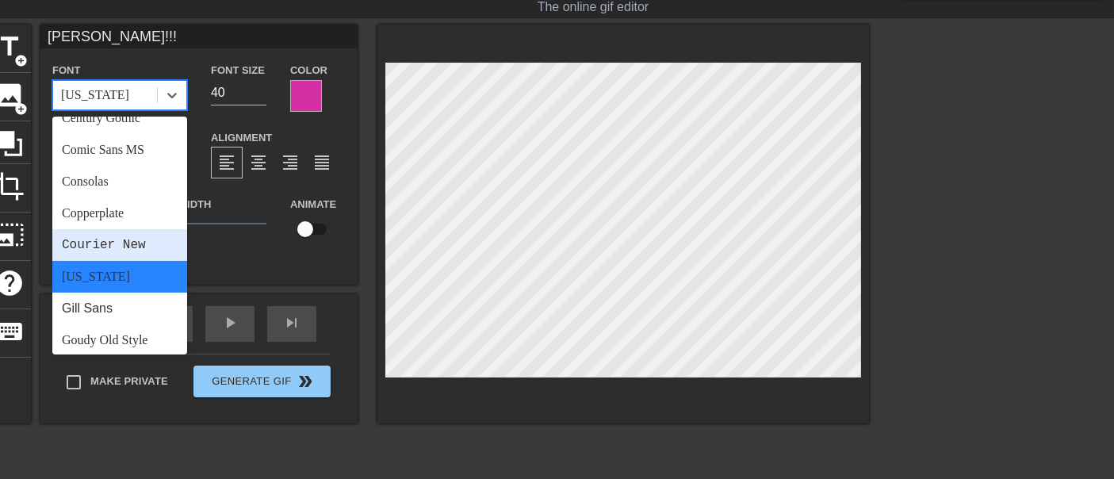
click at [113, 236] on div "Courier New" at bounding box center [119, 245] width 135 height 32
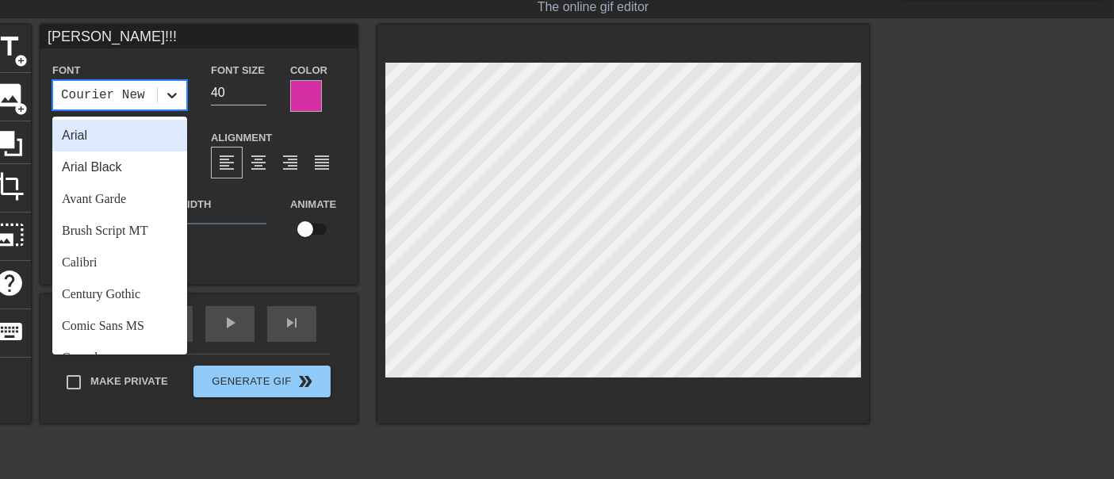
click at [163, 99] on div at bounding box center [172, 95] width 29 height 29
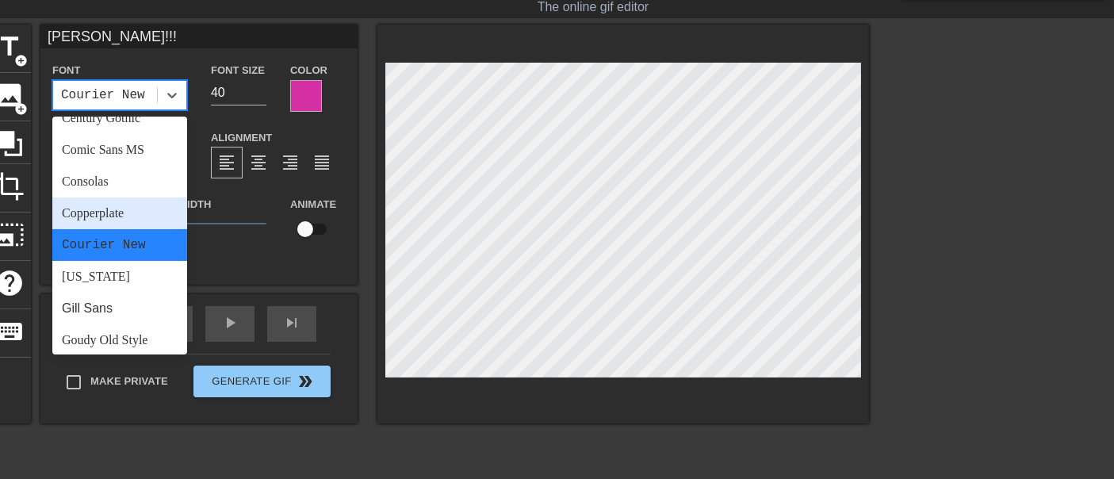
click at [98, 217] on div "Copperplate" at bounding box center [119, 213] width 135 height 32
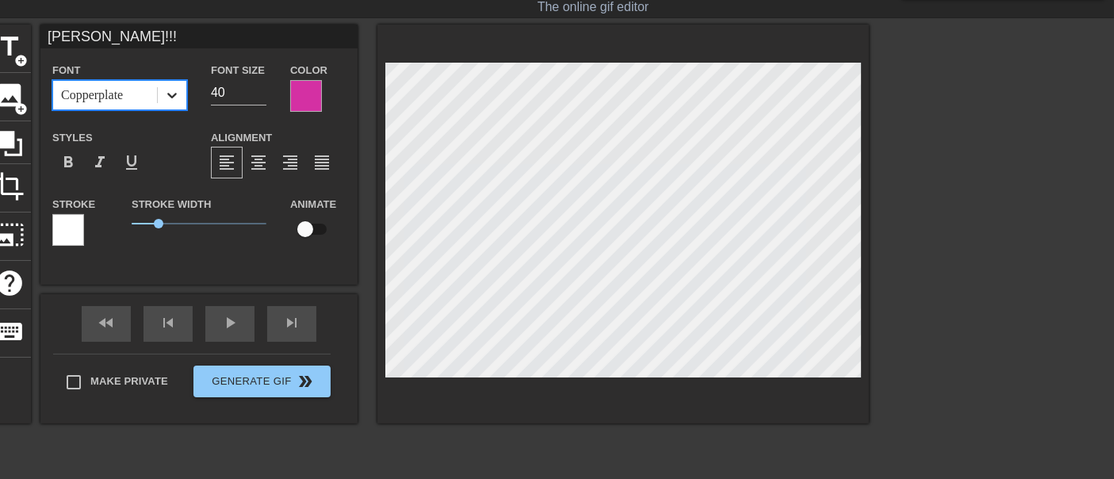
click at [176, 101] on icon at bounding box center [172, 95] width 16 height 16
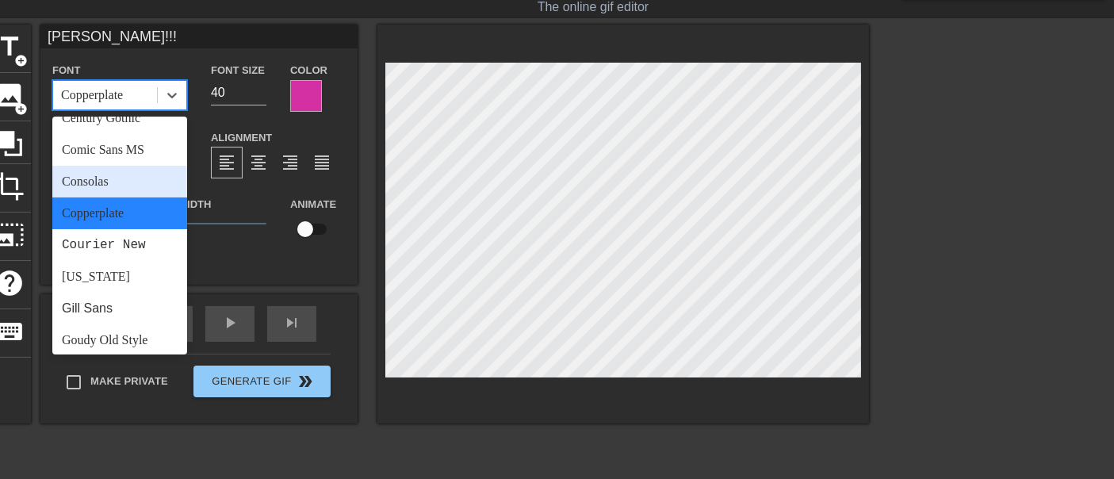
click at [115, 176] on div "Consolas" at bounding box center [119, 182] width 135 height 32
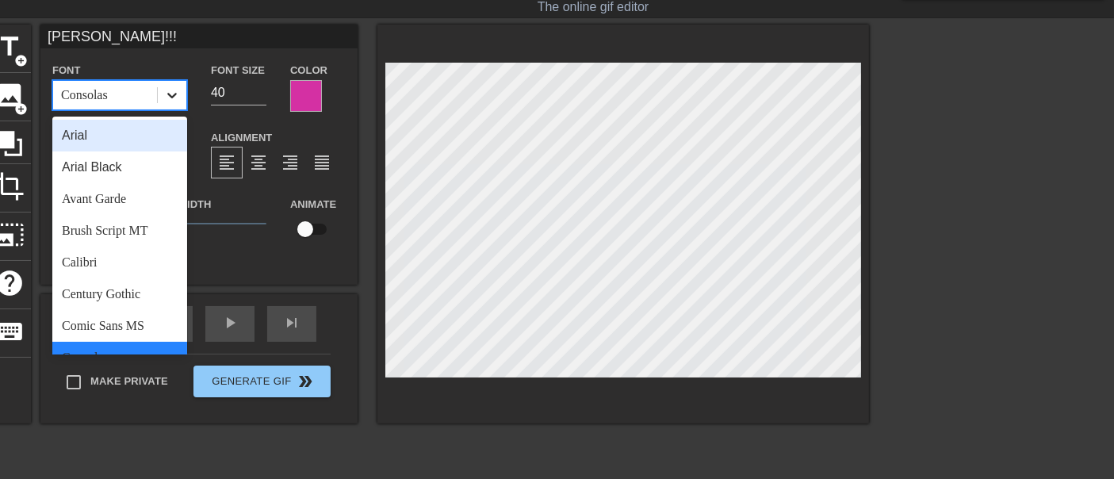
click at [179, 94] on icon at bounding box center [172, 95] width 16 height 16
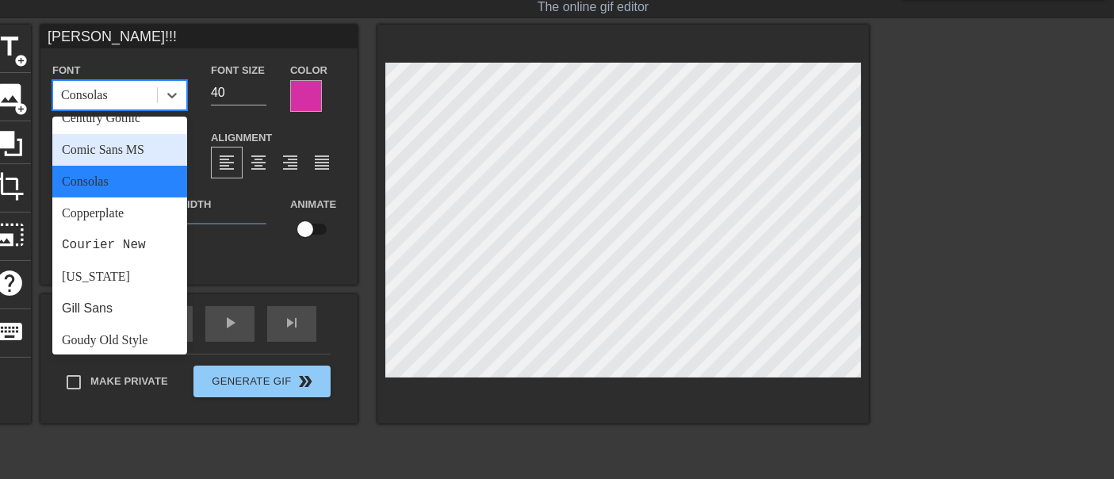
click at [102, 151] on div "Comic Sans MS" at bounding box center [119, 150] width 135 height 32
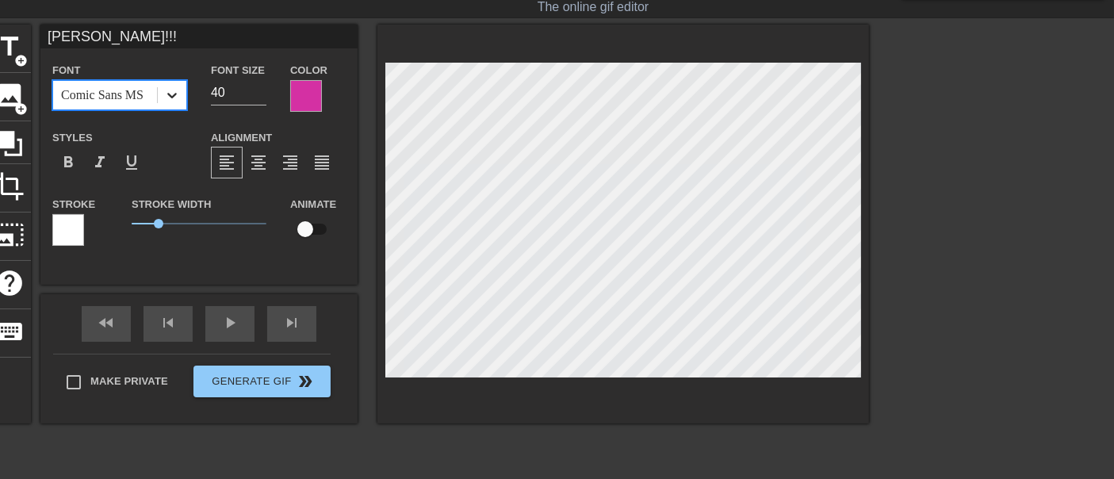
click at [171, 94] on icon at bounding box center [172, 96] width 10 height 6
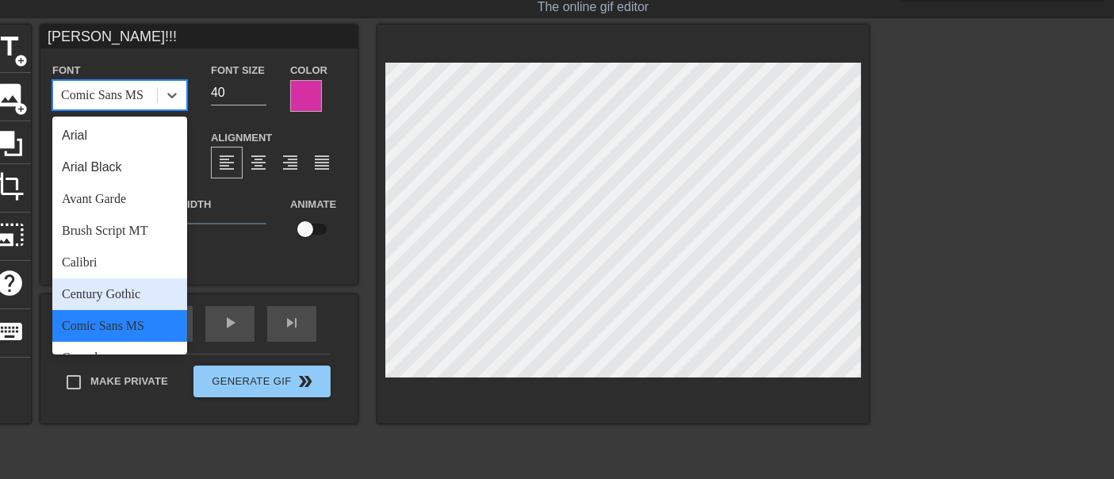
click at [90, 289] on div "Century Gothic" at bounding box center [119, 294] width 135 height 32
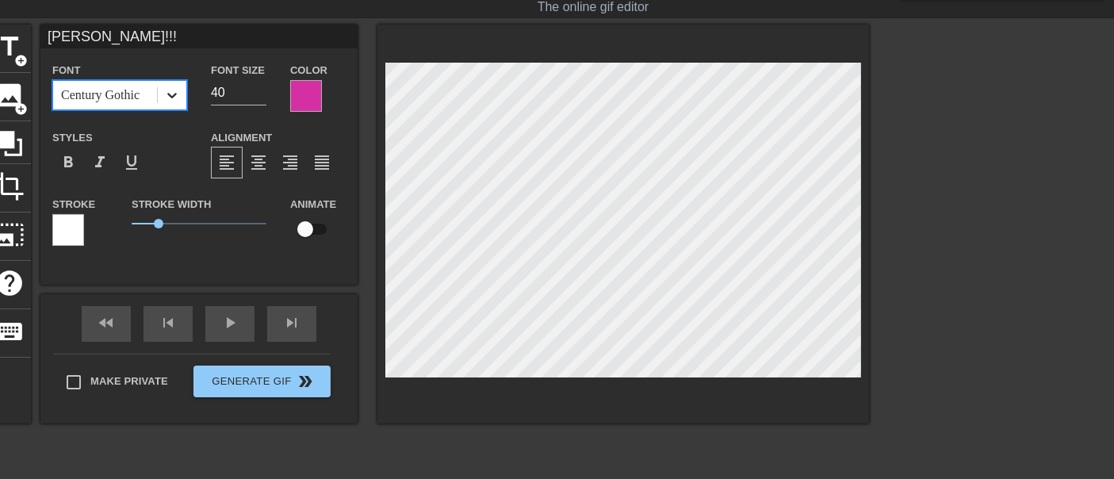
click at [175, 94] on icon at bounding box center [172, 96] width 10 height 6
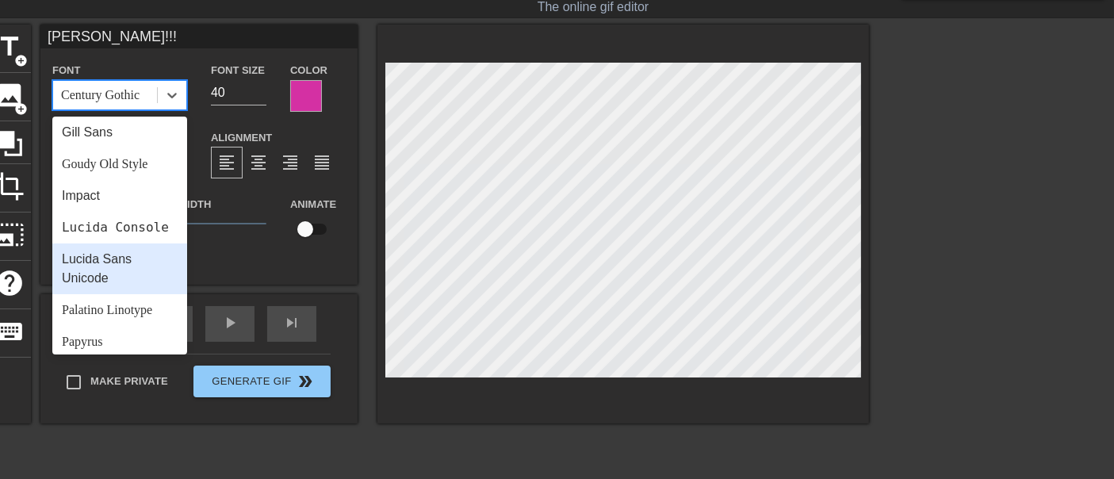
scroll to position [567, 0]
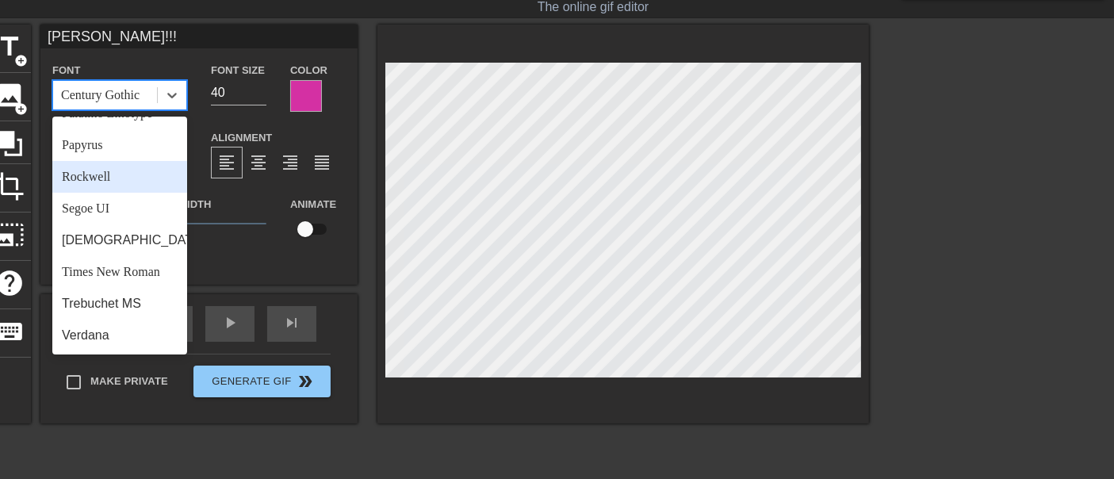
click at [94, 178] on div "Rockwell" at bounding box center [119, 177] width 135 height 32
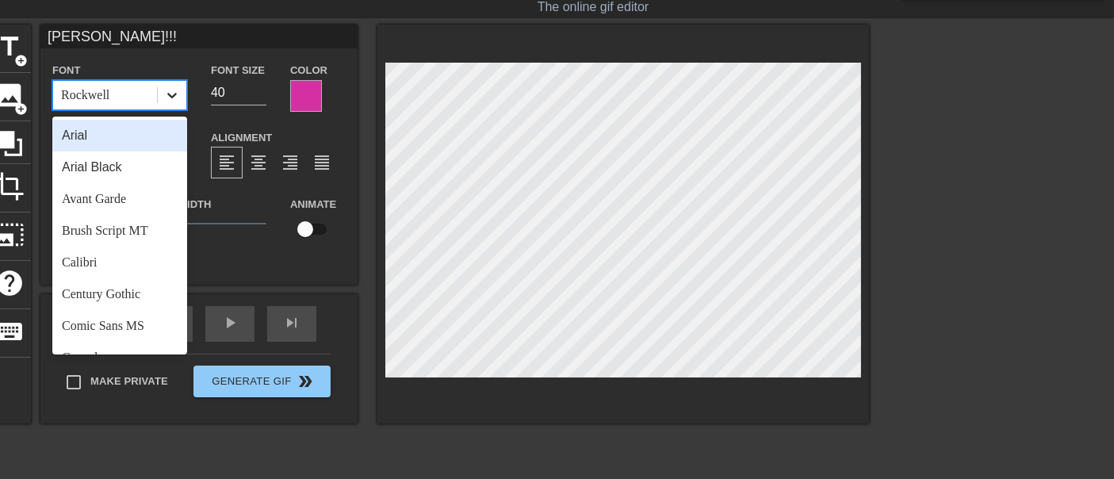
click at [168, 102] on icon at bounding box center [172, 95] width 16 height 16
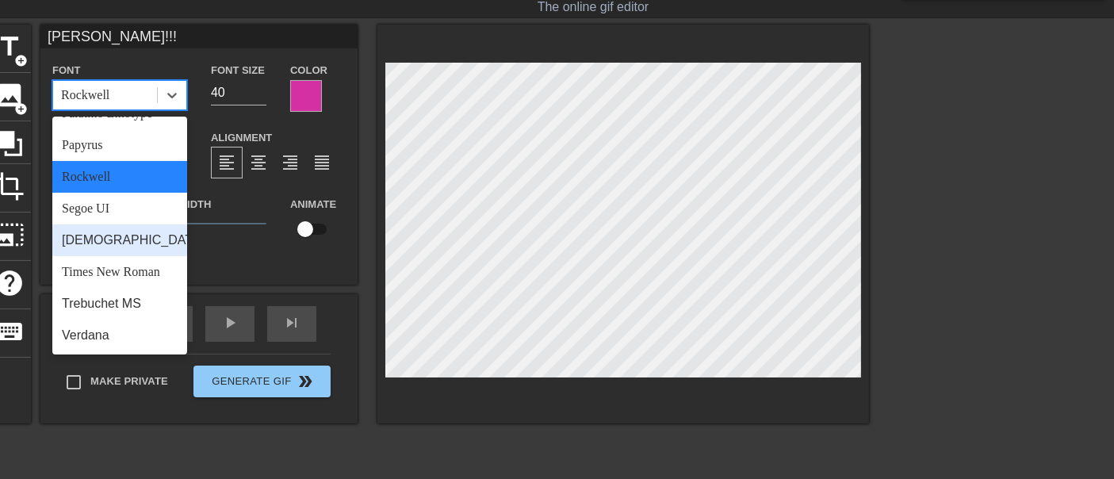
click at [102, 247] on div "Tahoma" at bounding box center [119, 240] width 135 height 32
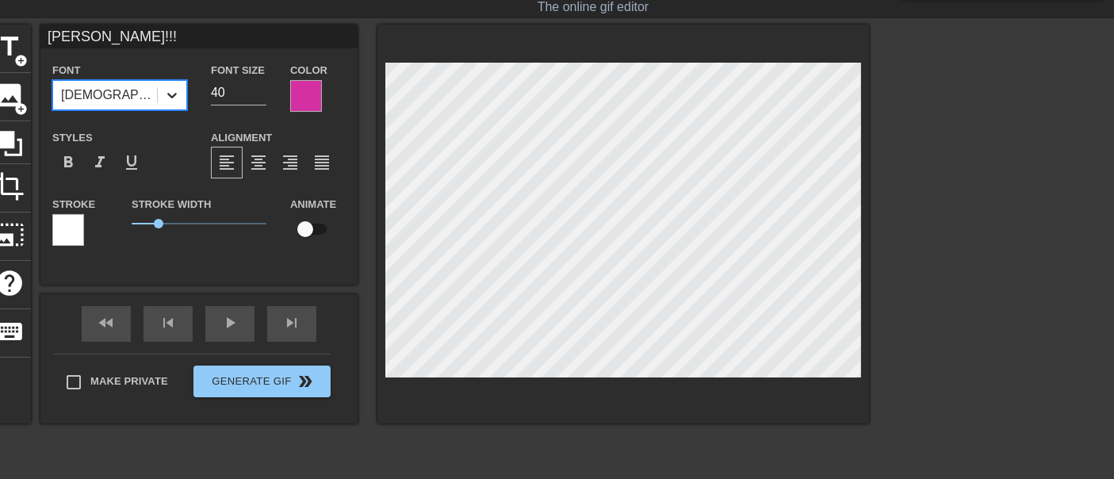
click at [175, 102] on div at bounding box center [172, 95] width 29 height 29
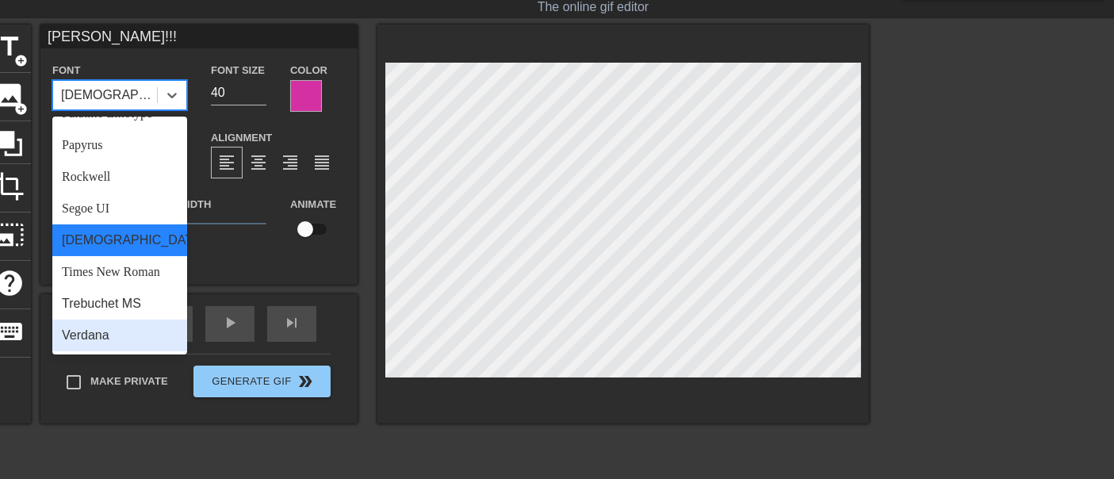
click at [105, 332] on div "Verdana" at bounding box center [119, 336] width 135 height 32
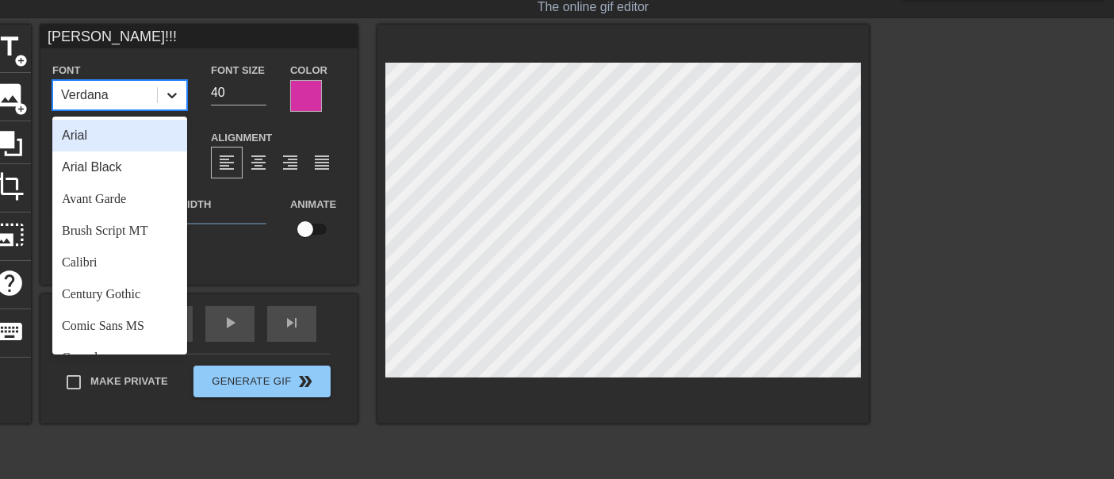
click at [172, 98] on icon at bounding box center [172, 95] width 16 height 16
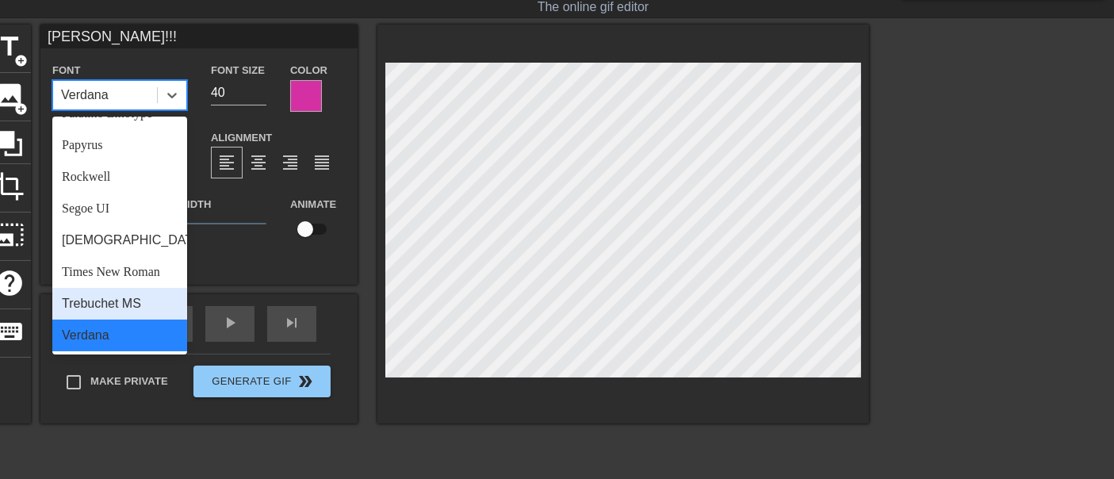
click at [86, 301] on div "Trebuchet MS" at bounding box center [119, 304] width 135 height 32
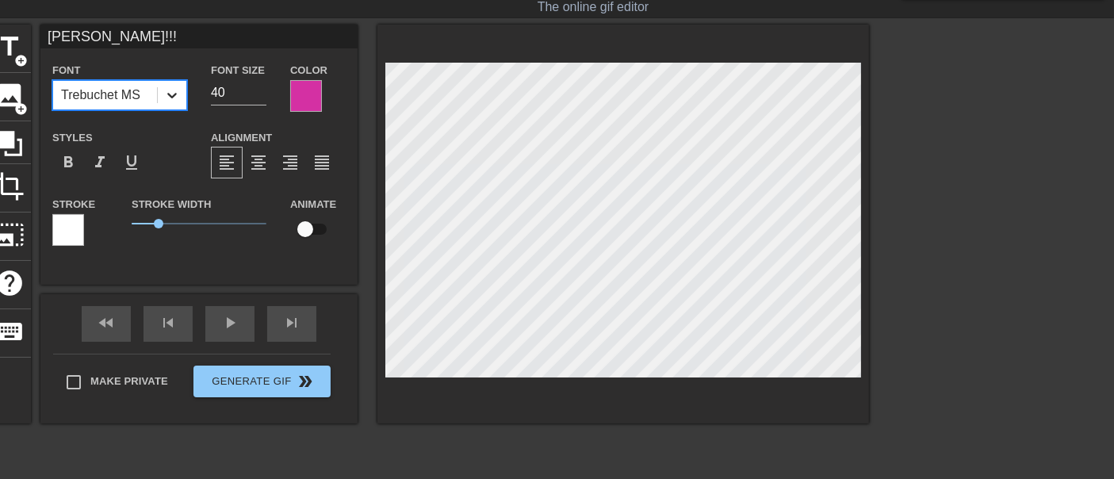
click at [172, 99] on icon at bounding box center [172, 95] width 16 height 16
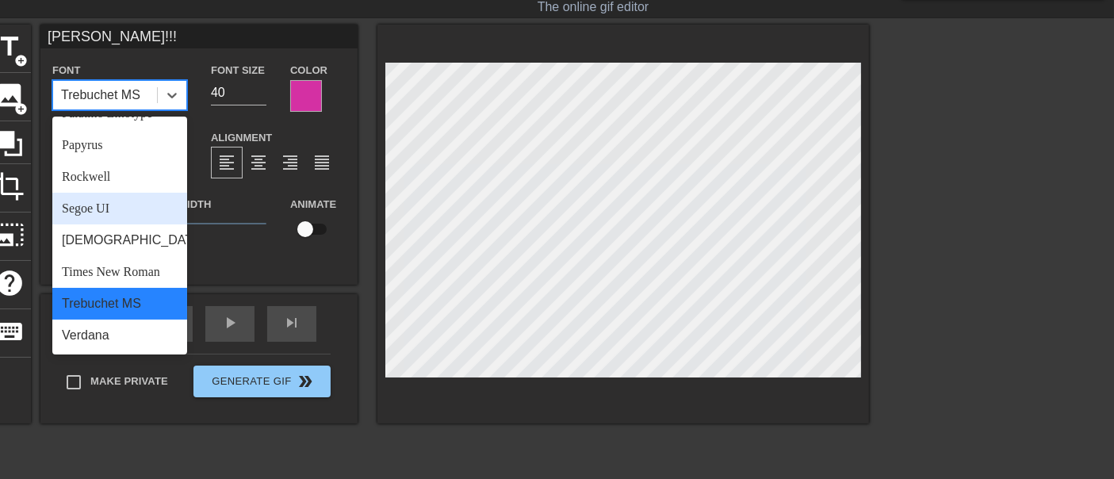
click at [109, 216] on div "Segoe UI" at bounding box center [119, 209] width 135 height 32
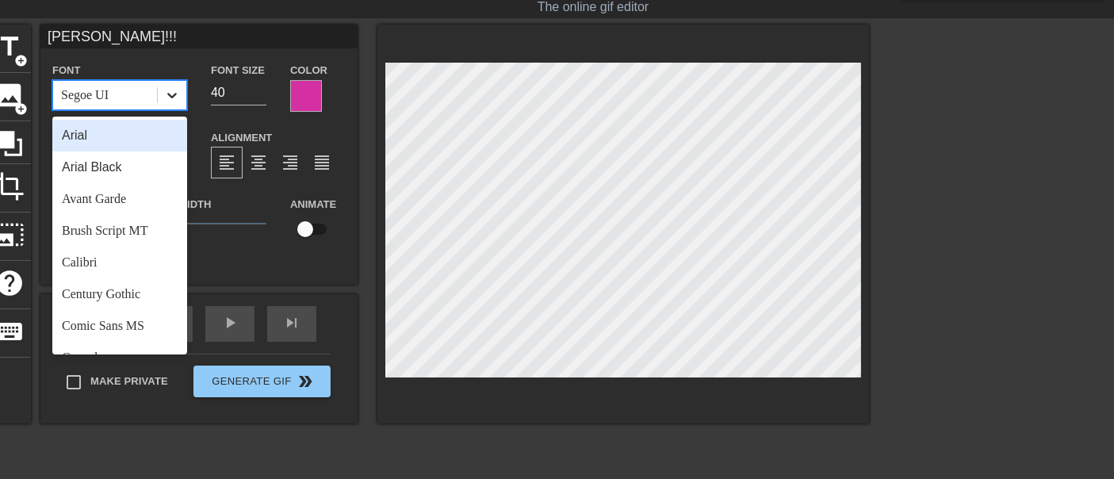
click at [182, 100] on div at bounding box center [172, 95] width 29 height 29
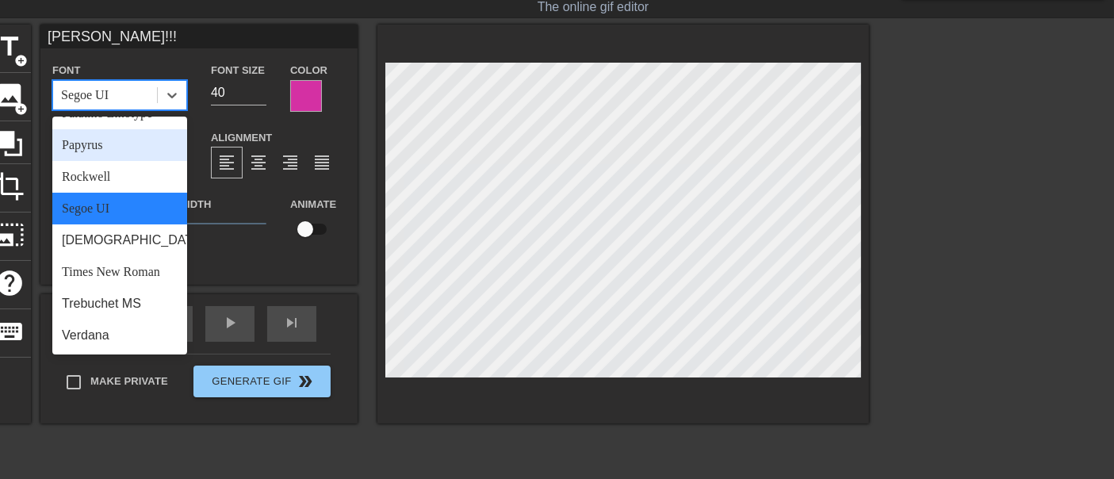
click div "Papyrus"
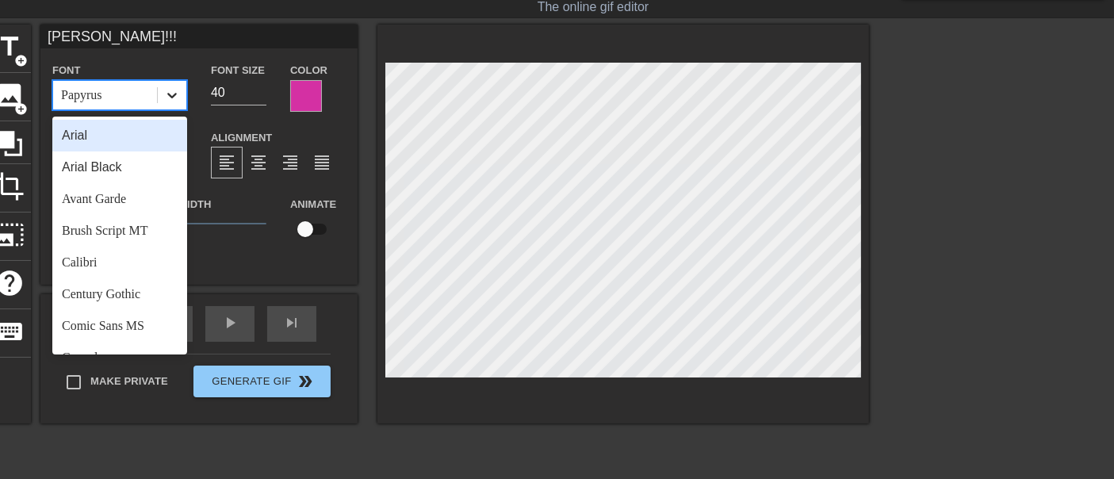
click icon
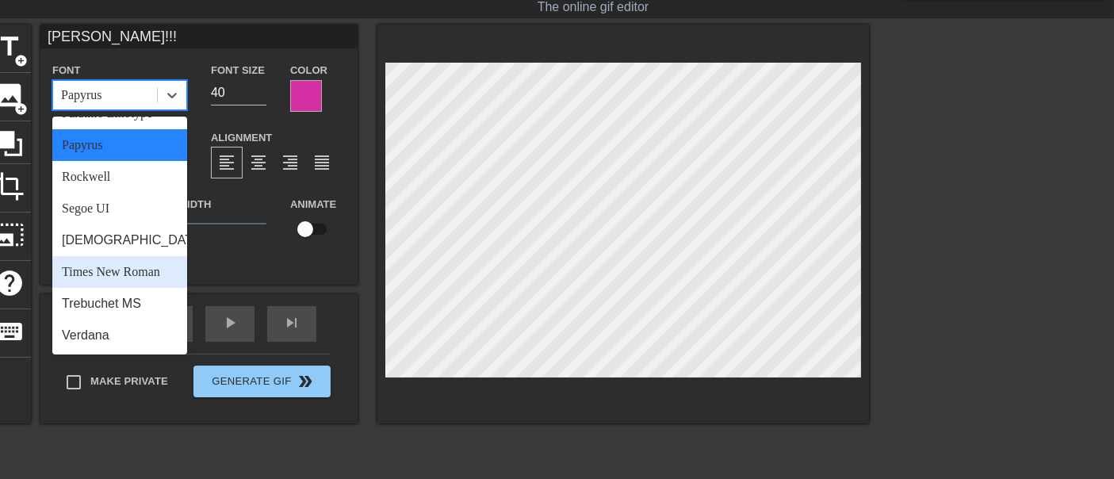
click div "Times New Roman"
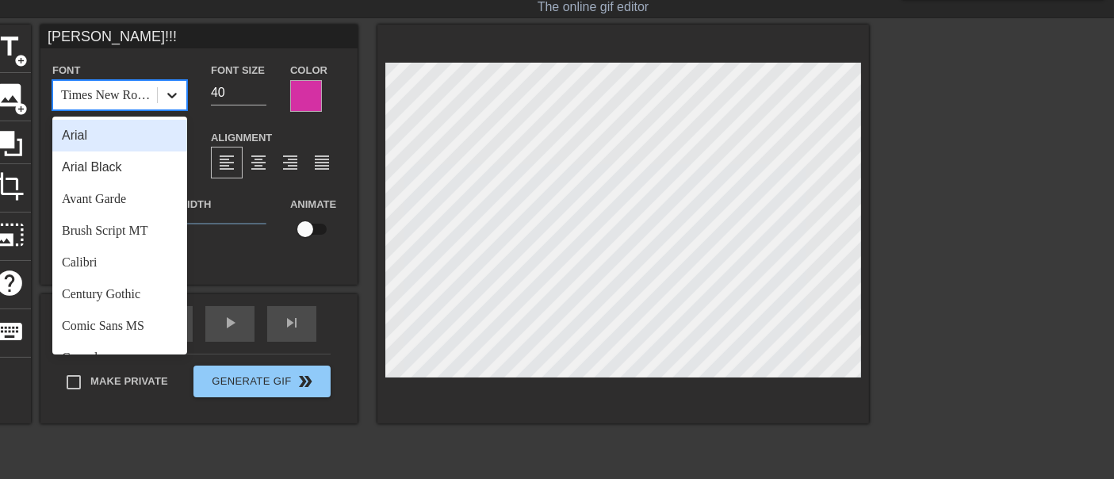
click icon
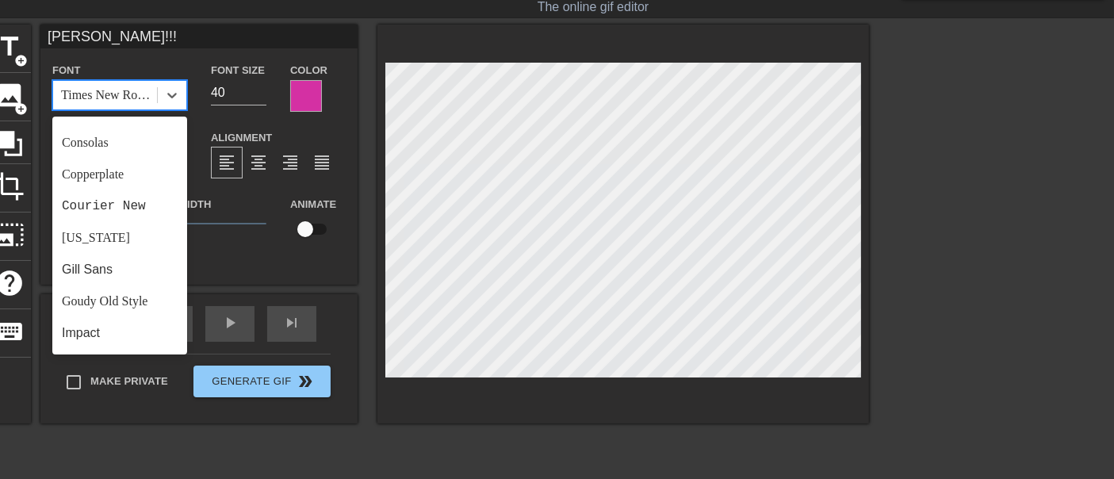
scroll to position [38, 0]
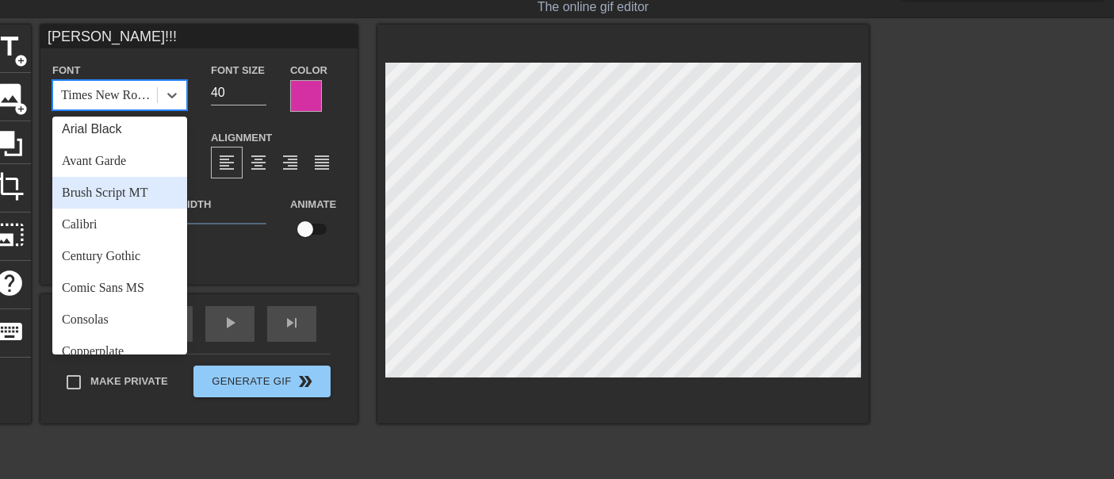
click div "Brush Script MT"
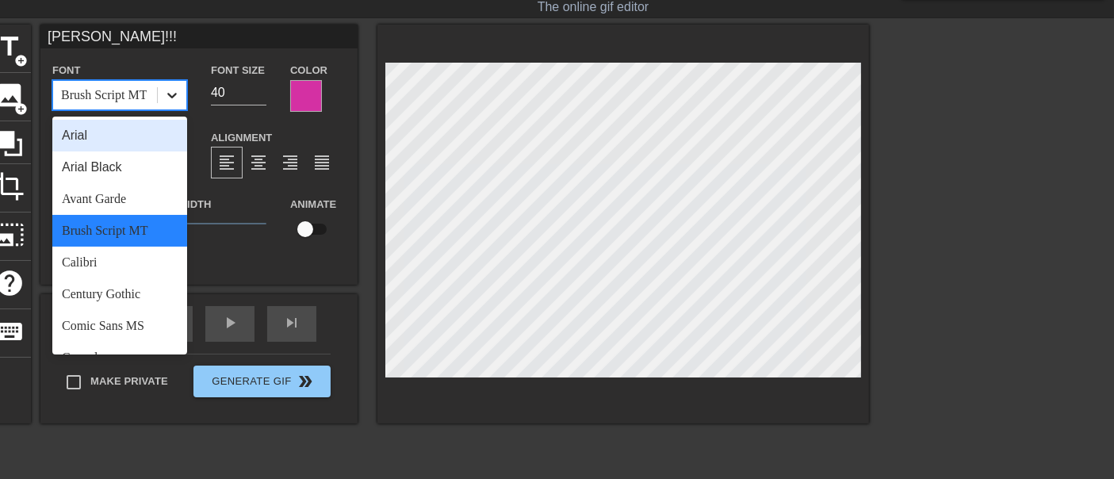
click icon
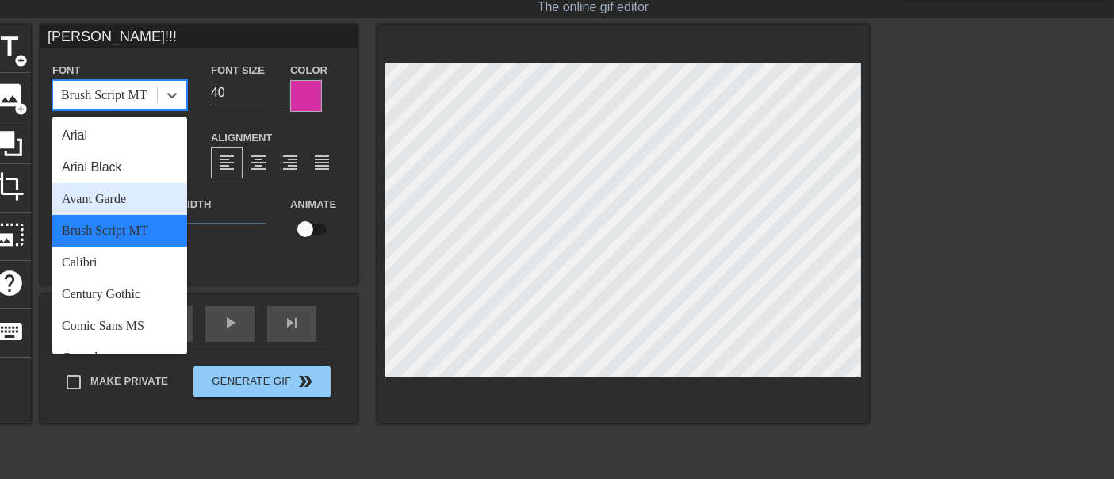
click div "Avant Garde"
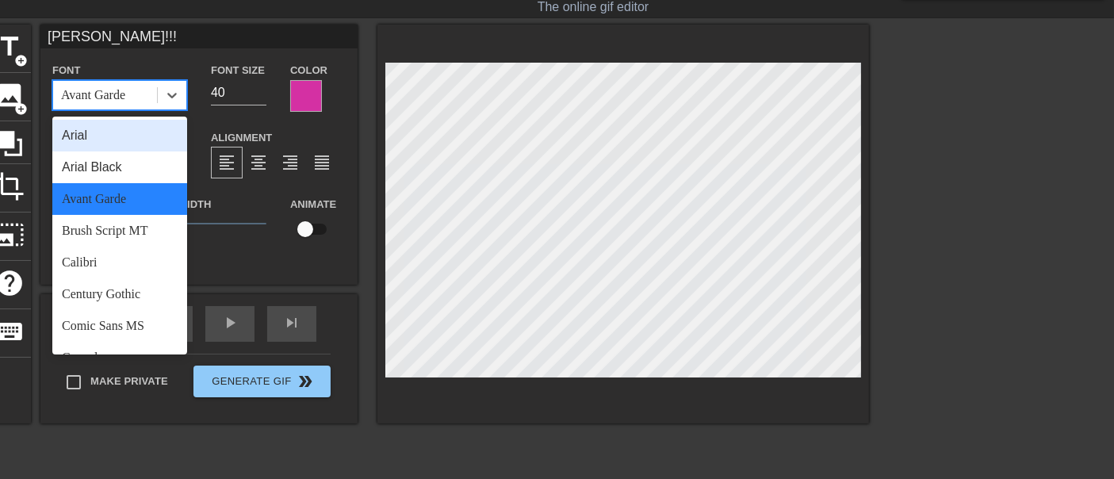
drag, startPoint x: 178, startPoint y: 97, endPoint x: 111, endPoint y: 212, distance: 133.3
click icon
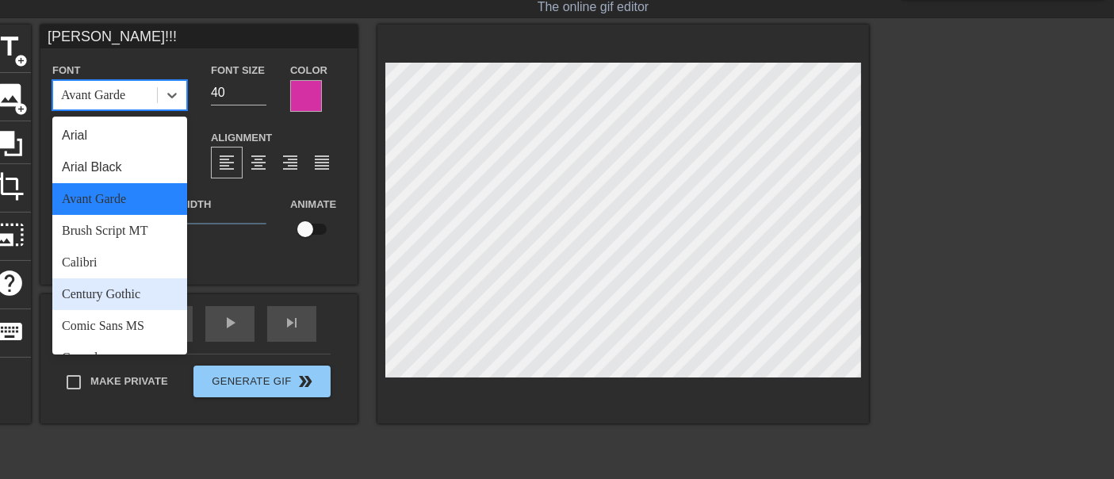
click div "Century Gothic"
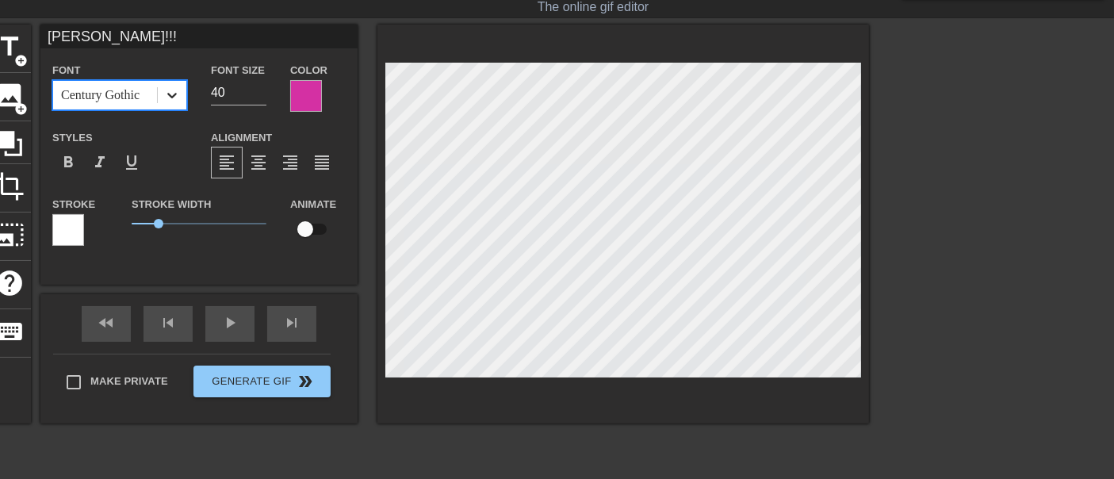
click icon
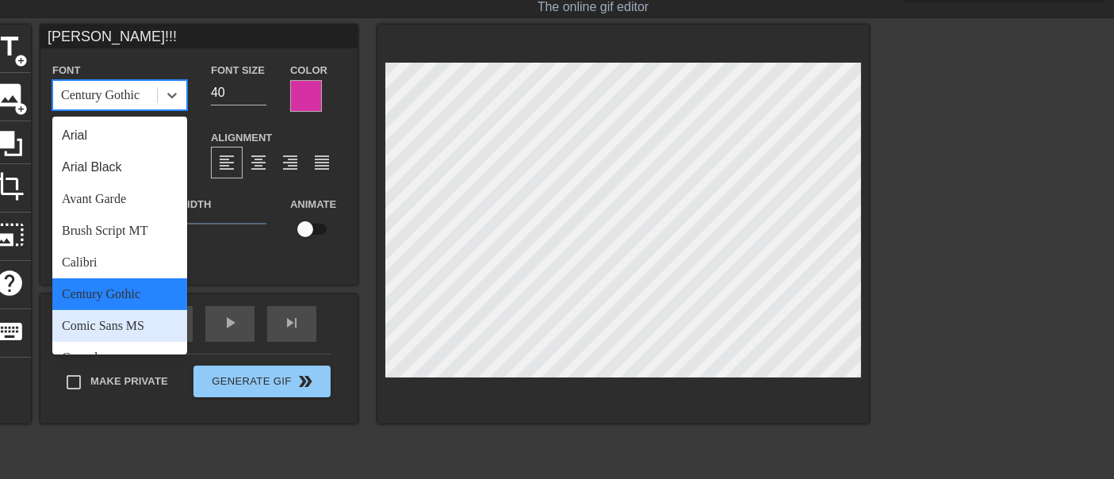
click div "Comic Sans MS"
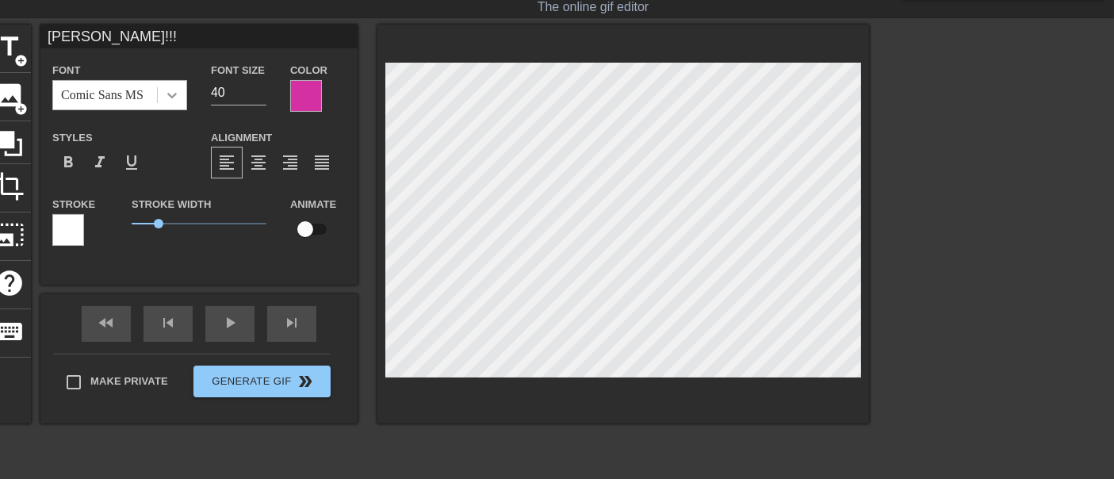
click icon
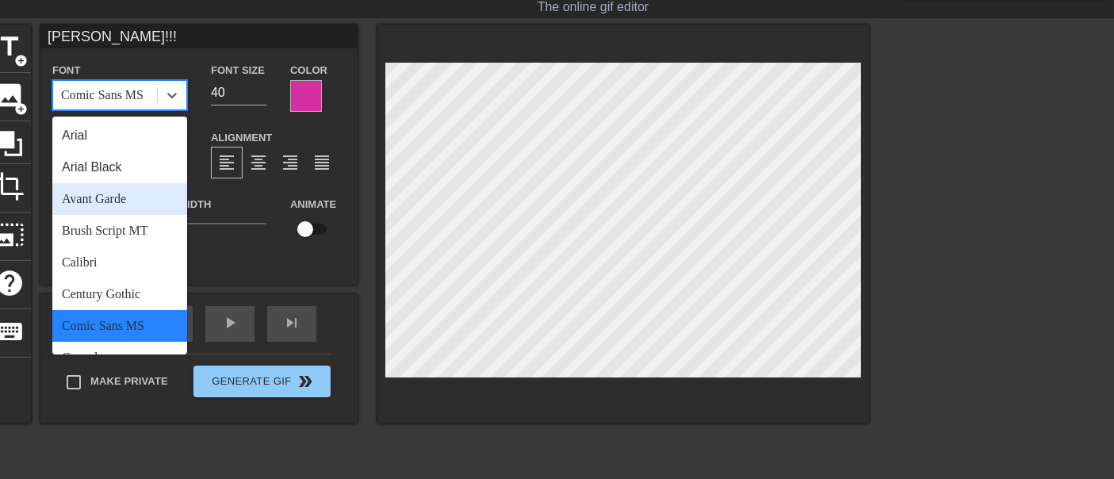
click div "Avant Garde"
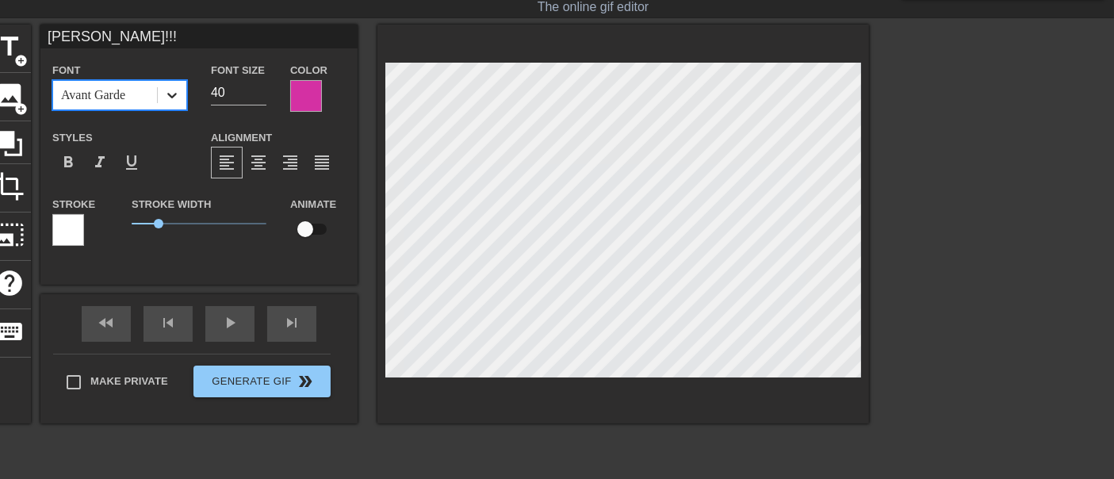
click icon
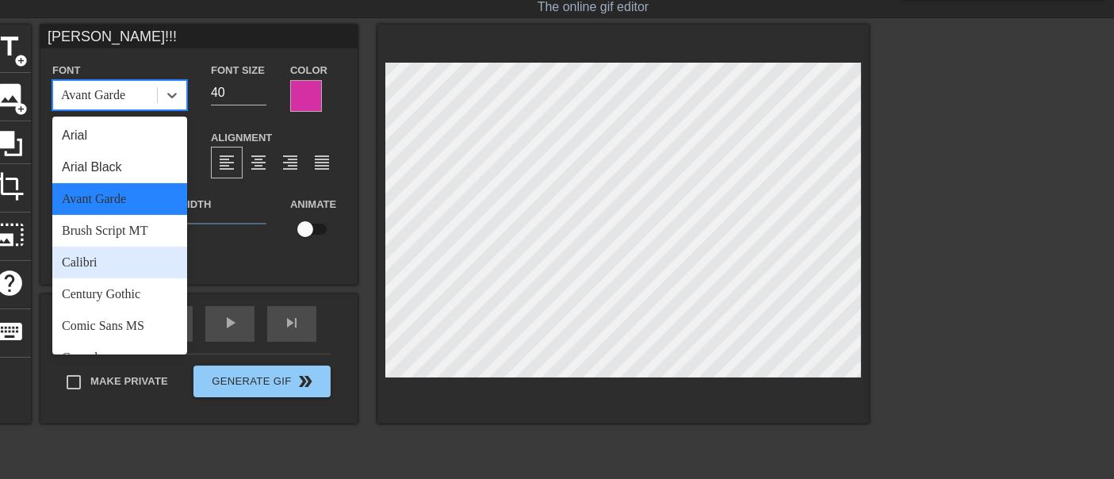
scroll to position [352, 0]
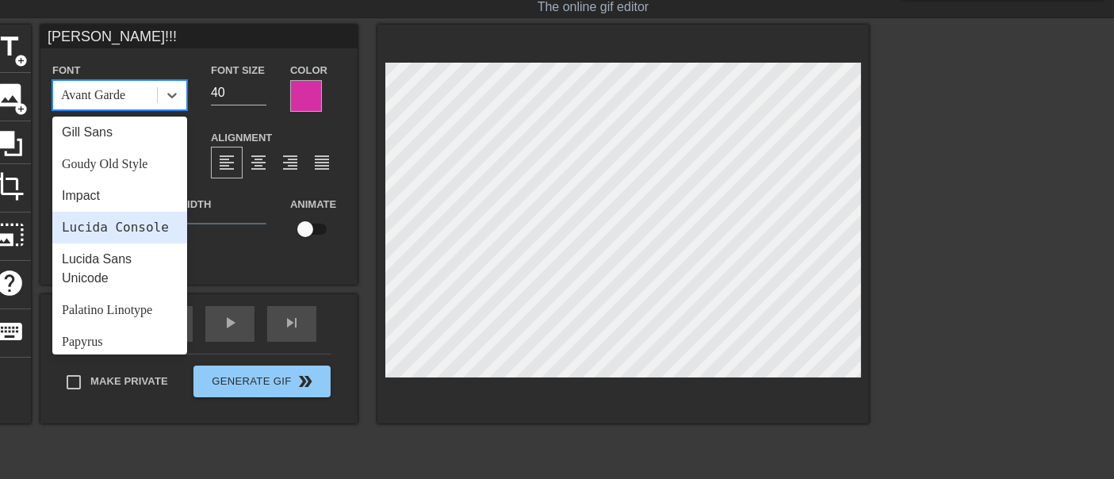
click div "Lucida Console"
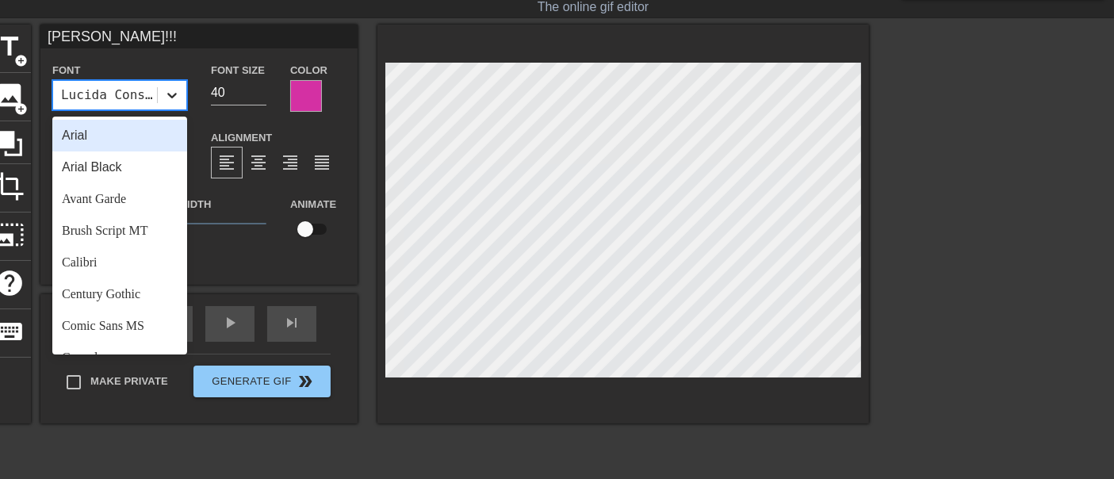
click icon
click div "Яна!!! Font option Lucida Console, selected. option Arial focused, 1 of 24. 24 …"
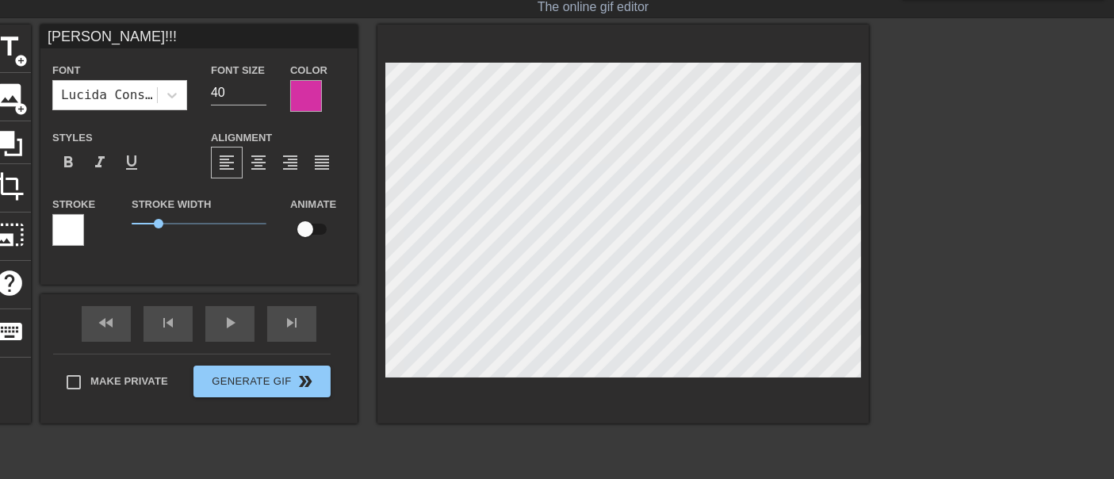
click div
click span "format_bold"
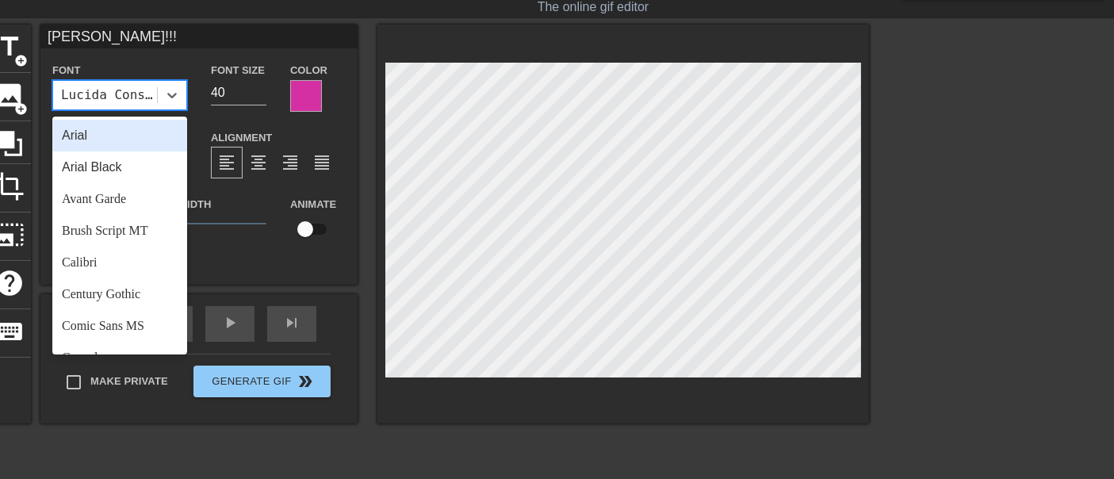
click div "Lucida Console"
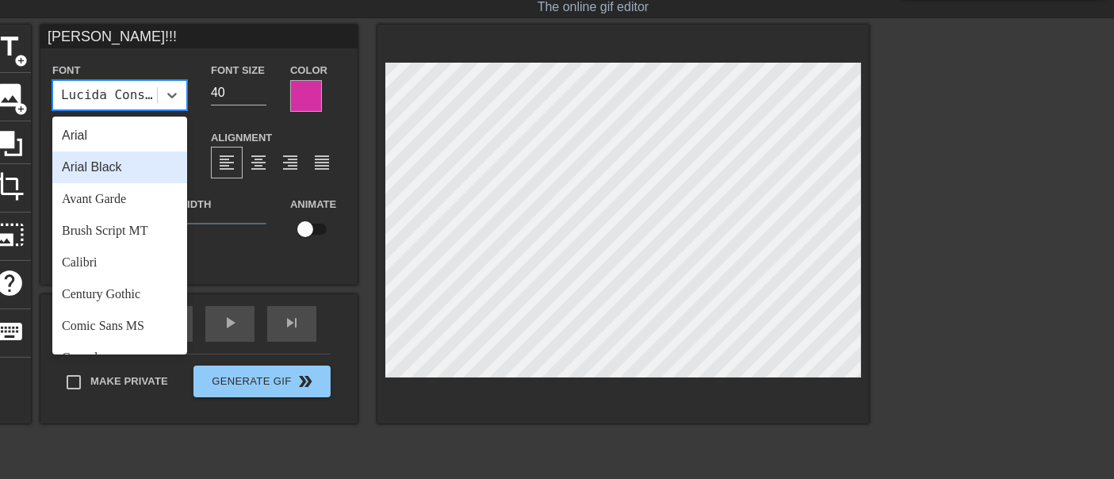
click div "Arial Black"
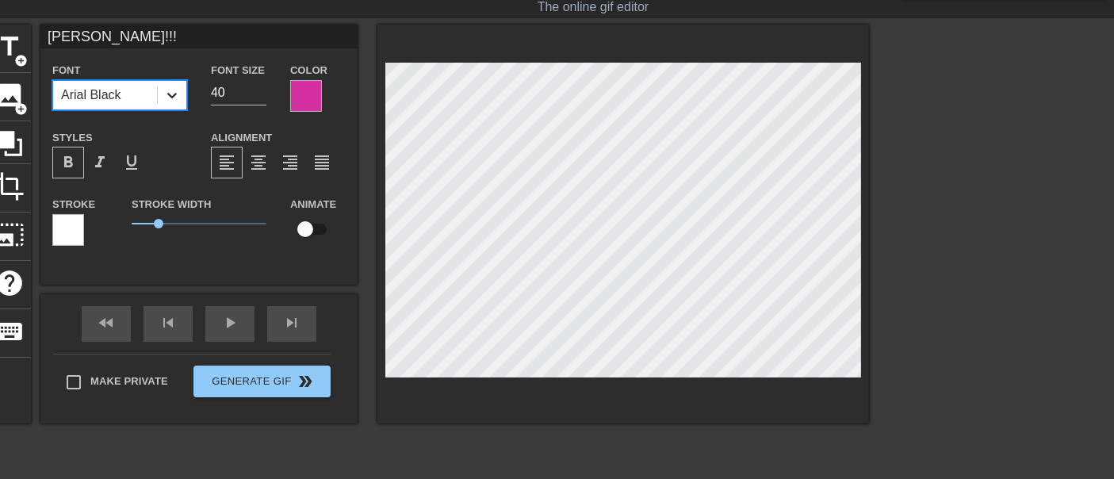
click icon
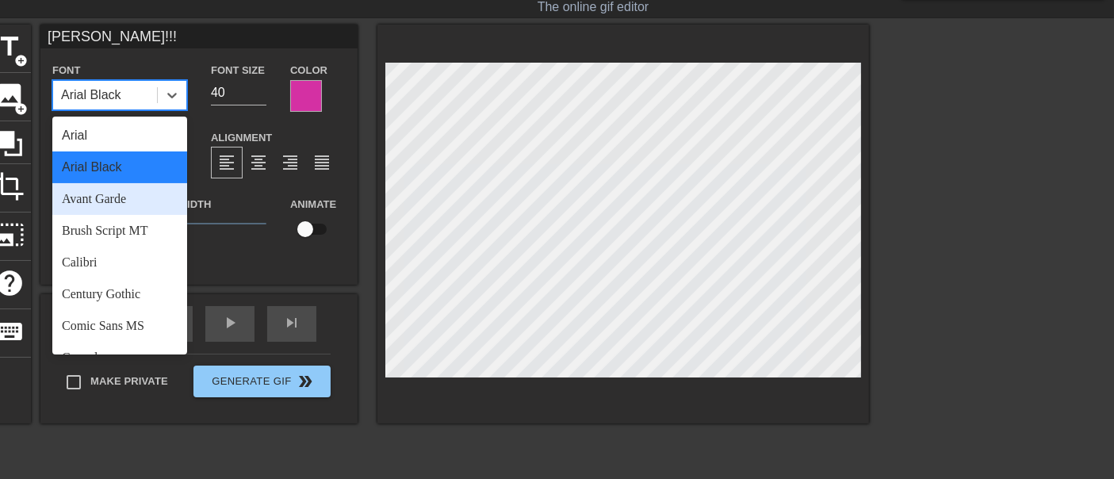
click div "Avant Garde"
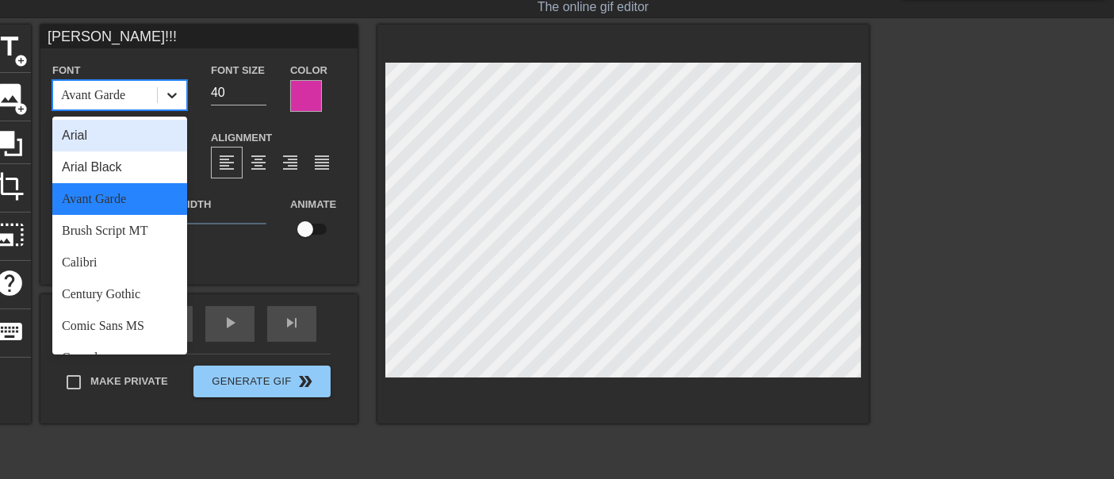
click icon
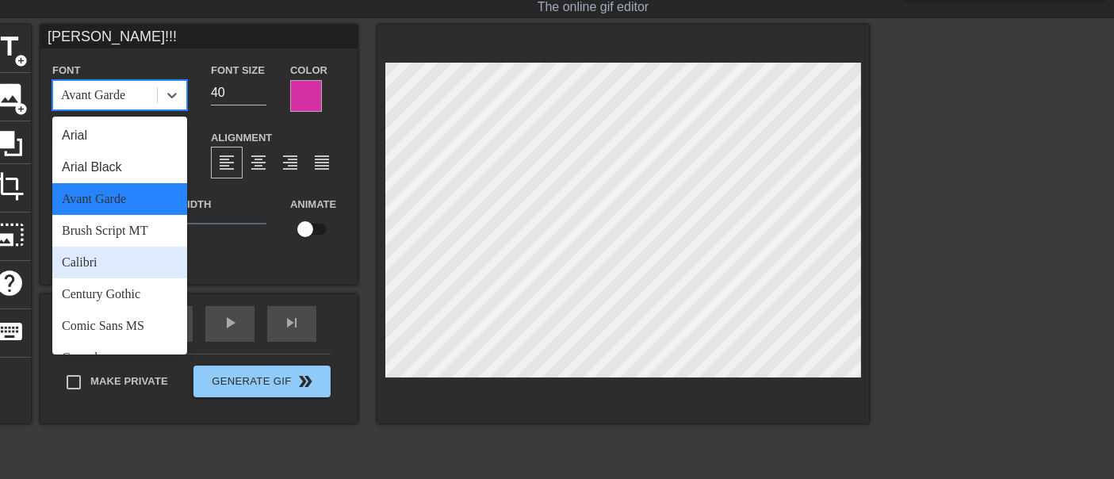
click div "Calibri"
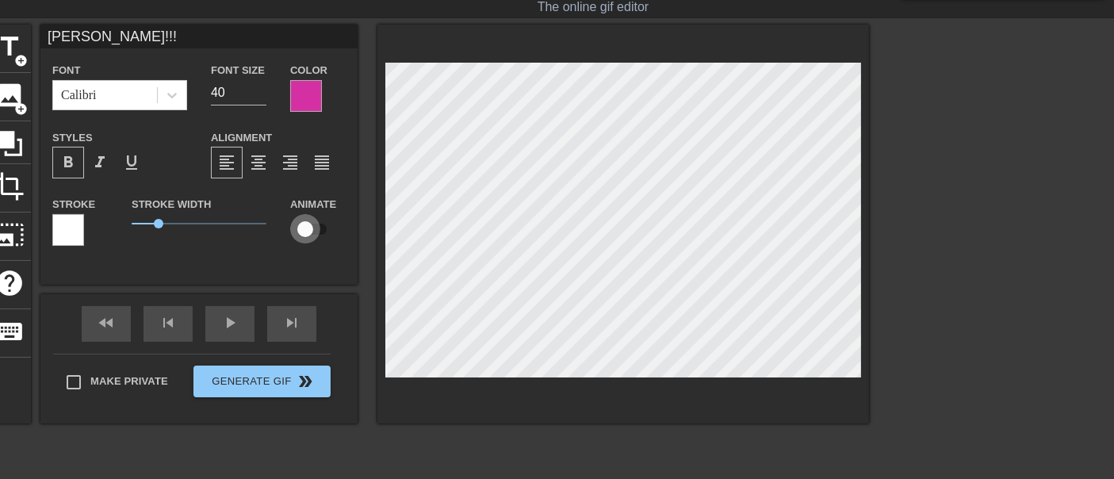
click input "checkbox"
checkbox input "true"
click div "fast_rewind skip_previous play_arrow skip_next Make Private Generate Gif double…"
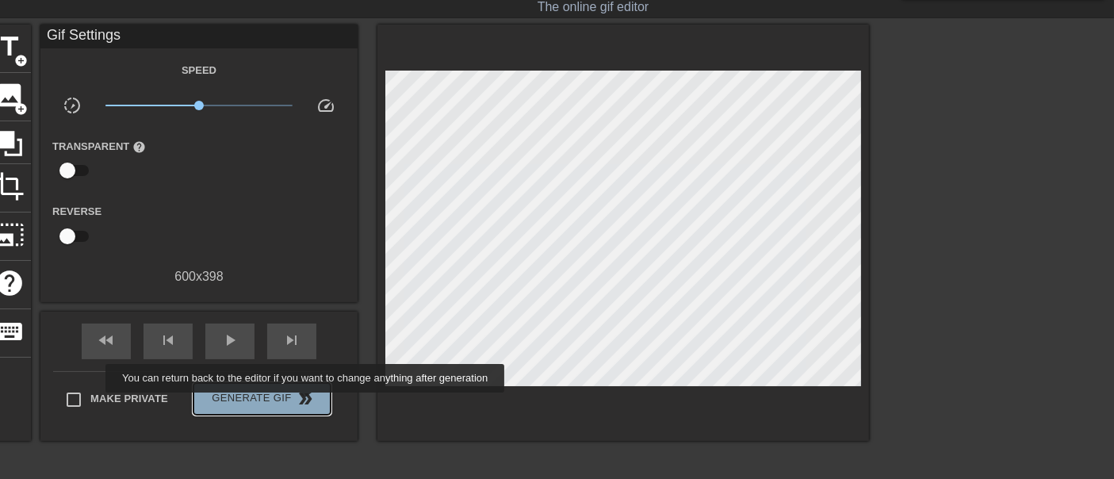
click span "double_arrow"
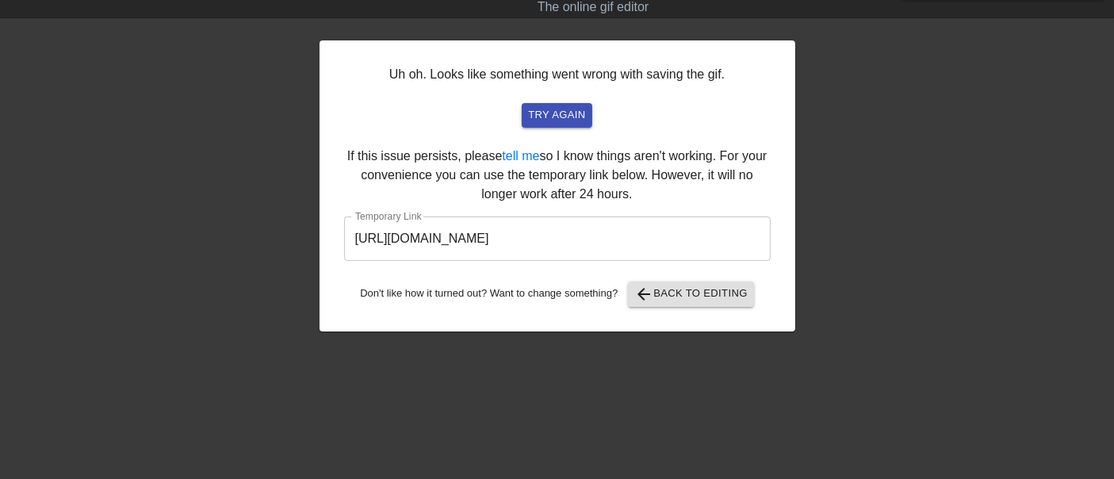
click div "Uh oh. Looks like something went wrong with saving the gif. try again If this i…"
click span "arrow_back Back to Editing"
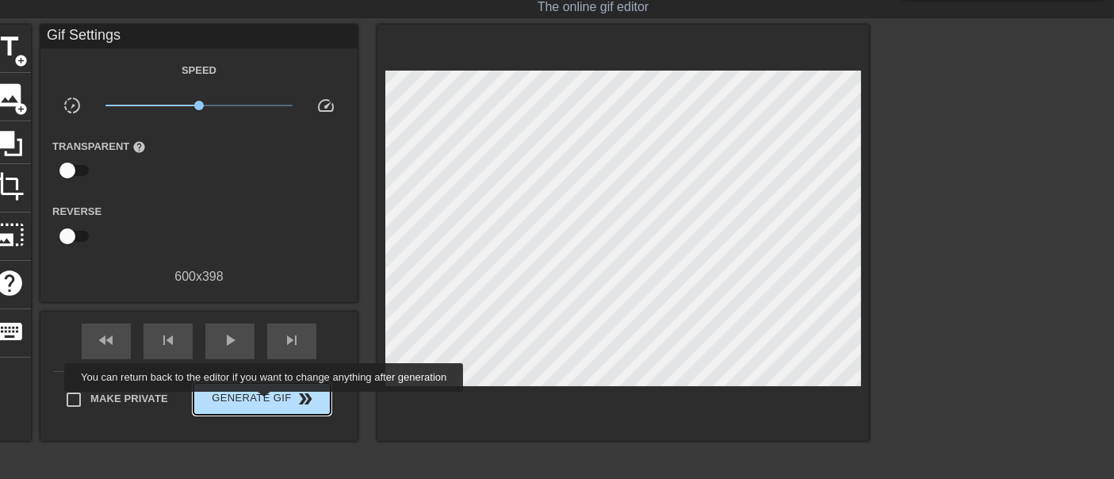
click span "Generate Gif double_arrow"
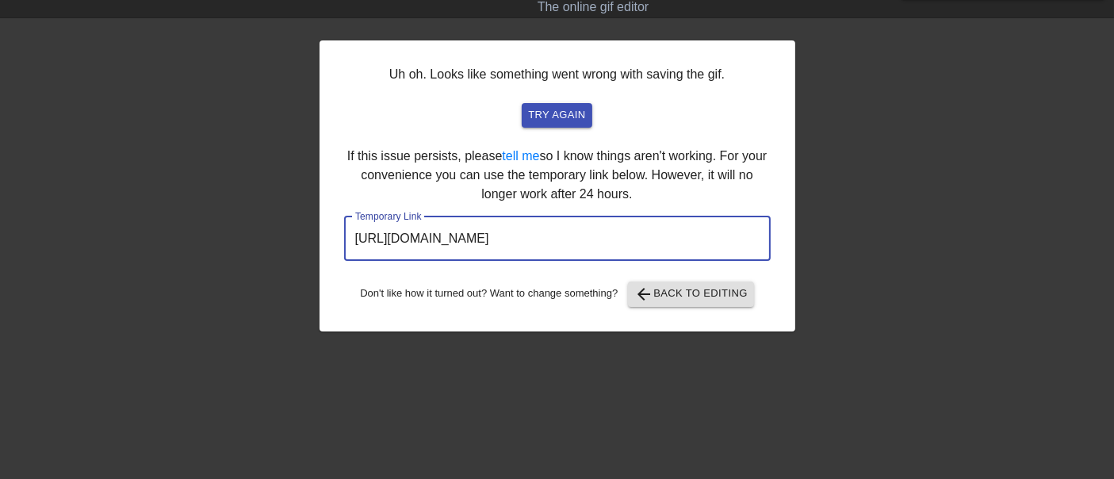
drag, startPoint x: 684, startPoint y: 236, endPoint x: 242, endPoint y: 245, distance: 442.6
click div "Uh oh. Looks like something went wrong with saving the gif. try again If this i…"
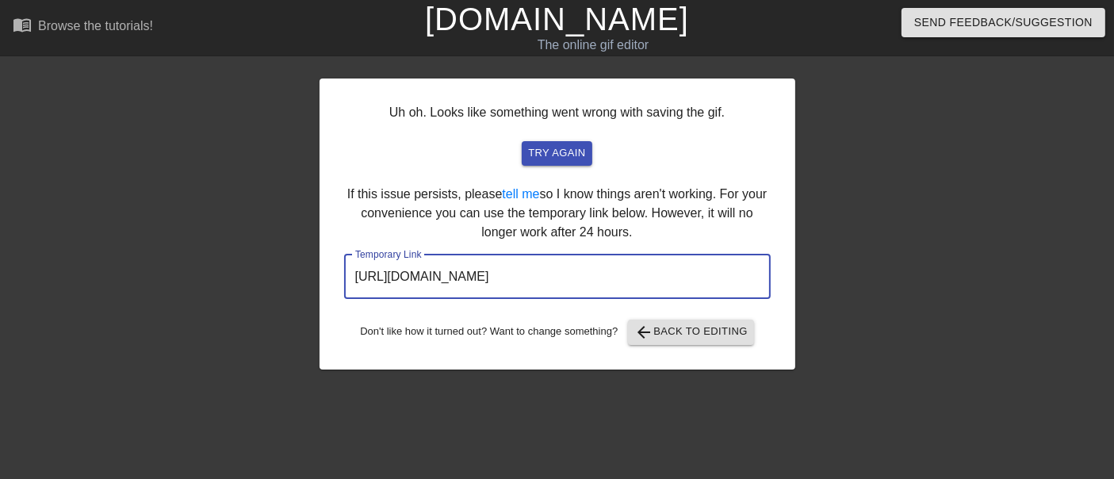
click link "[DOMAIN_NAME]"
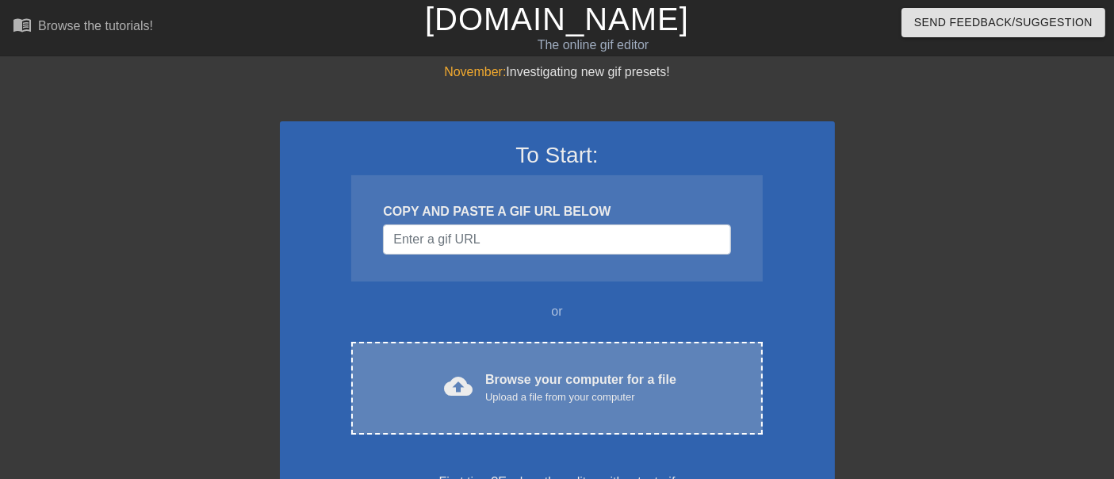
click at [568, 370] on div "Browse your computer for a file Upload a file from your computer" at bounding box center [580, 387] width 191 height 35
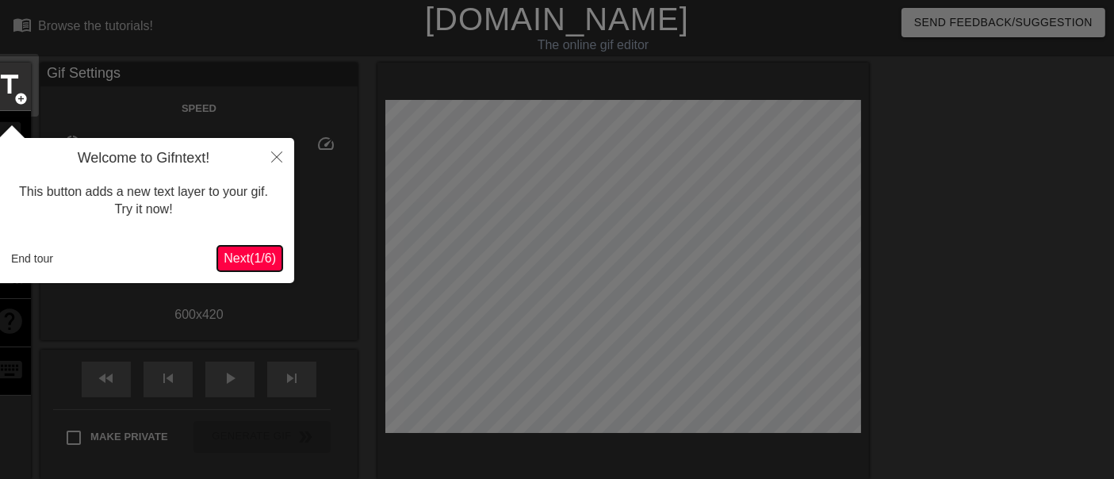
scroll to position [38, 0]
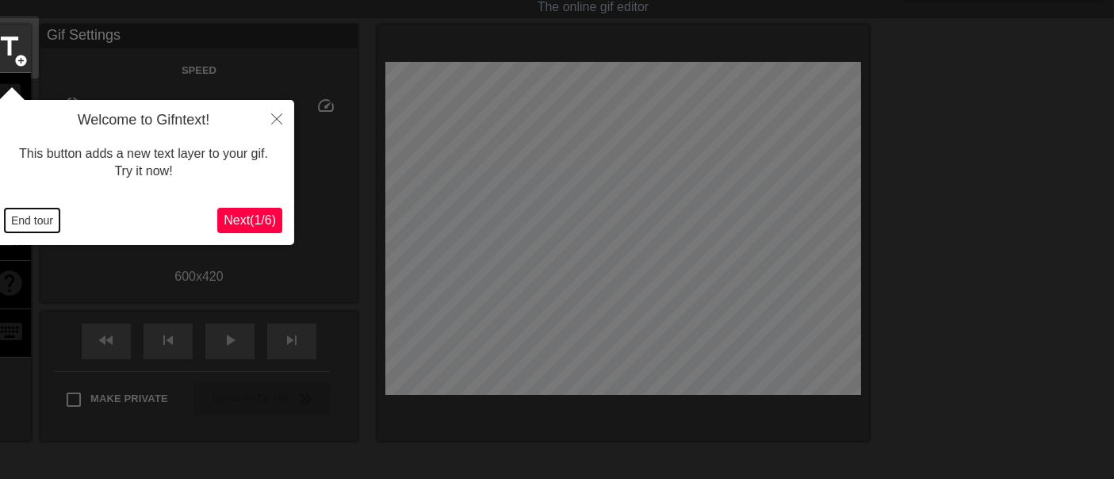
click at [25, 218] on button "End tour" at bounding box center [32, 221] width 55 height 24
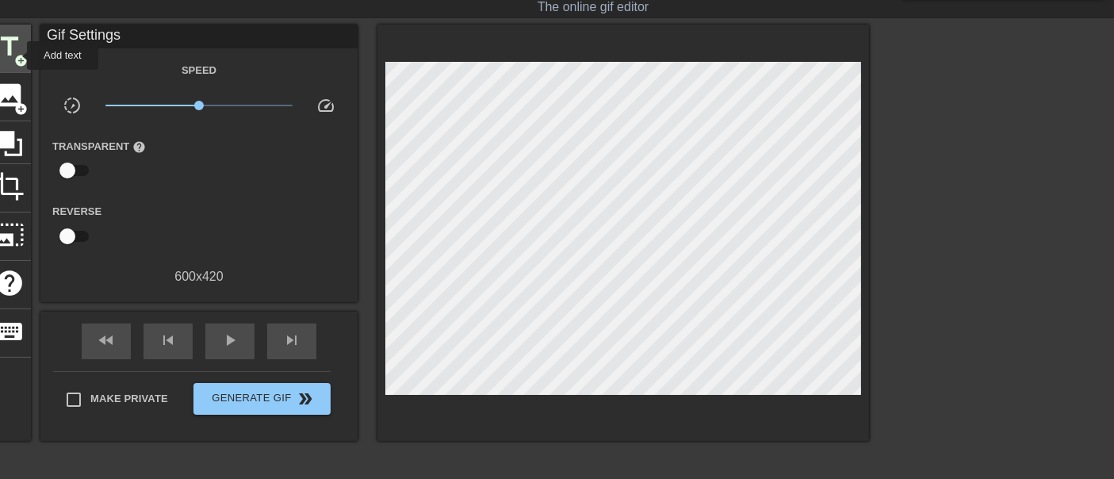
click at [17, 56] on span "add_circle" at bounding box center [20, 60] width 13 height 13
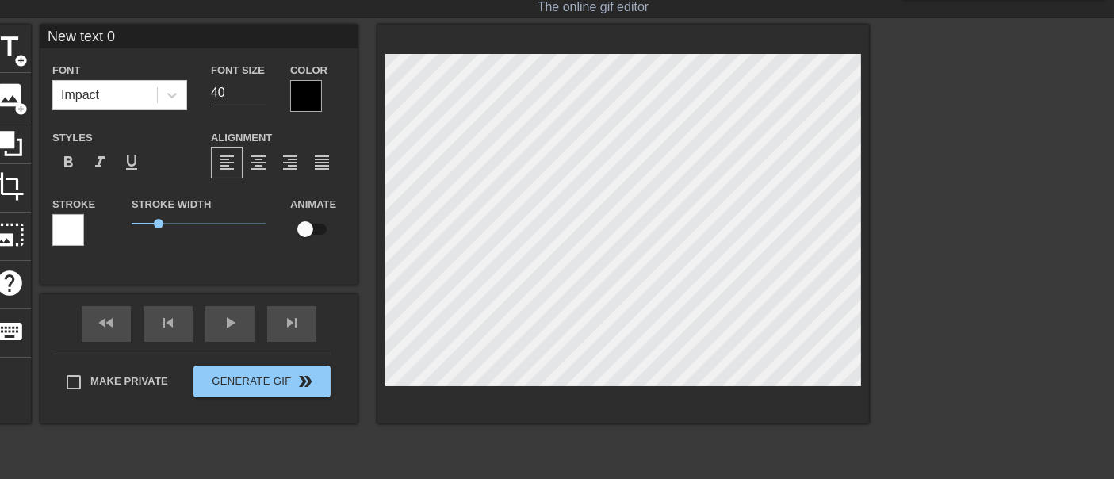
click input "New text 0"
paste input "[PERSON_NAME], доченька!"
type input "[PERSON_NAME], доченька!"
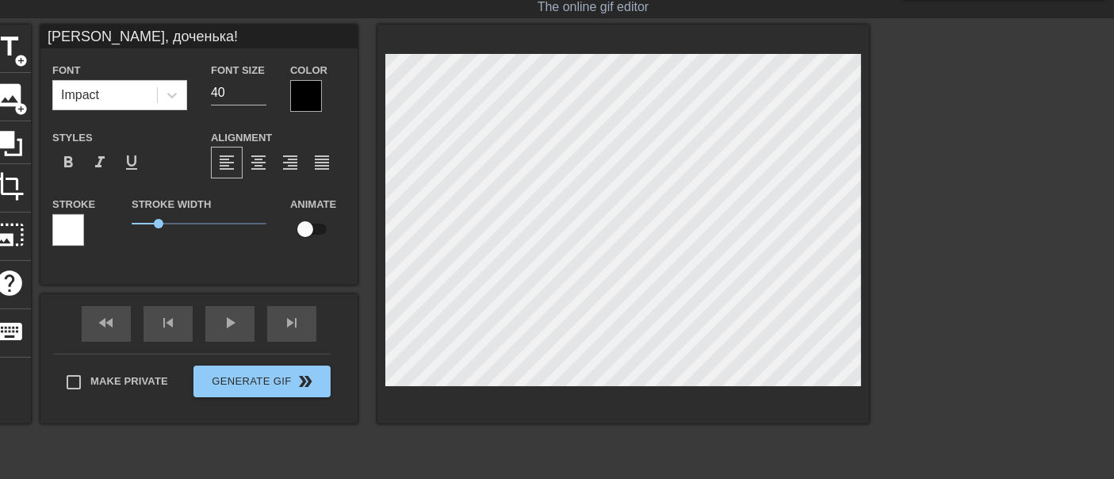
click div
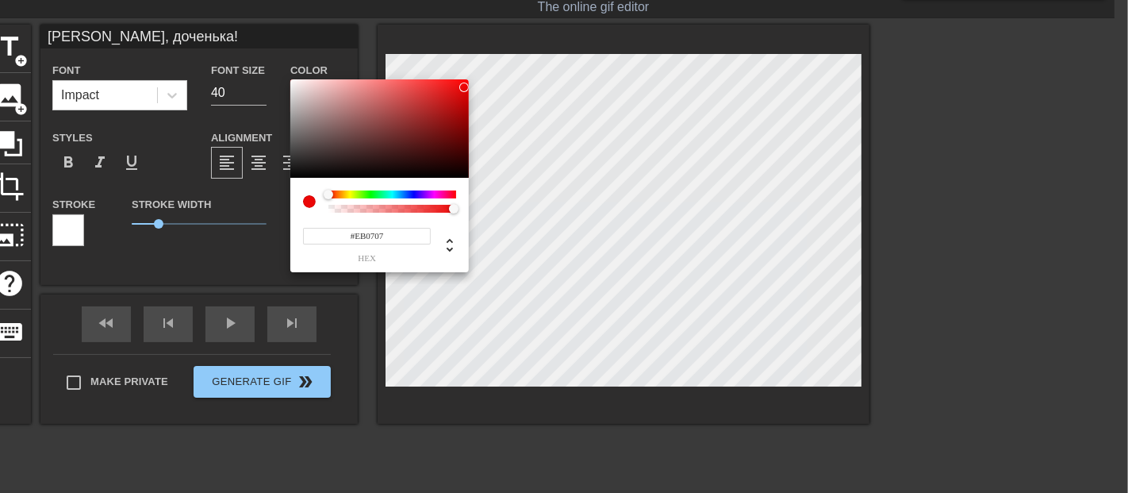
drag, startPoint x: 428, startPoint y: 101, endPoint x: 459, endPoint y: 88, distance: 33.4
click div
drag, startPoint x: 328, startPoint y: 190, endPoint x: 461, endPoint y: 207, distance: 133.6
click div
drag, startPoint x: 462, startPoint y: 86, endPoint x: 329, endPoint y: 193, distance: 170.3
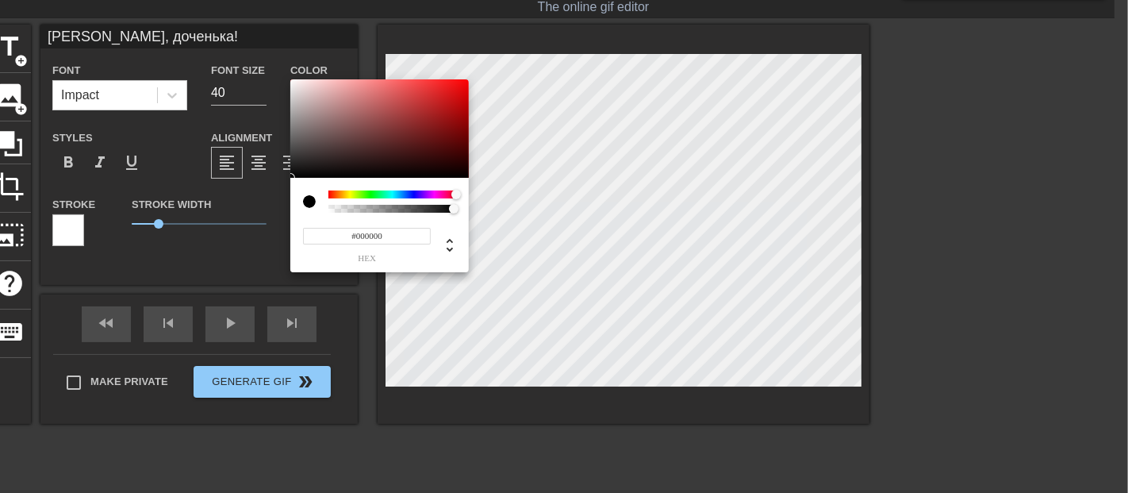
click div "#000000 hex"
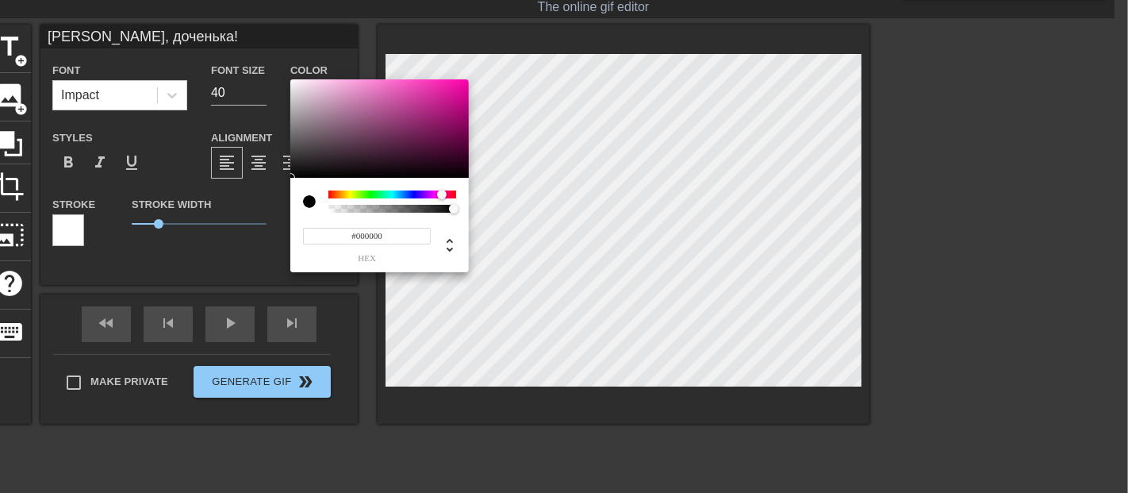
drag, startPoint x: 453, startPoint y: 194, endPoint x: 442, endPoint y: 191, distance: 11.5
click div
type input "#88095E"
drag, startPoint x: 432, startPoint y: 125, endPoint x: 458, endPoint y: 125, distance: 25.4
click div
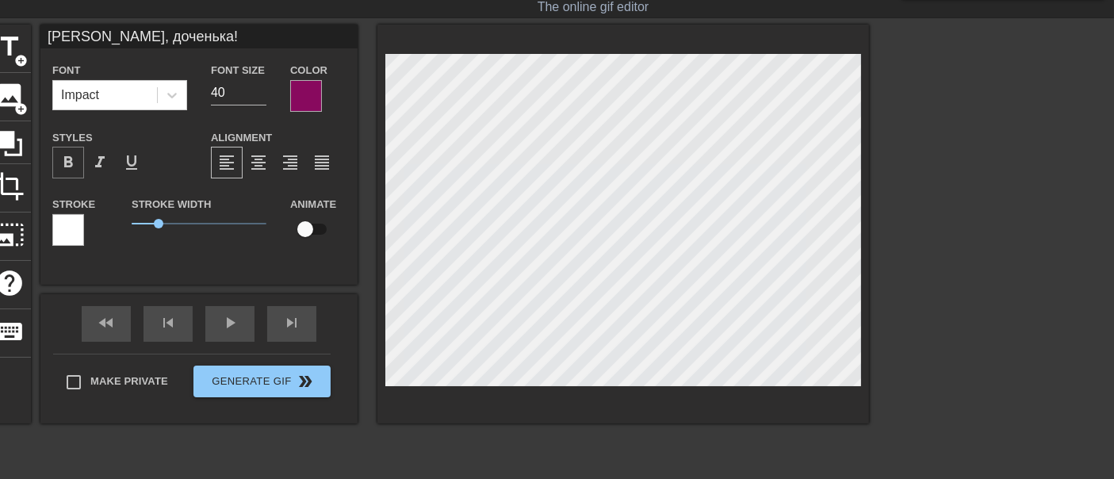
click div "format_bold"
click span "format_bold"
drag, startPoint x: 159, startPoint y: 220, endPoint x: 133, endPoint y: 222, distance: 25.4
click span "0.05"
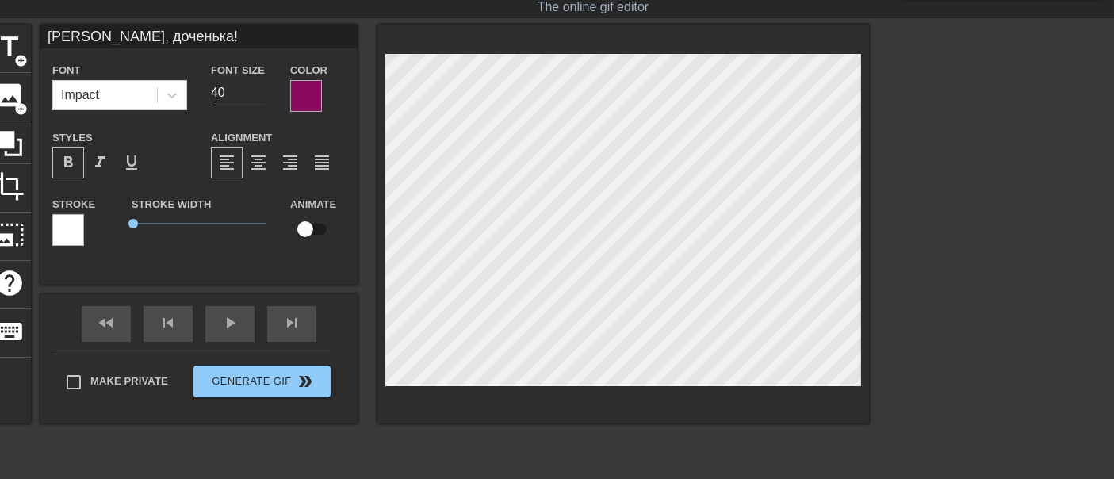
click div
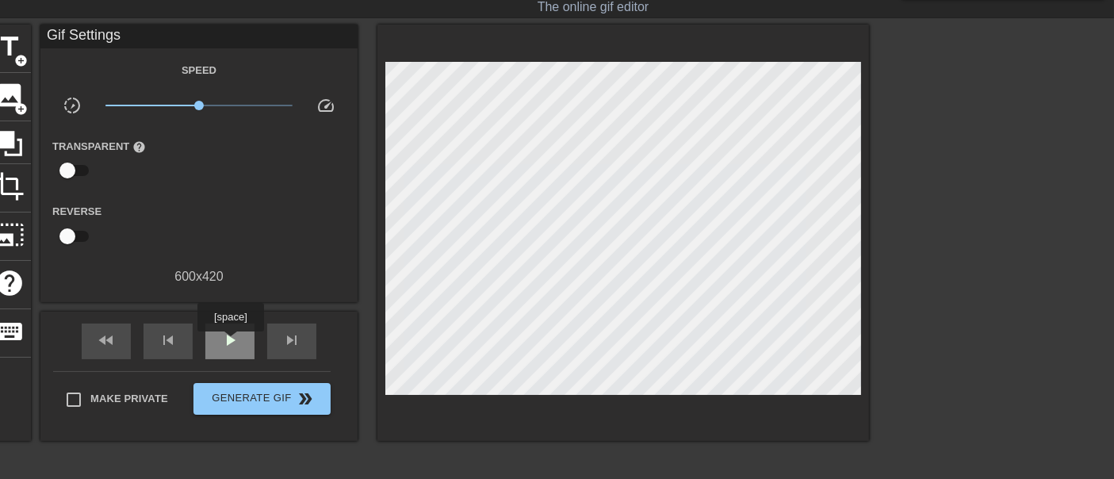
click span "play_arrow"
click div "pause"
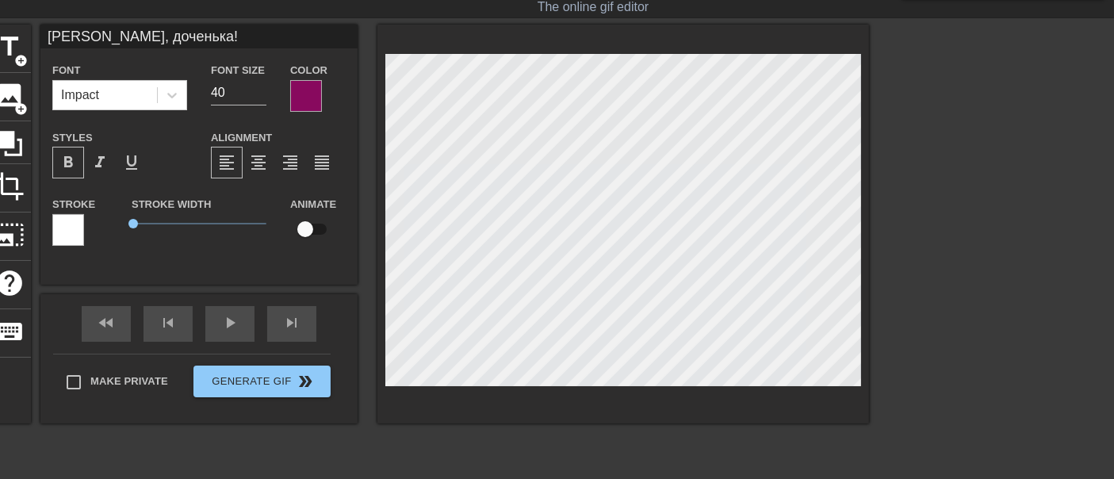
click input "checkbox"
checkbox input "true"
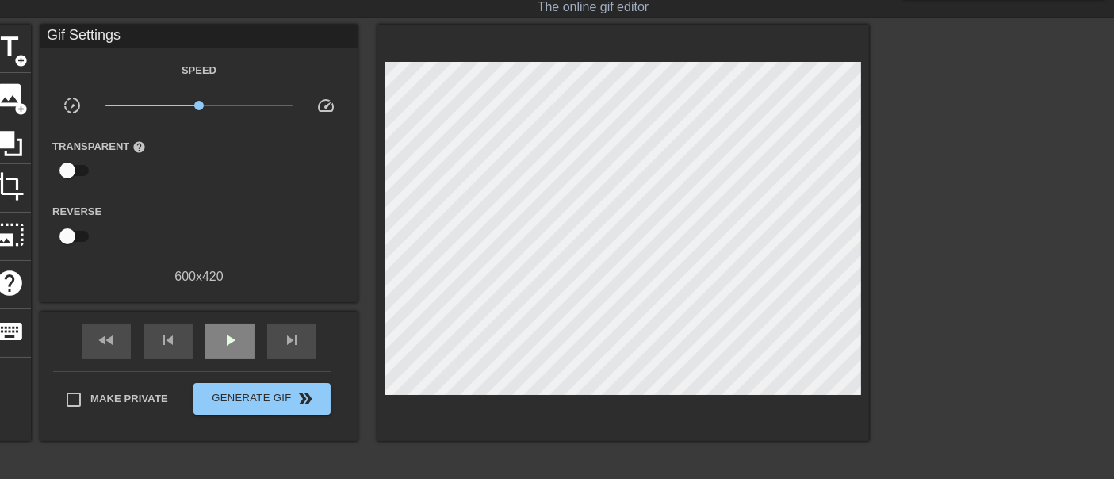
click div "fast_rewind skip_previous play_arrow skip_next"
click input "checkbox"
checkbox input "false"
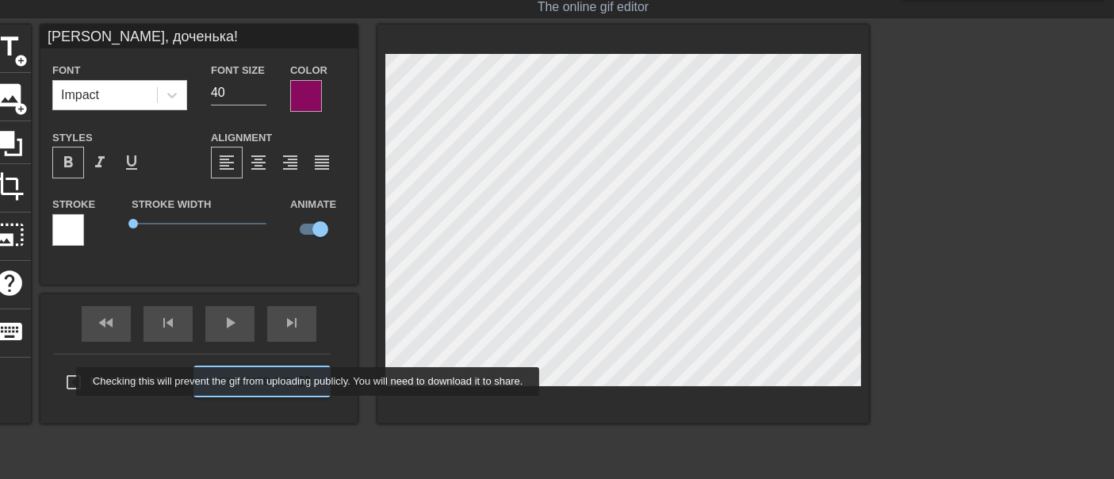
click input "Make Private"
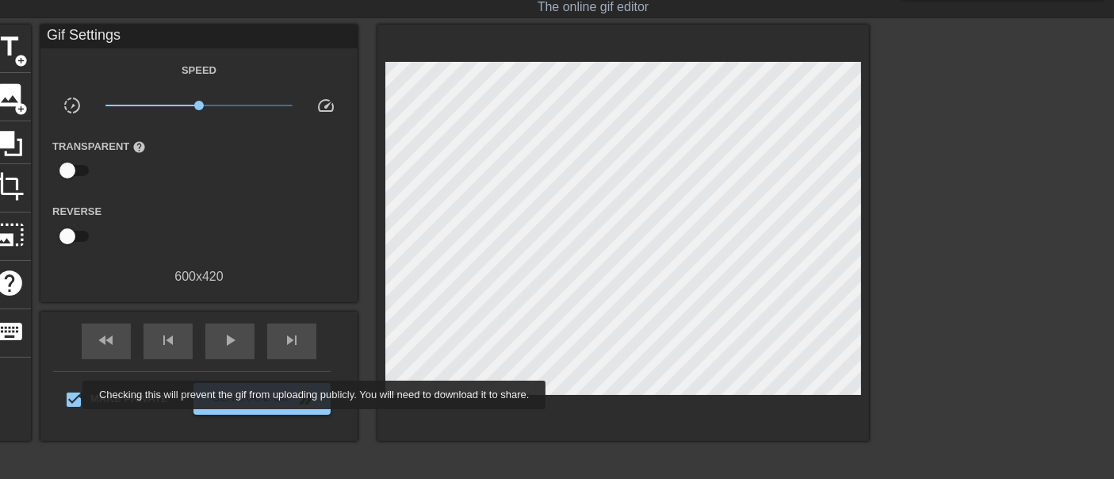
click input "Make Private"
checkbox input "false"
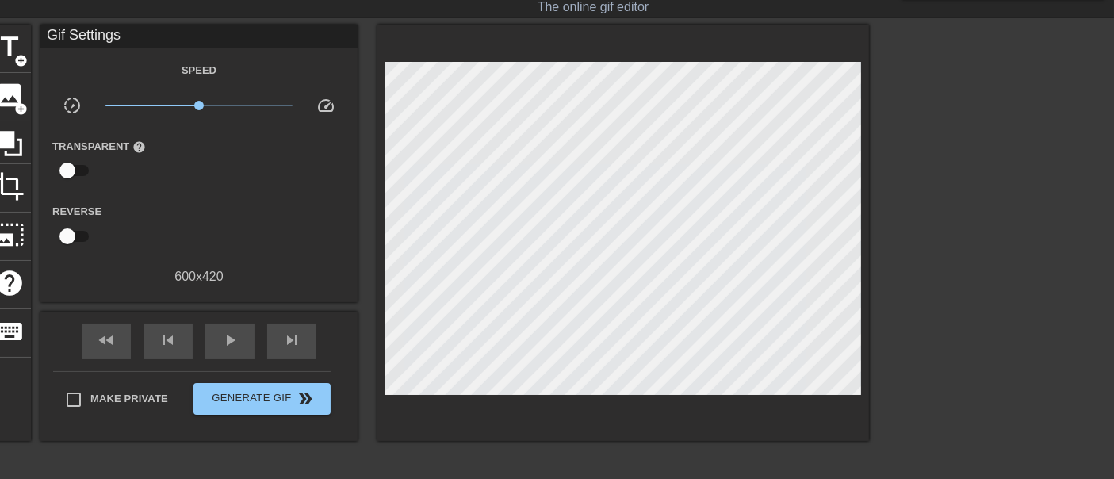
click input "checkbox"
checkbox input "true"
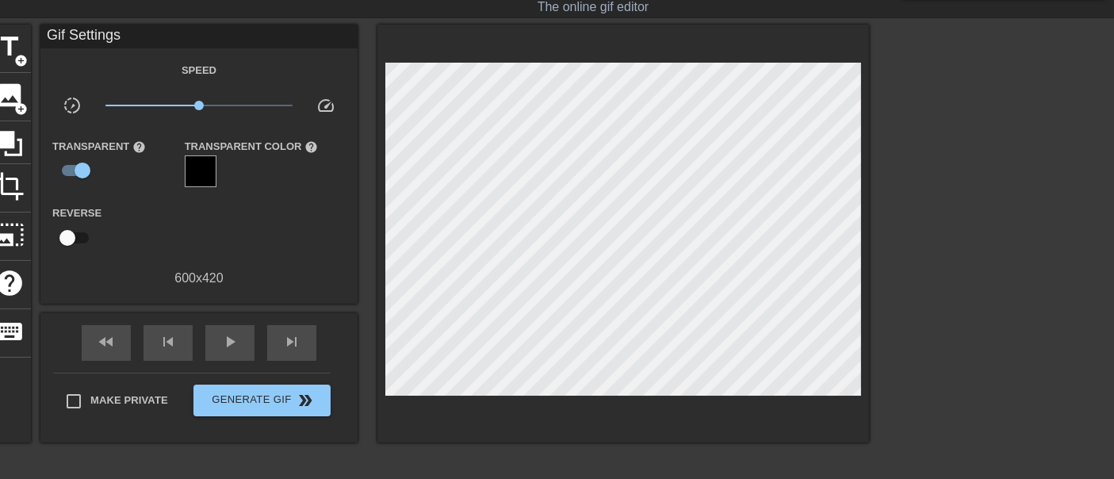
click div
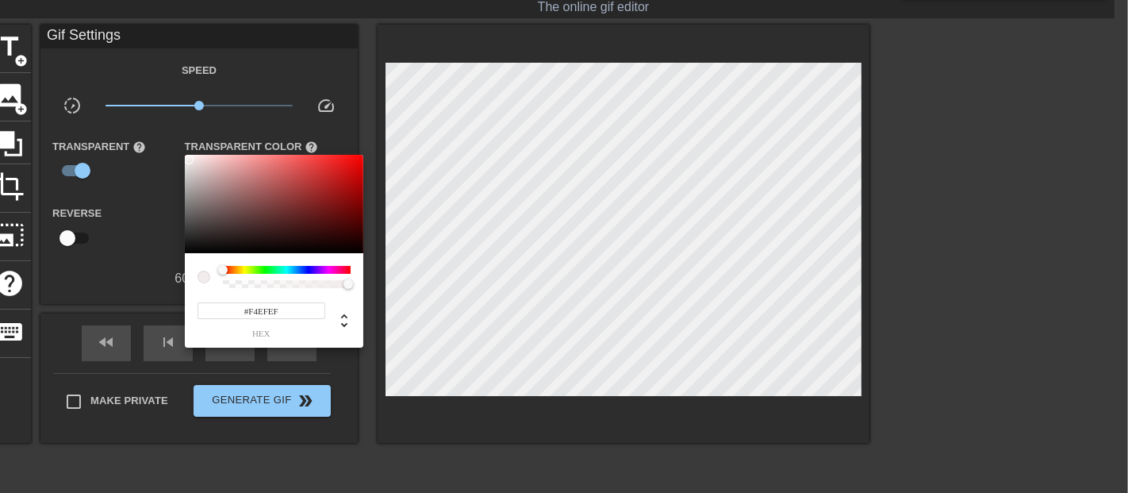
drag, startPoint x: 232, startPoint y: 182, endPoint x: 189, endPoint y: 159, distance: 49.0
click div
type input "#000000"
click div
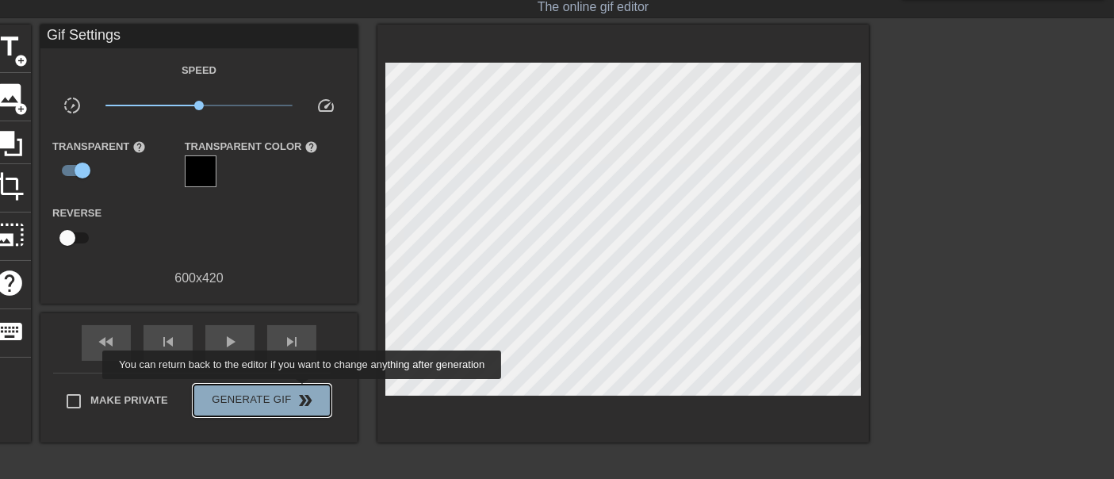
click span "double_arrow"
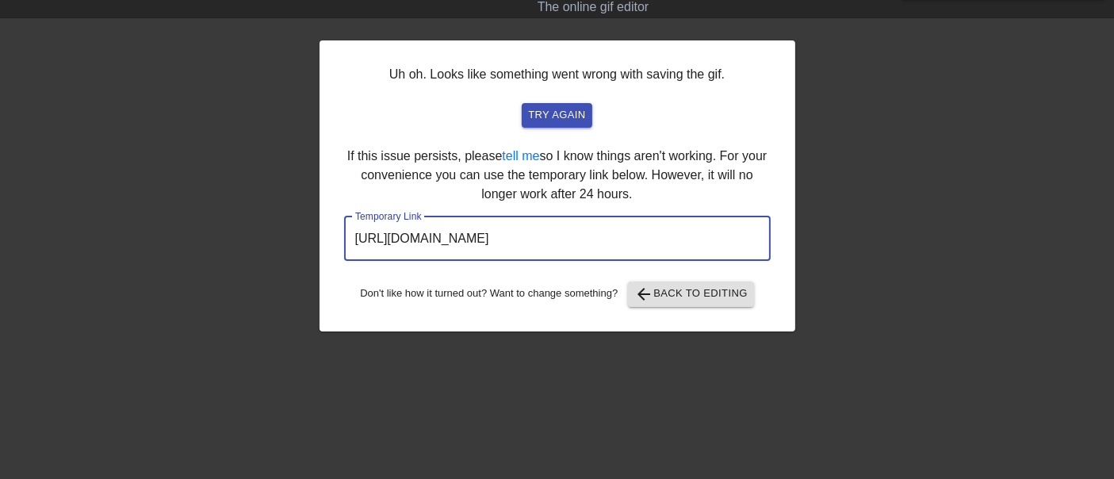
drag, startPoint x: 686, startPoint y: 239, endPoint x: 316, endPoint y: 246, distance: 369.6
click div "Uh oh. Looks like something went wrong with saving the gif. try again If this i…"
